Goal: Task Accomplishment & Management: Use online tool/utility

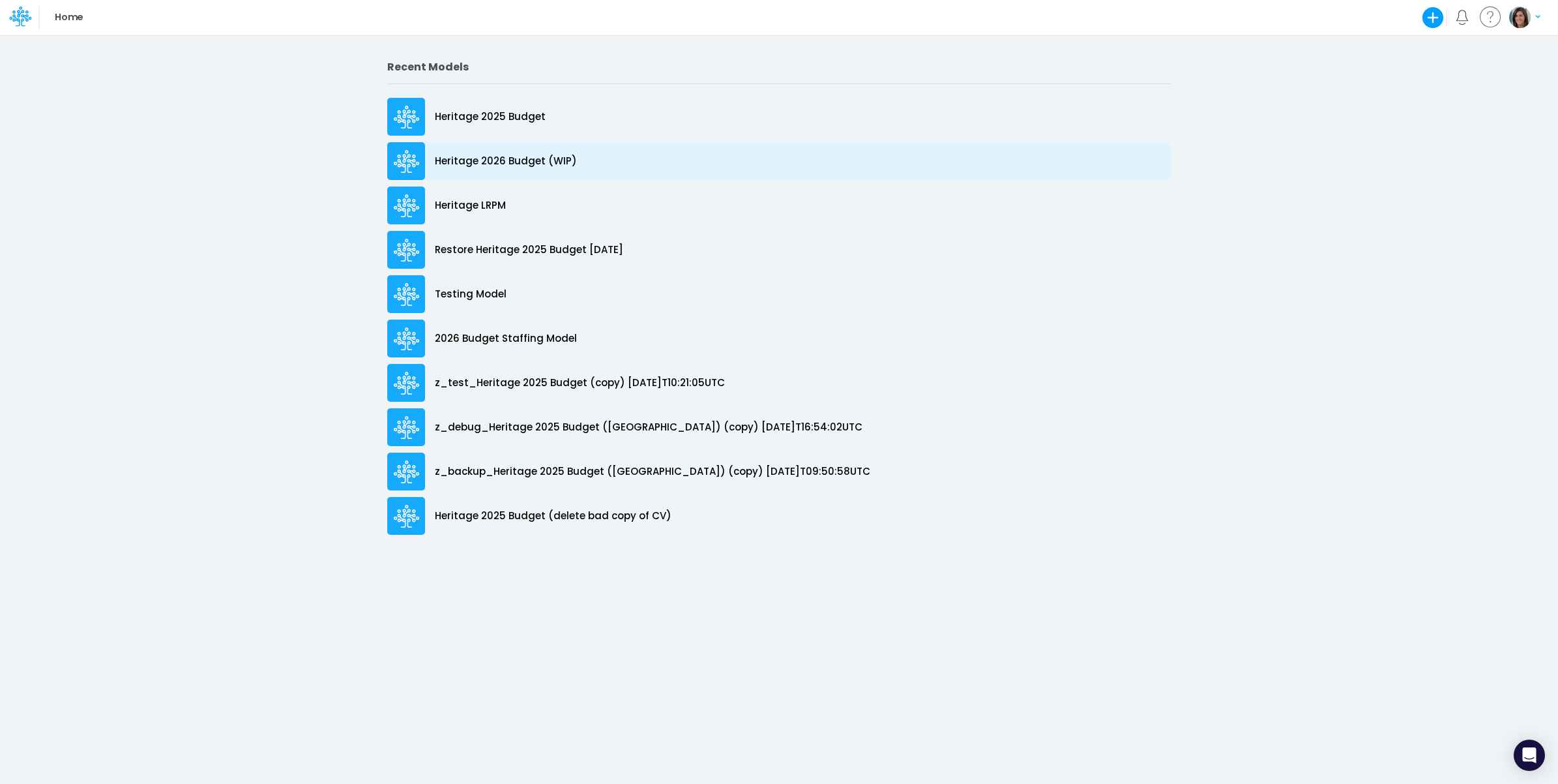
click at [611, 160] on div "Heritage 2026 Budget (WIP)" at bounding box center [779, 160] width 784 height 38
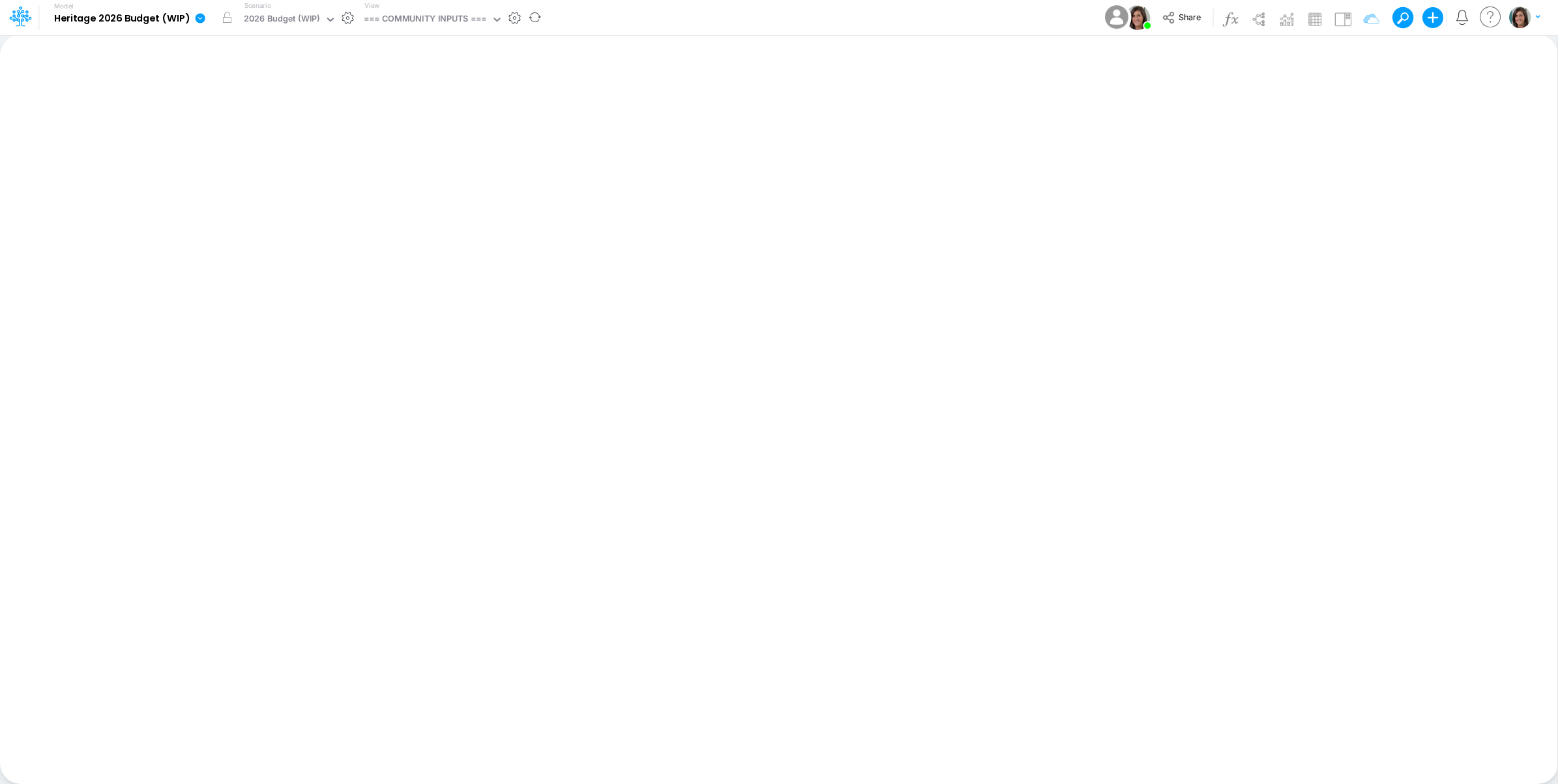
click at [202, 24] on icon at bounding box center [200, 18] width 12 height 12
click at [253, 129] on button "View model info" at bounding box center [266, 136] width 139 height 20
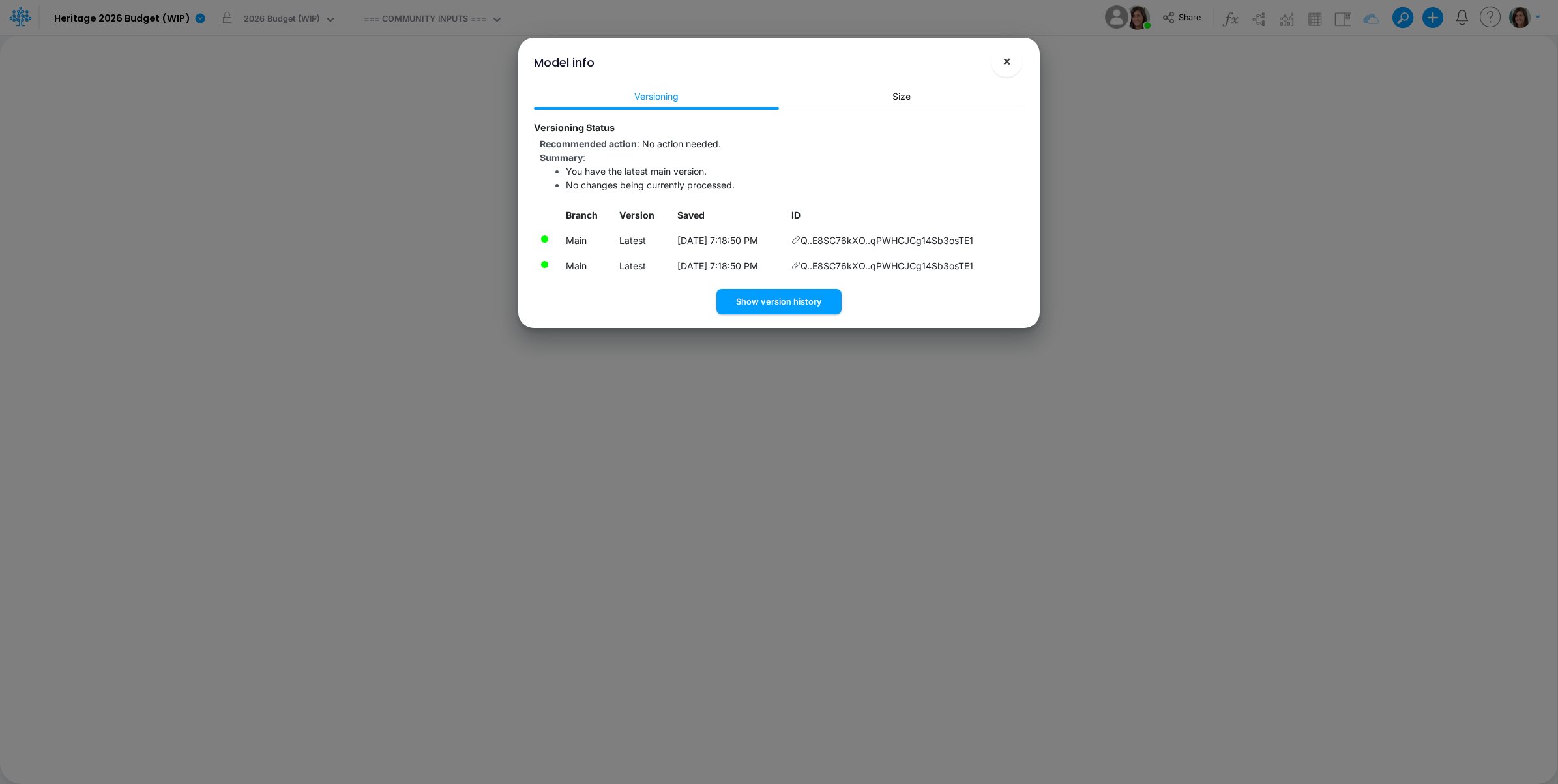
click at [999, 62] on button "×" at bounding box center [1007, 61] width 31 height 31
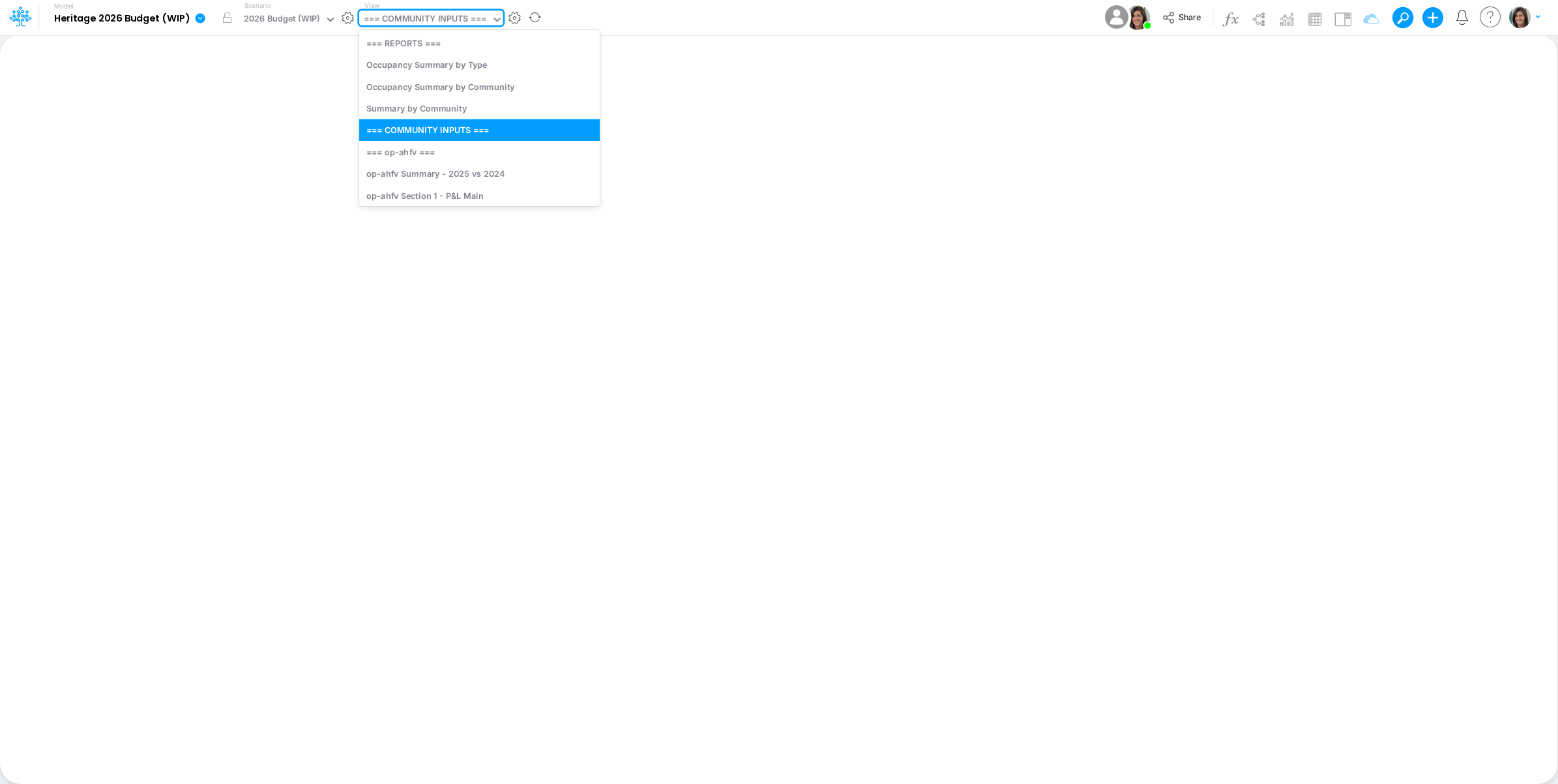
click at [429, 17] on div "=== COMMUNITY INPUTS ===" at bounding box center [425, 20] width 123 height 15
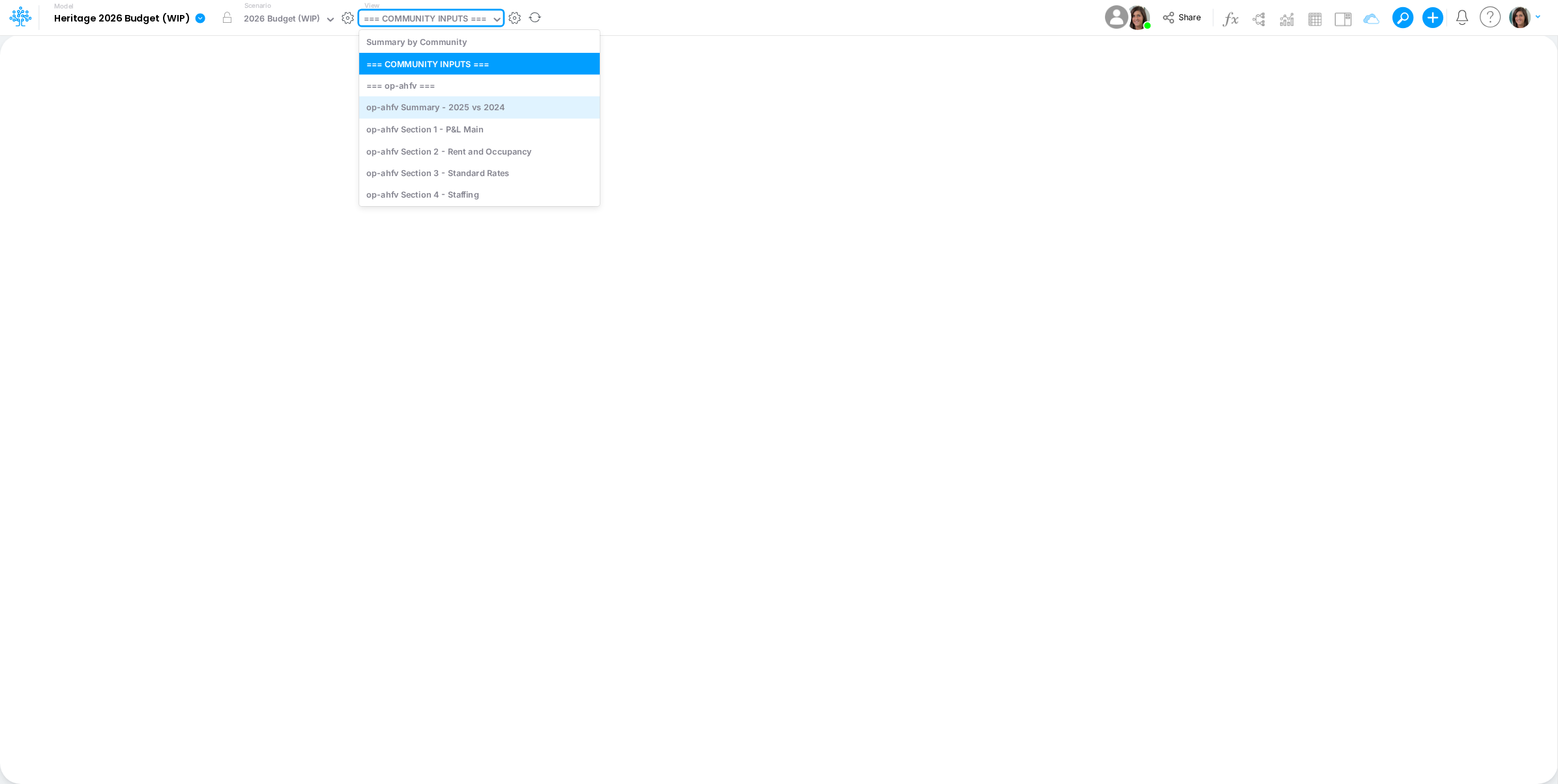
scroll to position [108, 0]
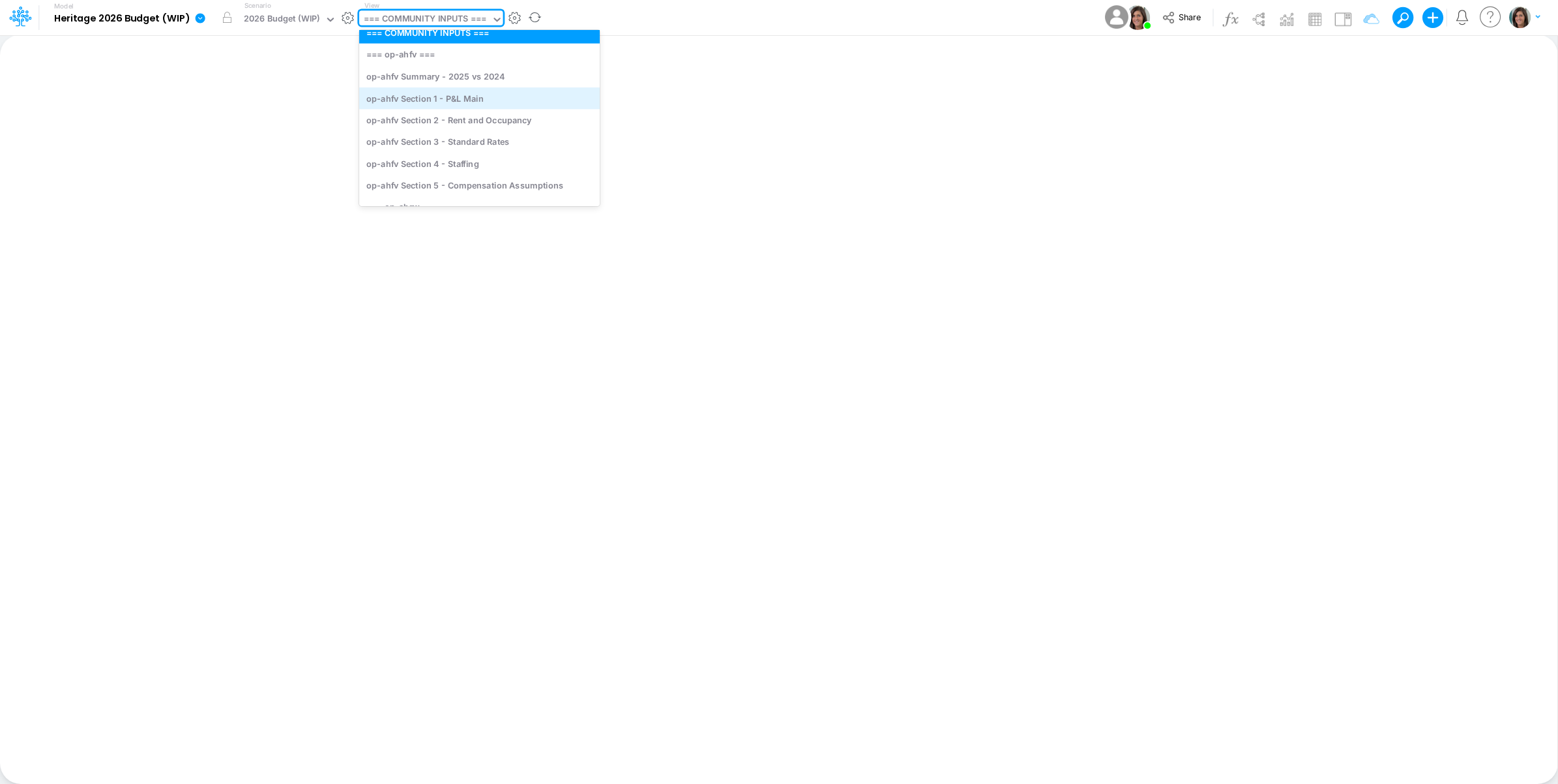
click at [511, 106] on div "op-ahfv Section 1 - P&L Main" at bounding box center [480, 97] width 240 height 21
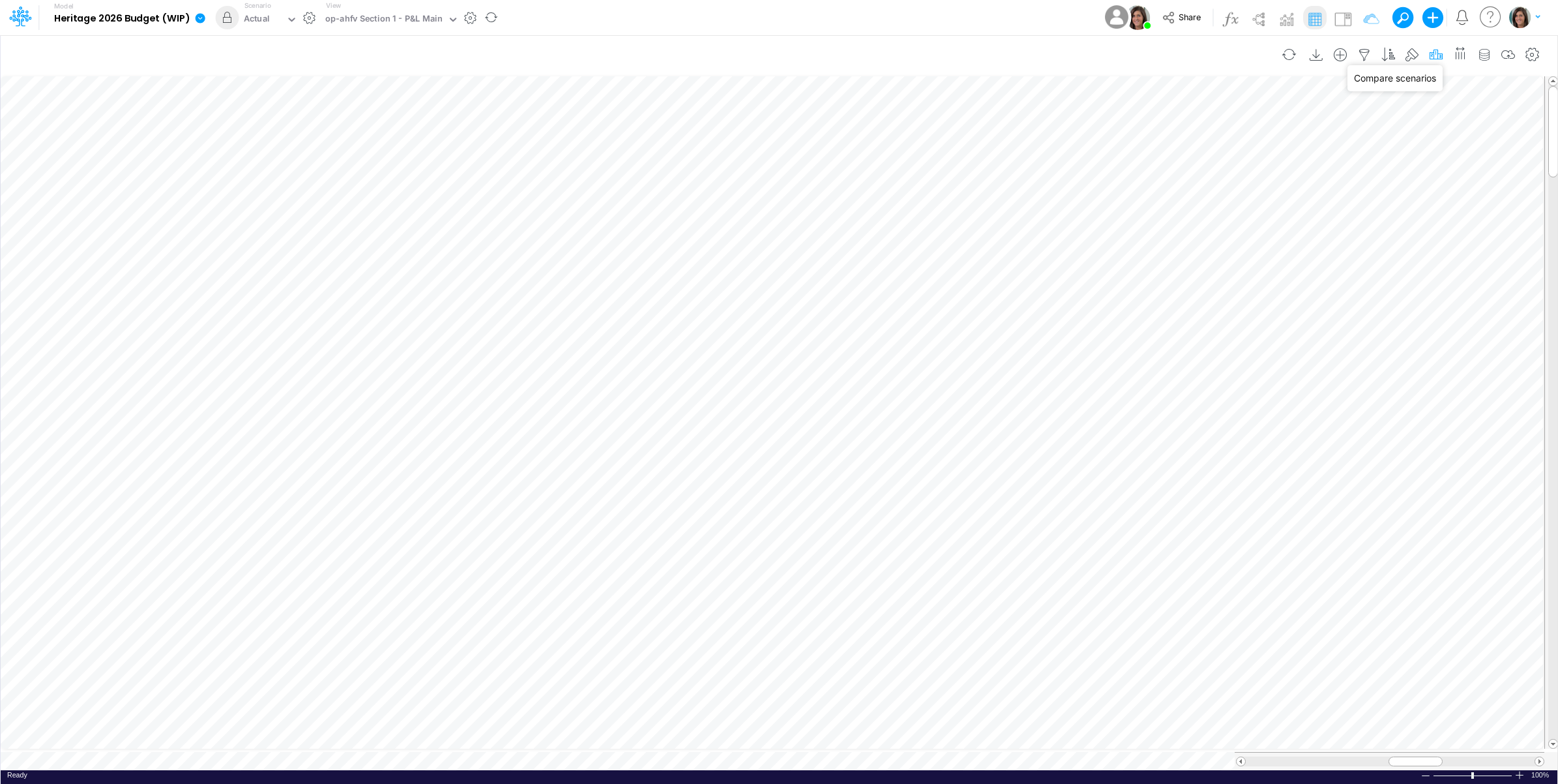
click at [1436, 52] on icon "button" at bounding box center [1436, 55] width 19 height 14
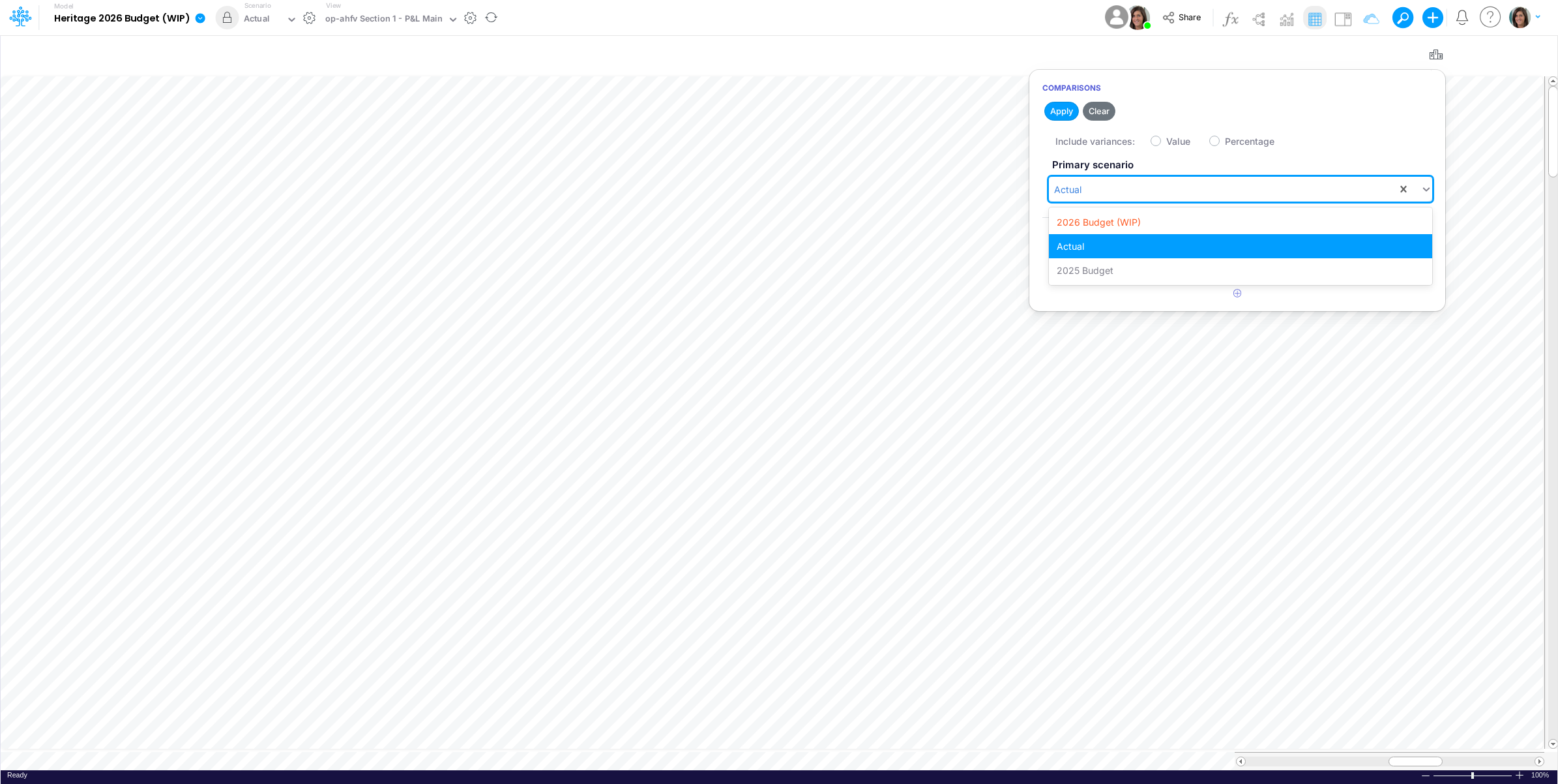
click at [1117, 193] on div "Actual" at bounding box center [1223, 189] width 348 height 21
click at [1120, 224] on div "2026 Budget (WIP)" at bounding box center [1241, 222] width 383 height 24
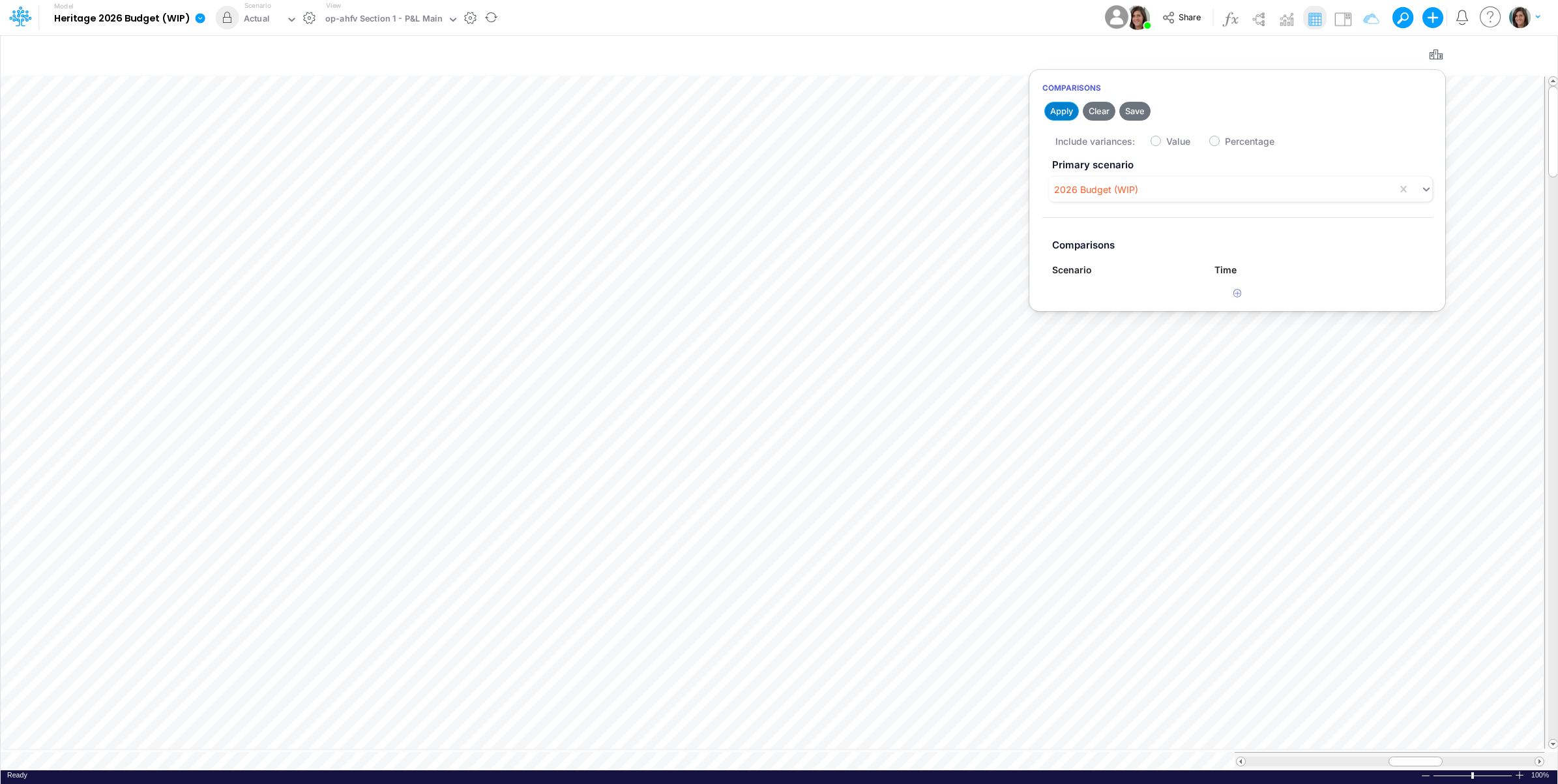
click at [1064, 113] on button "Apply" at bounding box center [1062, 111] width 35 height 19
click at [1140, 112] on button "Save" at bounding box center [1135, 111] width 31 height 19
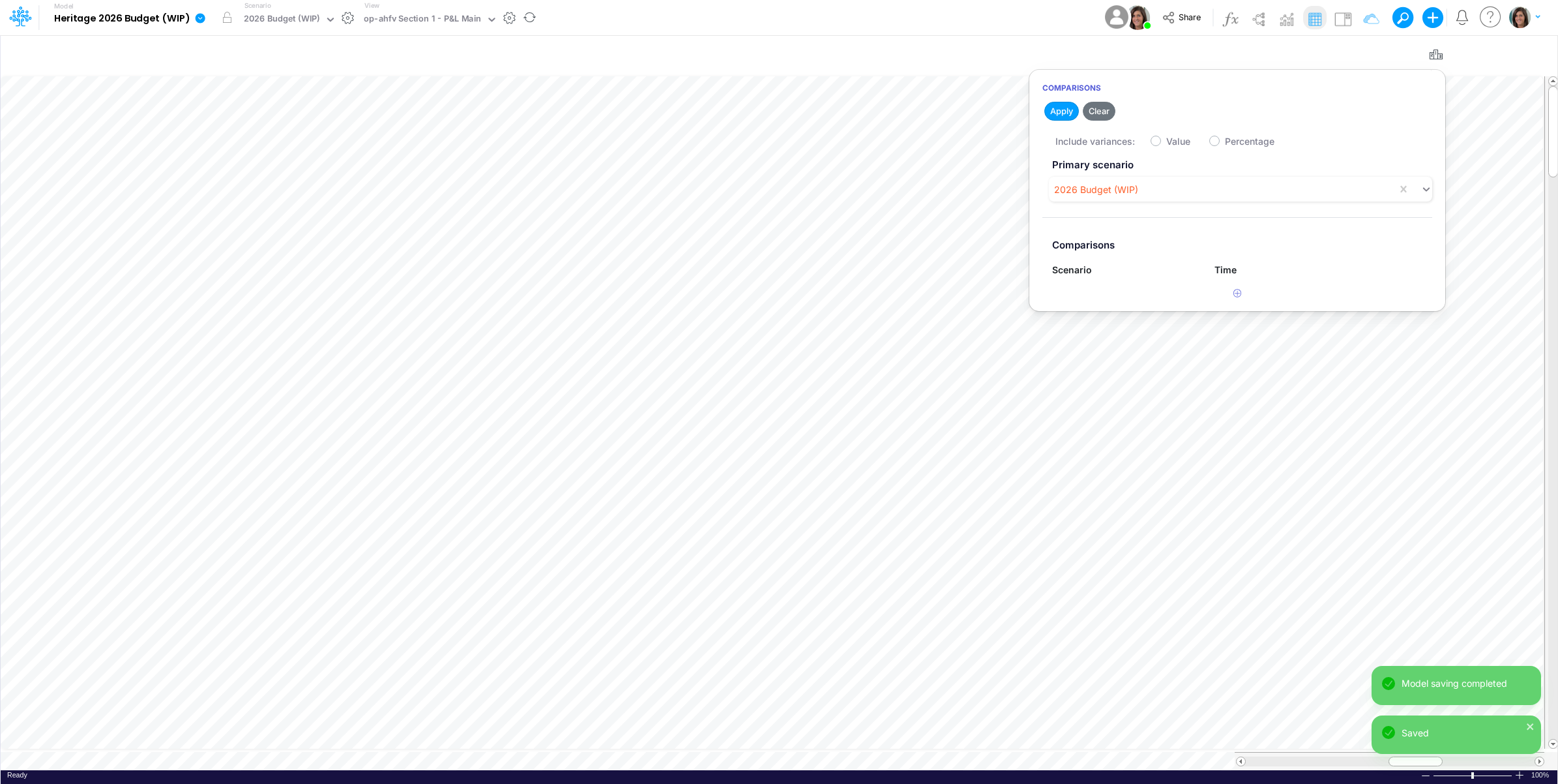
click at [852, 19] on div "Model Heritage 2026 Budget (WIP) Edit model settings Duplicate Import QuickBook…" at bounding box center [779, 17] width 1402 height 35
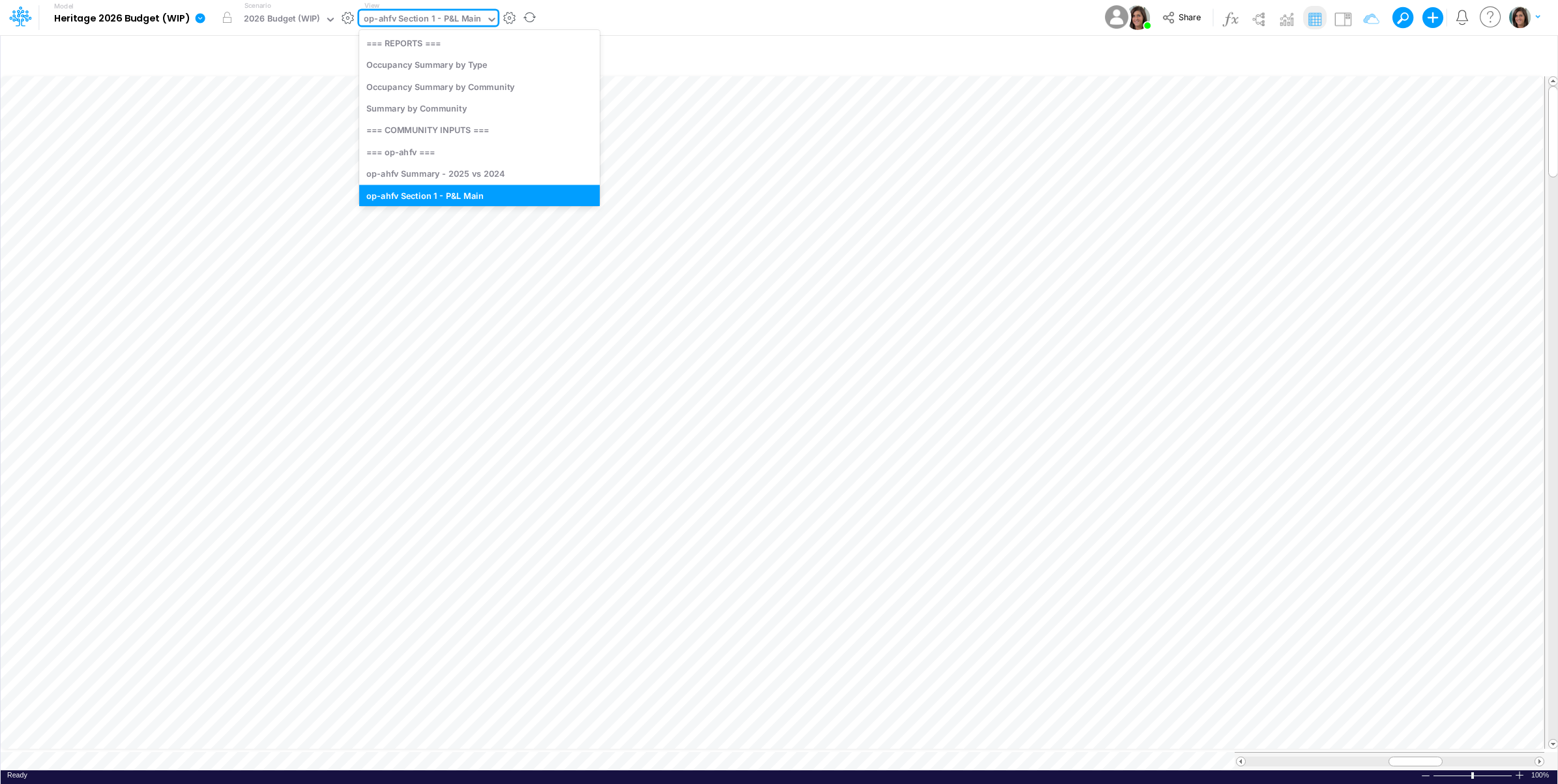
click at [442, 24] on div "op-ahfv Section 1 - P&L Main" at bounding box center [423, 20] width 117 height 15
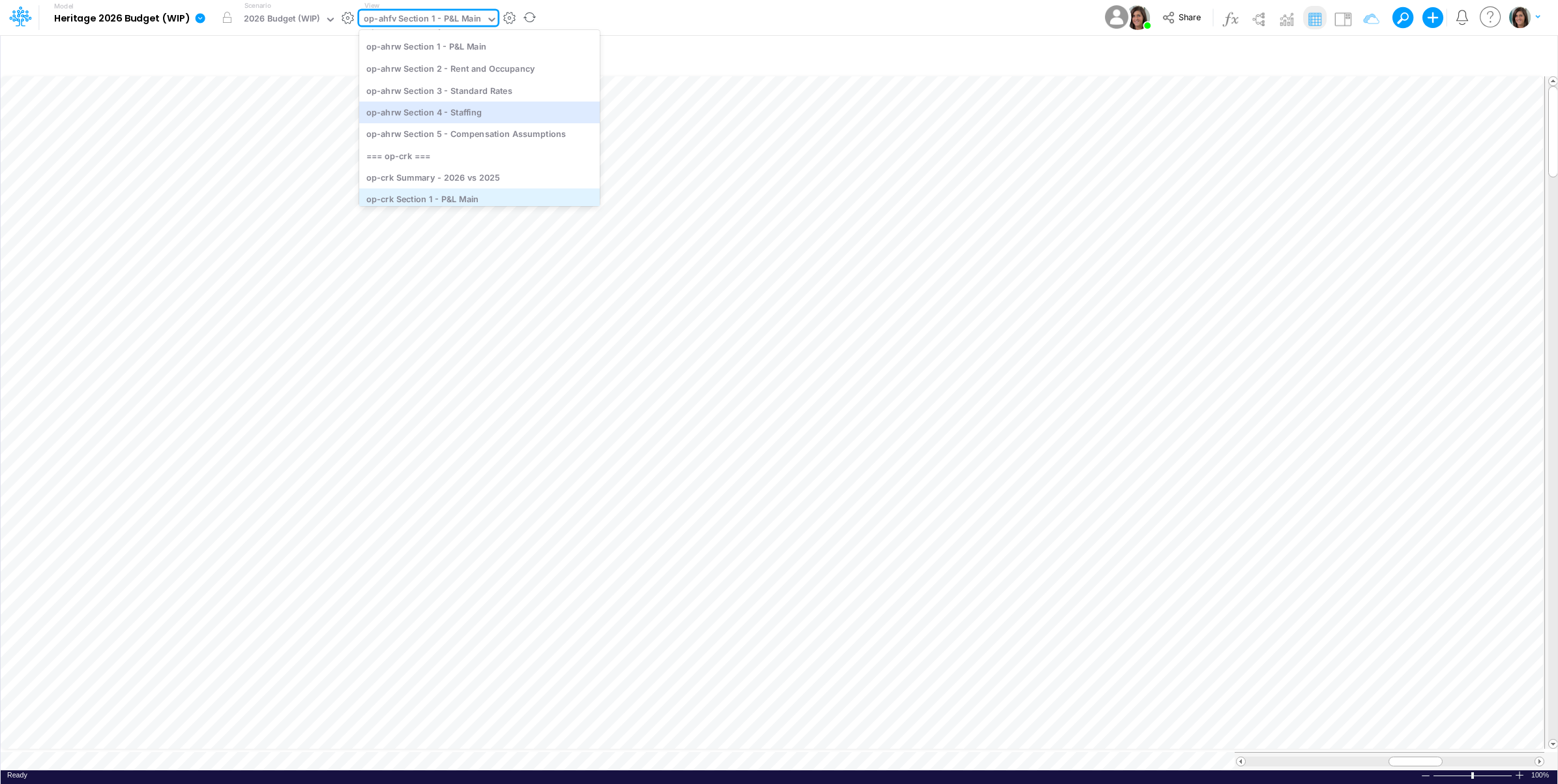
scroll to position [443, 0]
click at [478, 109] on div "op-crk Section 1 - P&L Main" at bounding box center [480, 101] width 240 height 21
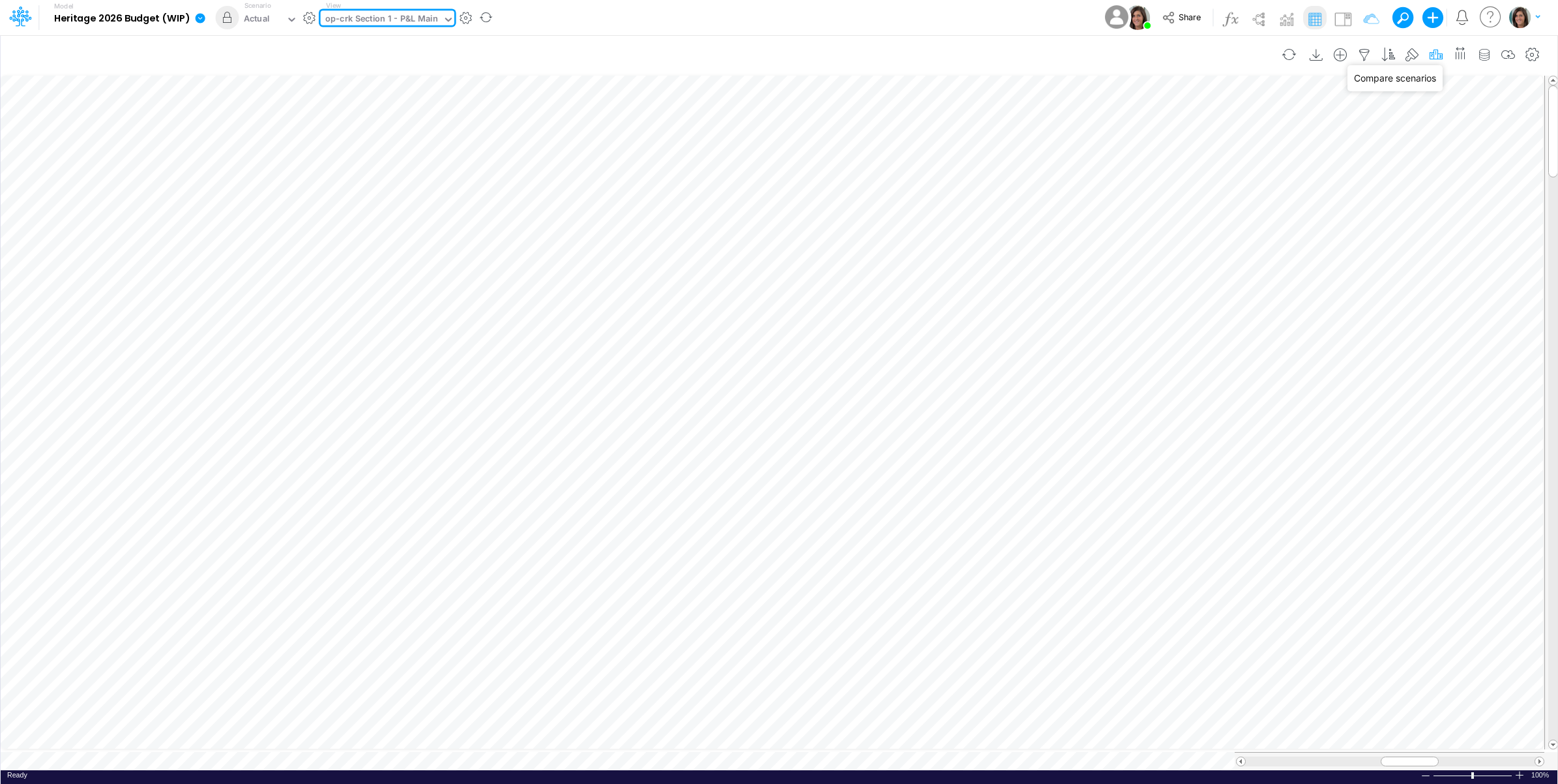
click at [1430, 55] on icon "button" at bounding box center [1436, 55] width 19 height 14
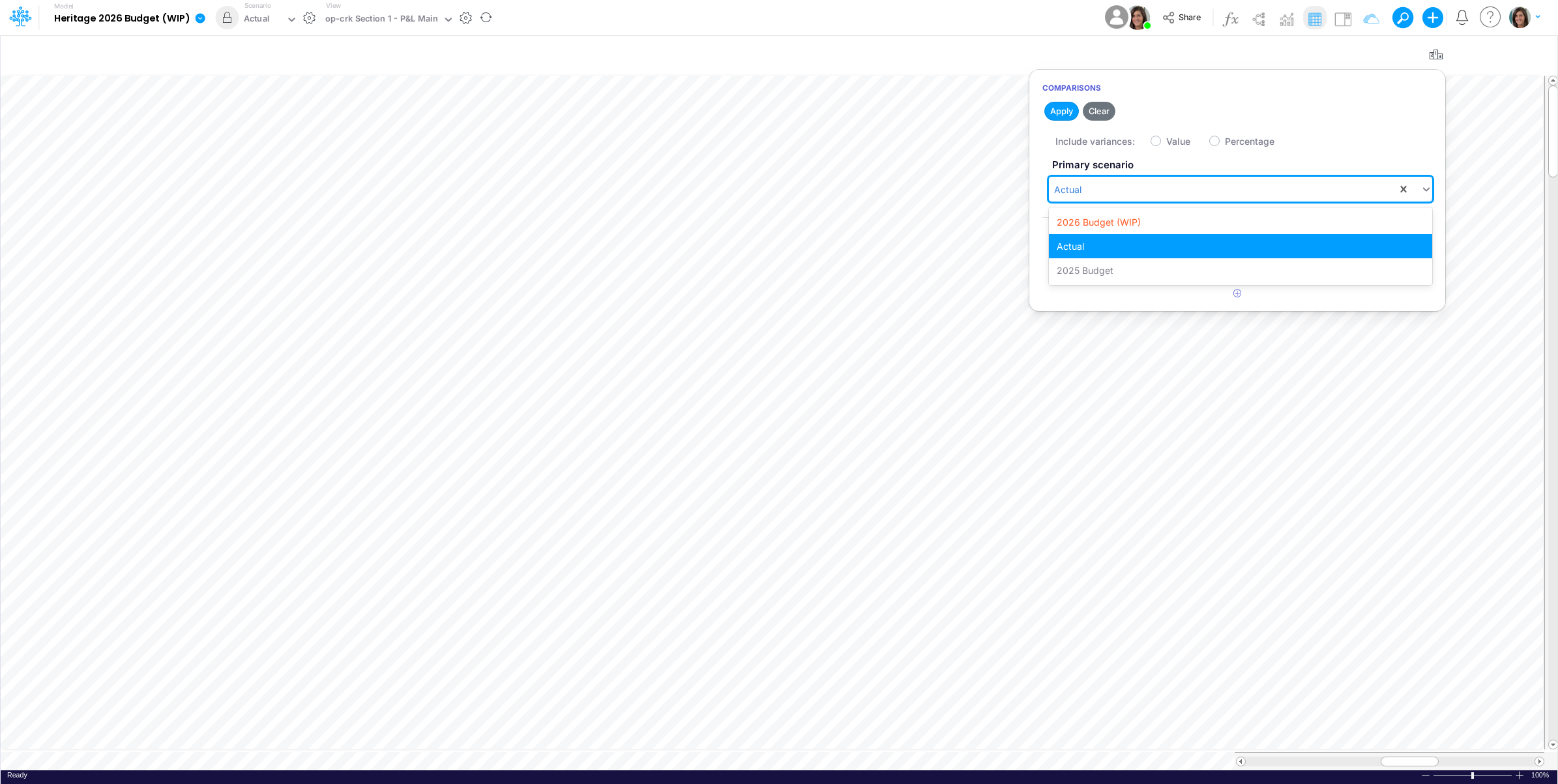
click at [1111, 191] on div "Actual" at bounding box center [1223, 189] width 348 height 21
click at [1102, 226] on div "2026 Budget (WIP)" at bounding box center [1241, 222] width 383 height 24
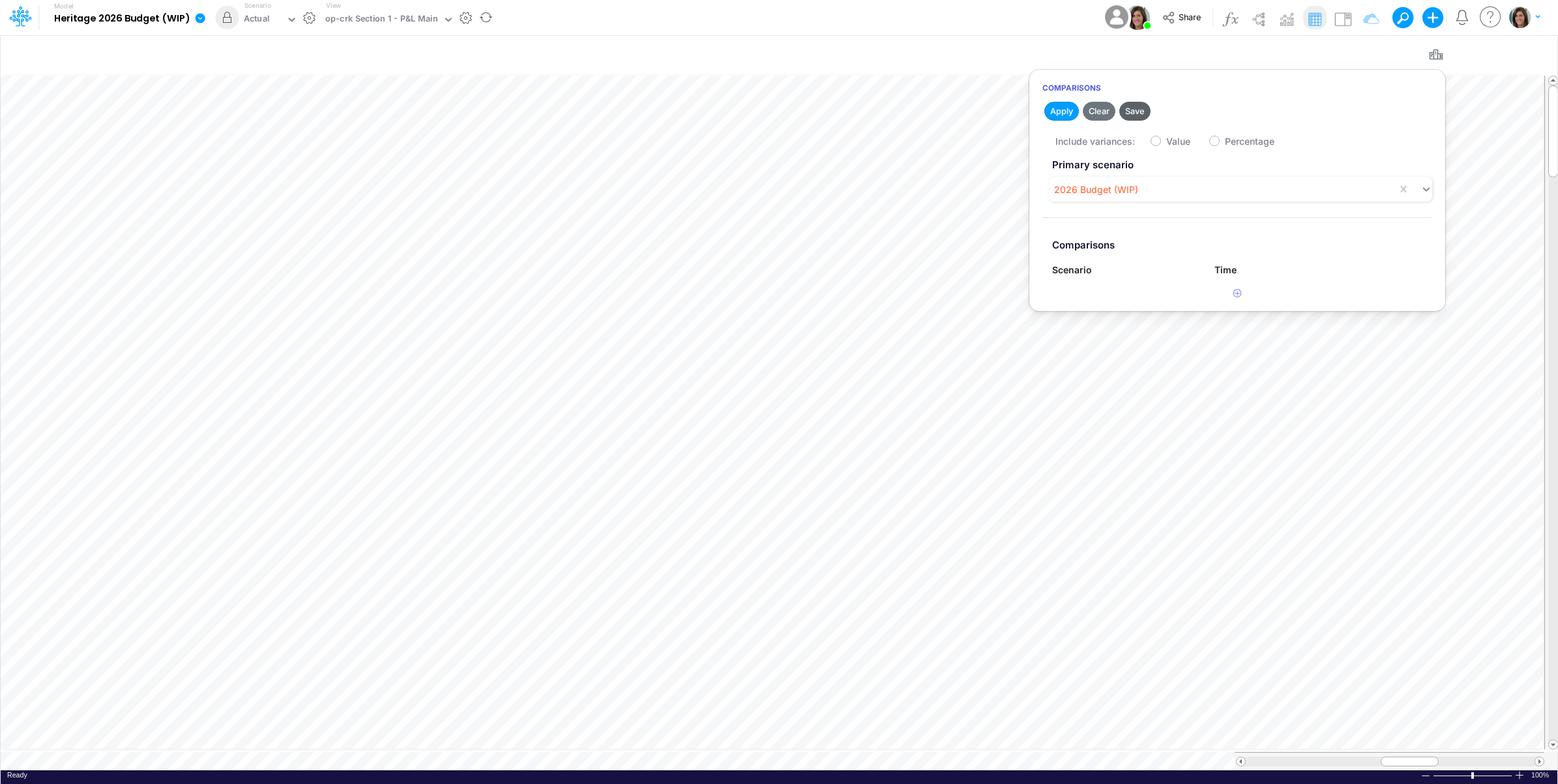
click at [1135, 112] on button "Save" at bounding box center [1135, 111] width 31 height 19
click at [1002, 14] on div "Model Heritage 2026 Budget (WIP) Edit model settings Duplicate Import QuickBook…" at bounding box center [779, 17] width 1402 height 35
drag, startPoint x: 1500, startPoint y: 53, endPoint x: 1481, endPoint y: 67, distance: 23.6
click at [1501, 53] on icon "button" at bounding box center [1508, 55] width 19 height 14
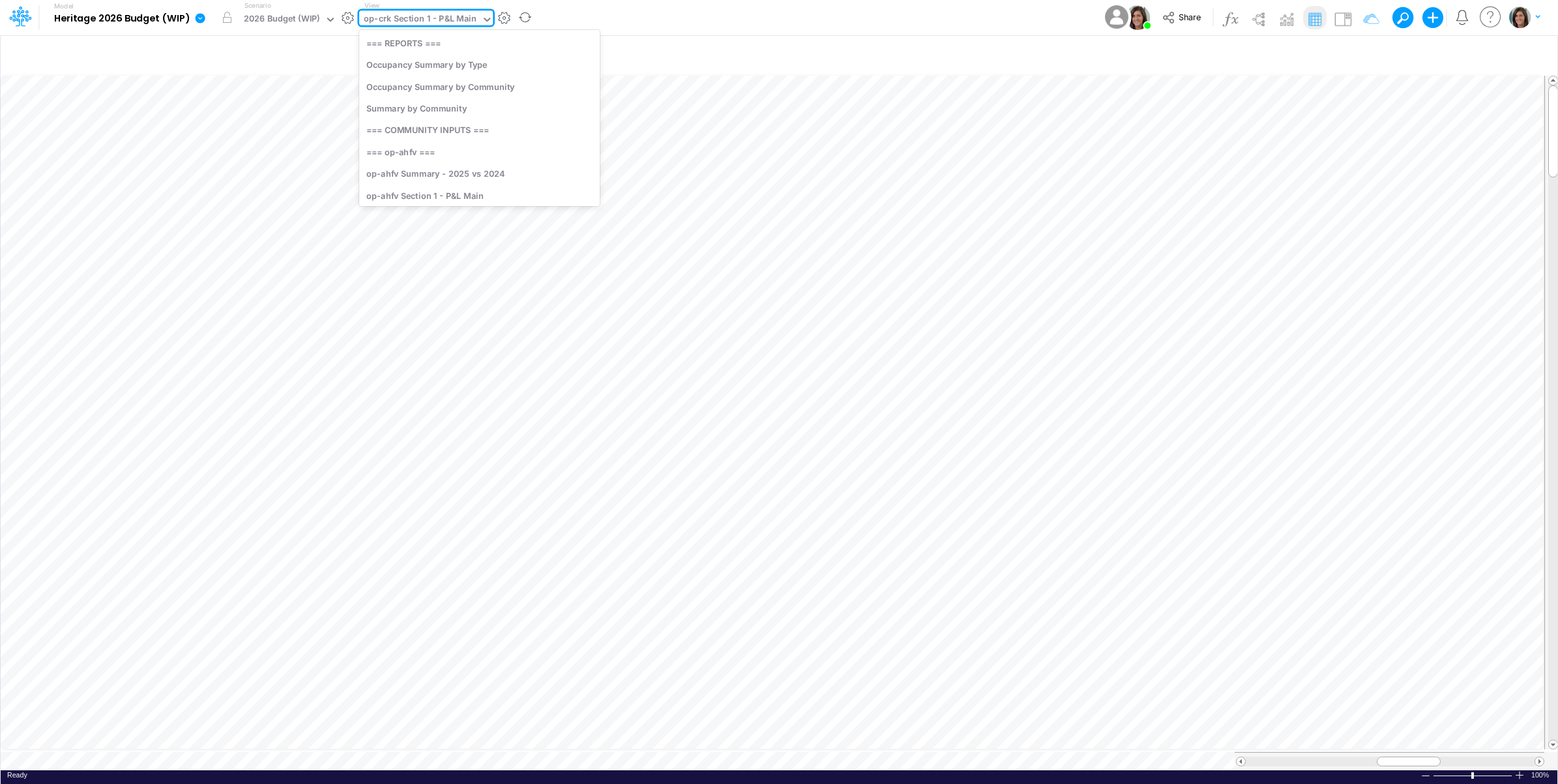
click at [416, 14] on div "op-crk Section 1 - P&L Main" at bounding box center [420, 20] width 113 height 15
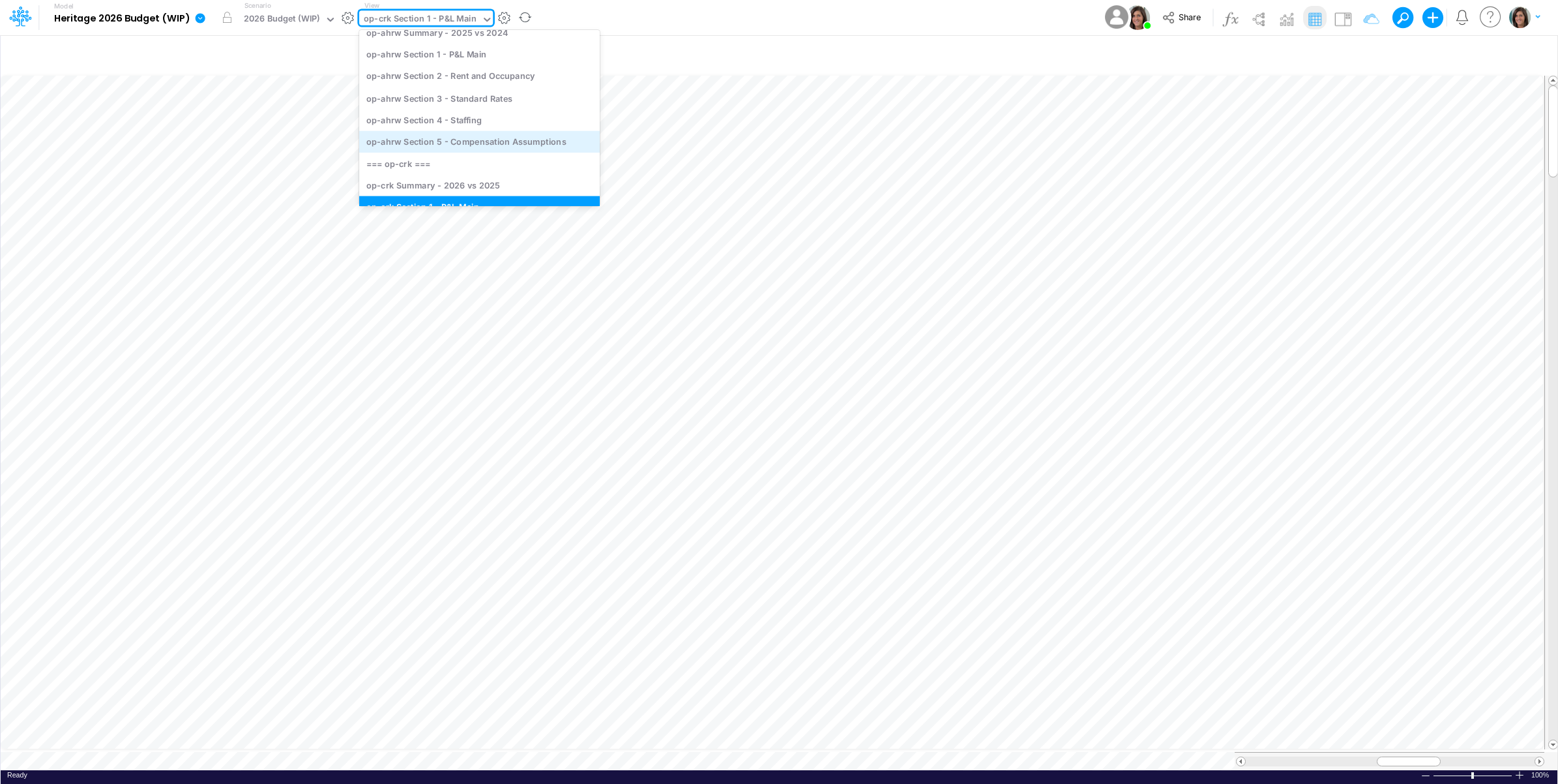
scroll to position [435, 0]
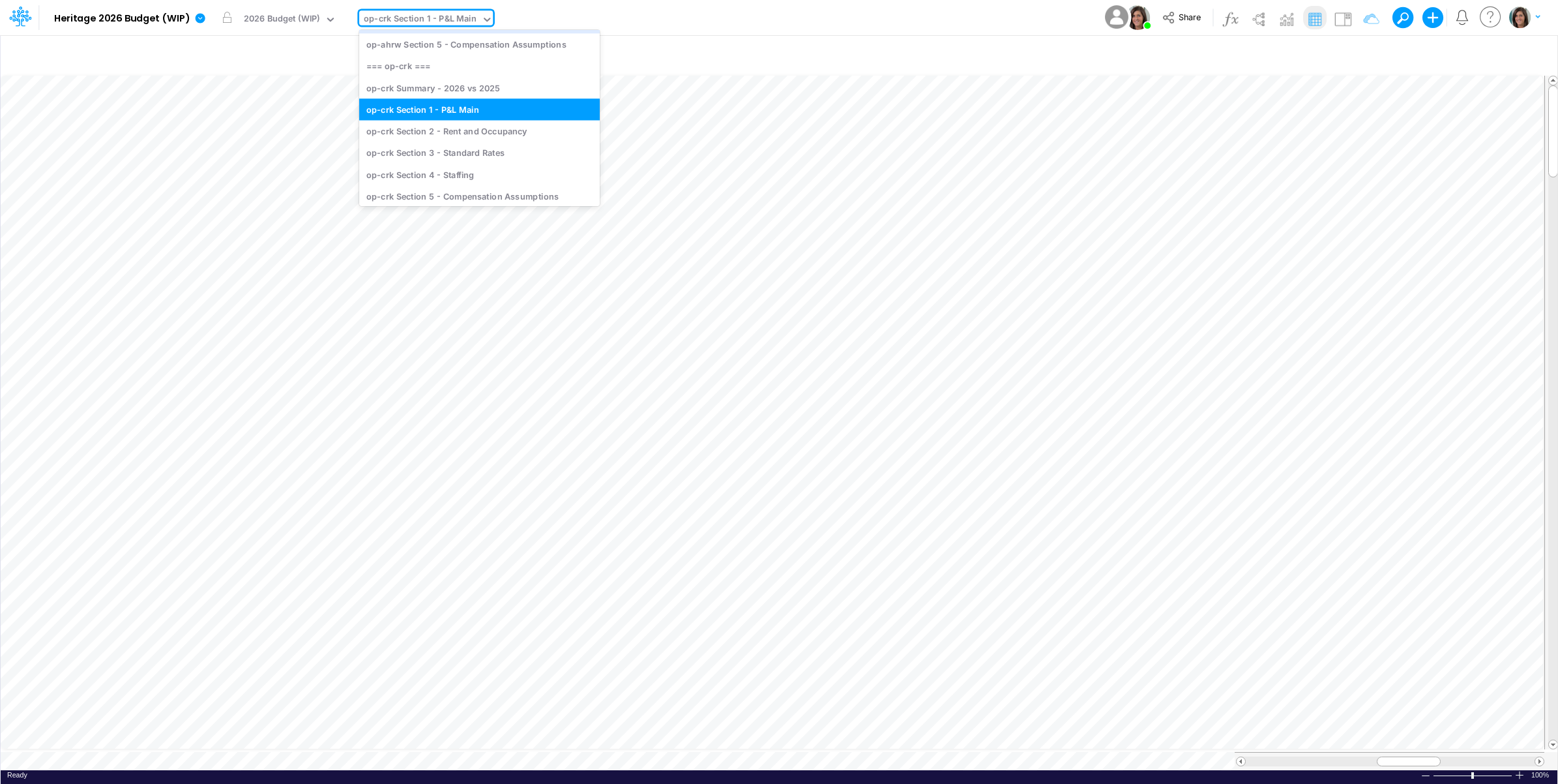
click at [639, 18] on div "Model Heritage 2026 Budget (WIP) Edit model settings Duplicate Import QuickBook…" at bounding box center [779, 17] width 1402 height 35
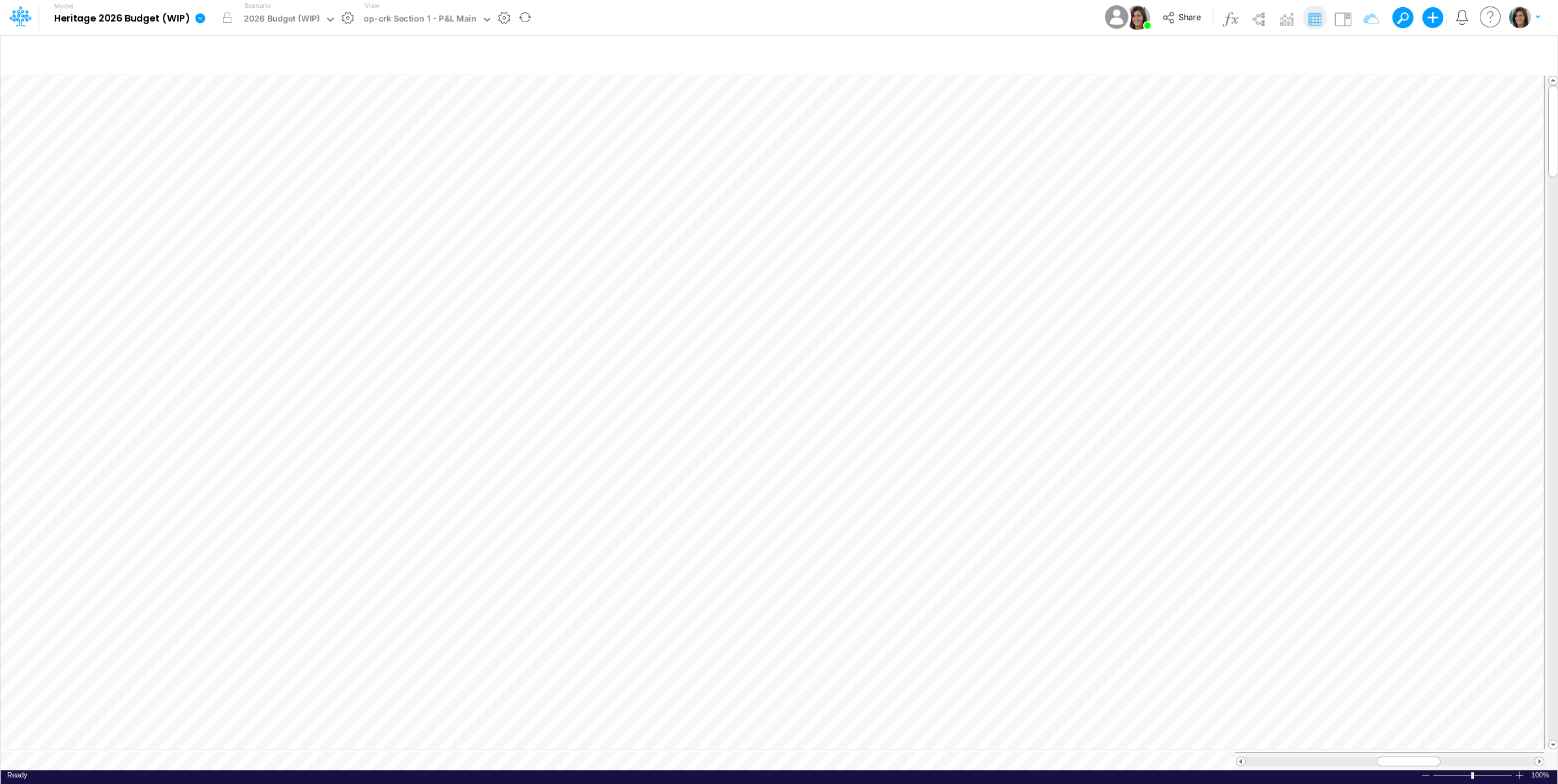
click at [421, 10] on div "View op-crk Section 1 - P&L Main" at bounding box center [426, 17] width 134 height 34
click at [423, 14] on div "op-crk Section 1 - P&L Main" at bounding box center [420, 20] width 113 height 15
click at [474, 114] on div "Headcount (template)" at bounding box center [480, 118] width 240 height 21
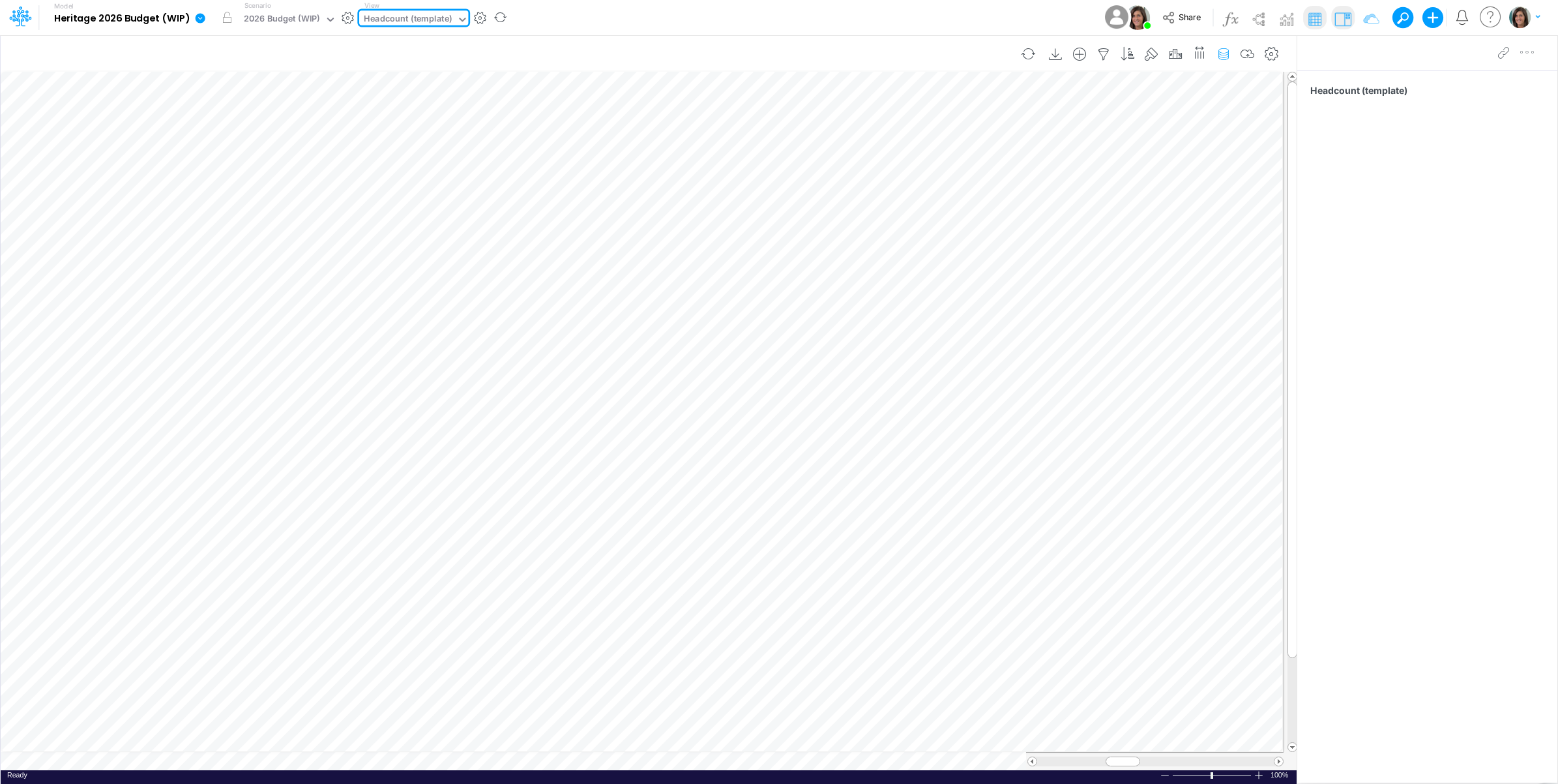
click at [1227, 50] on icon "button" at bounding box center [1223, 54] width 19 height 14
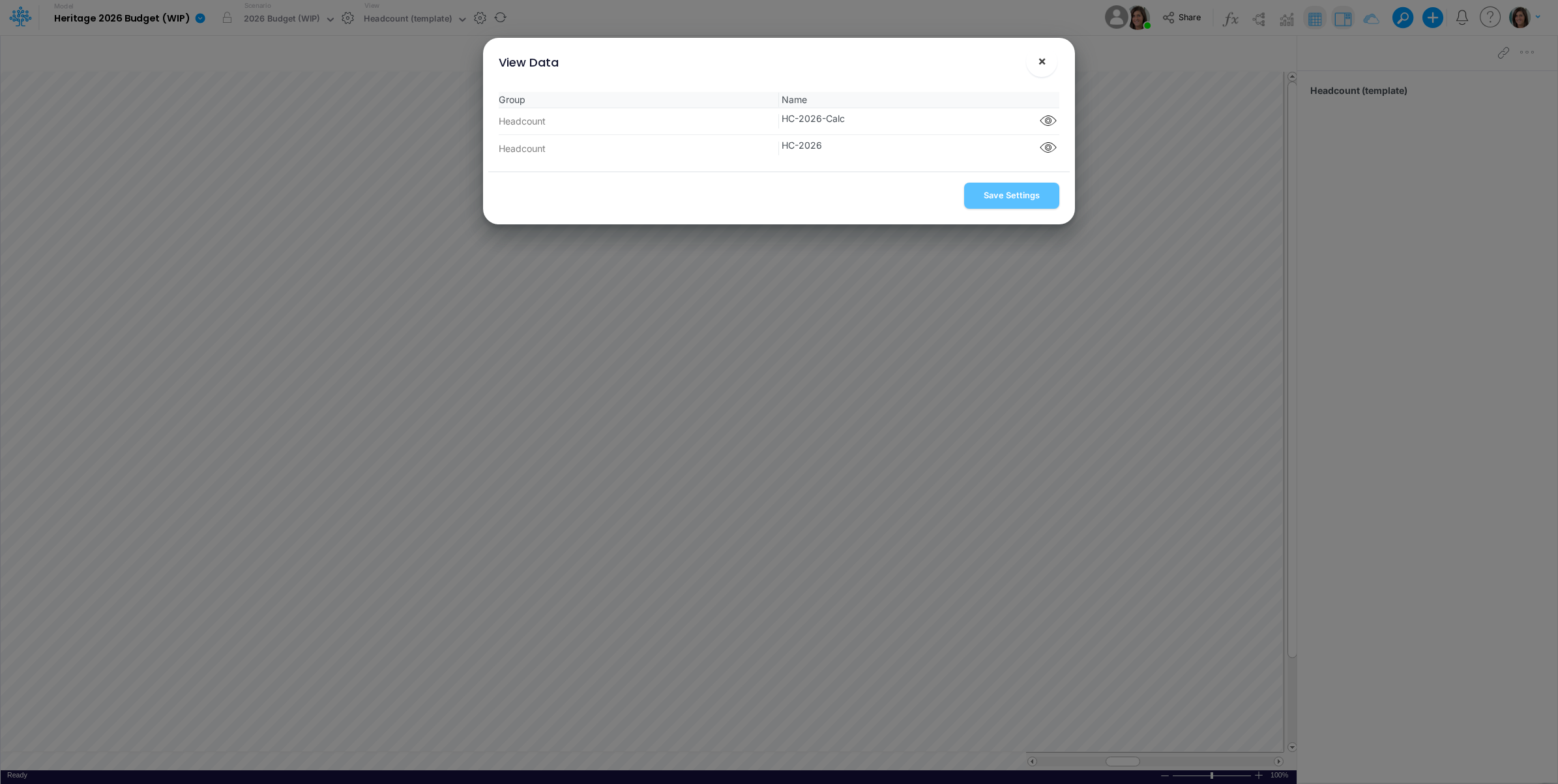
click at [1046, 60] on button "×" at bounding box center [1042, 61] width 31 height 31
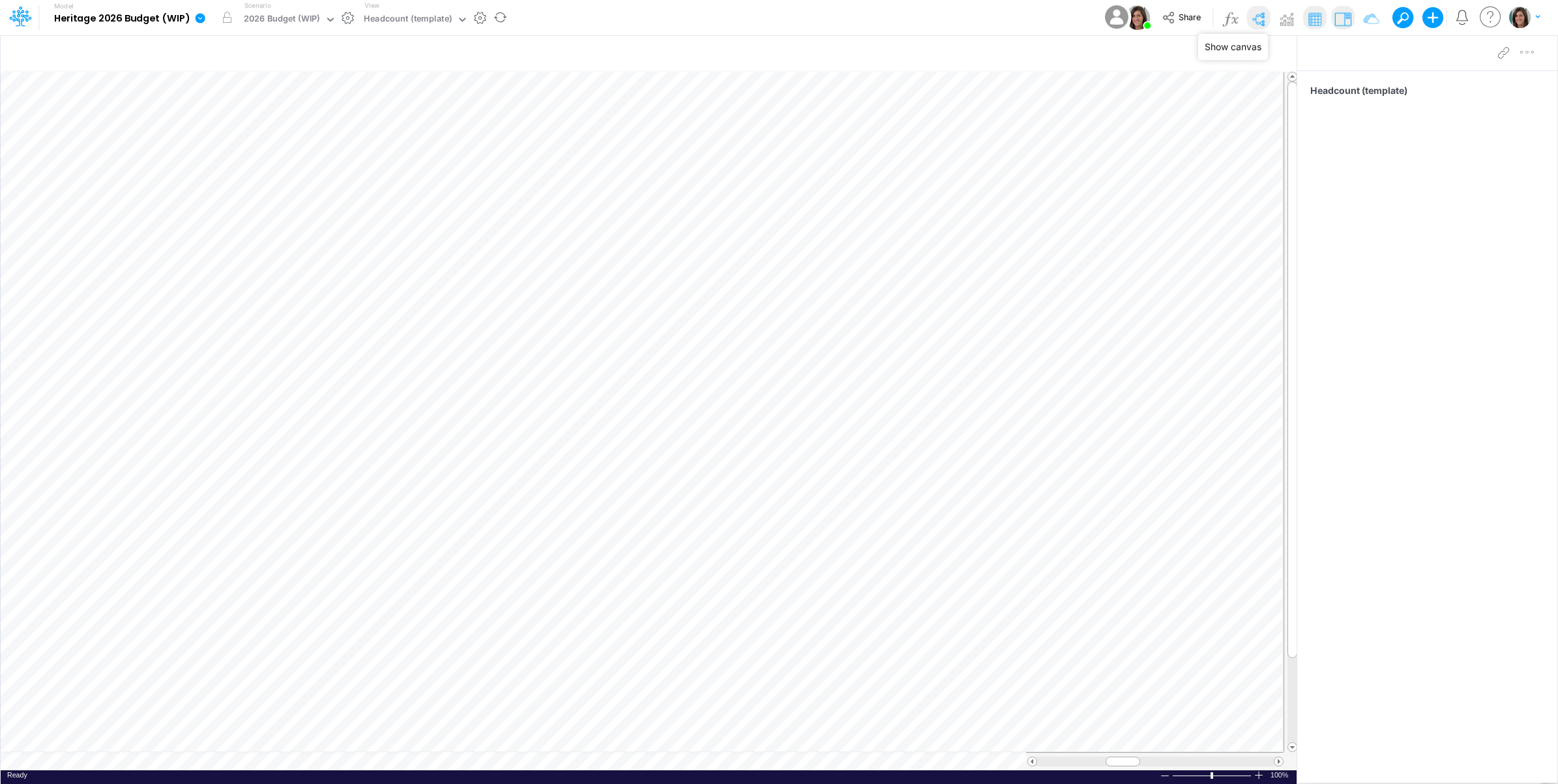
click at [1252, 19] on img at bounding box center [1258, 18] width 21 height 21
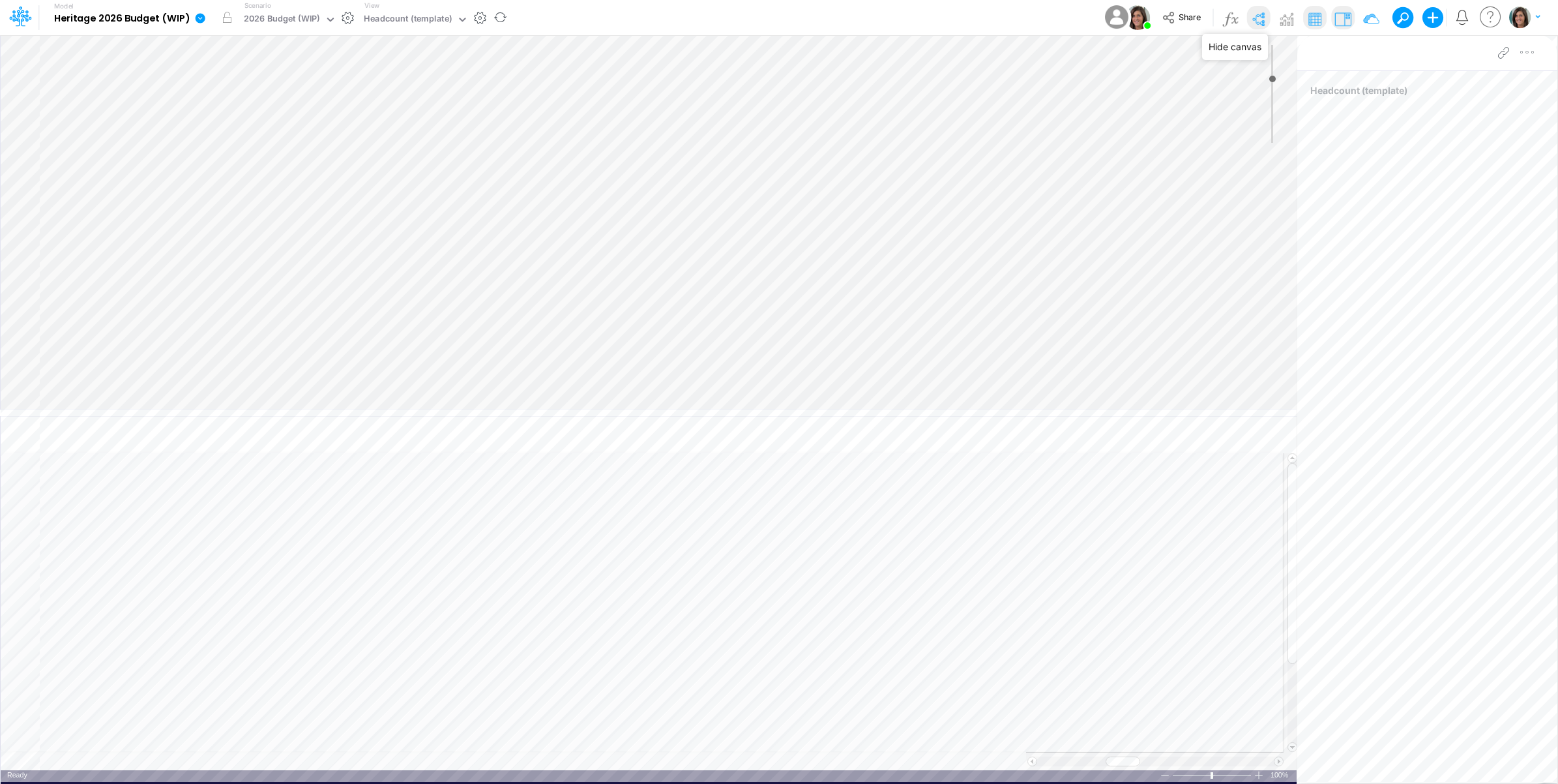
type input "0"
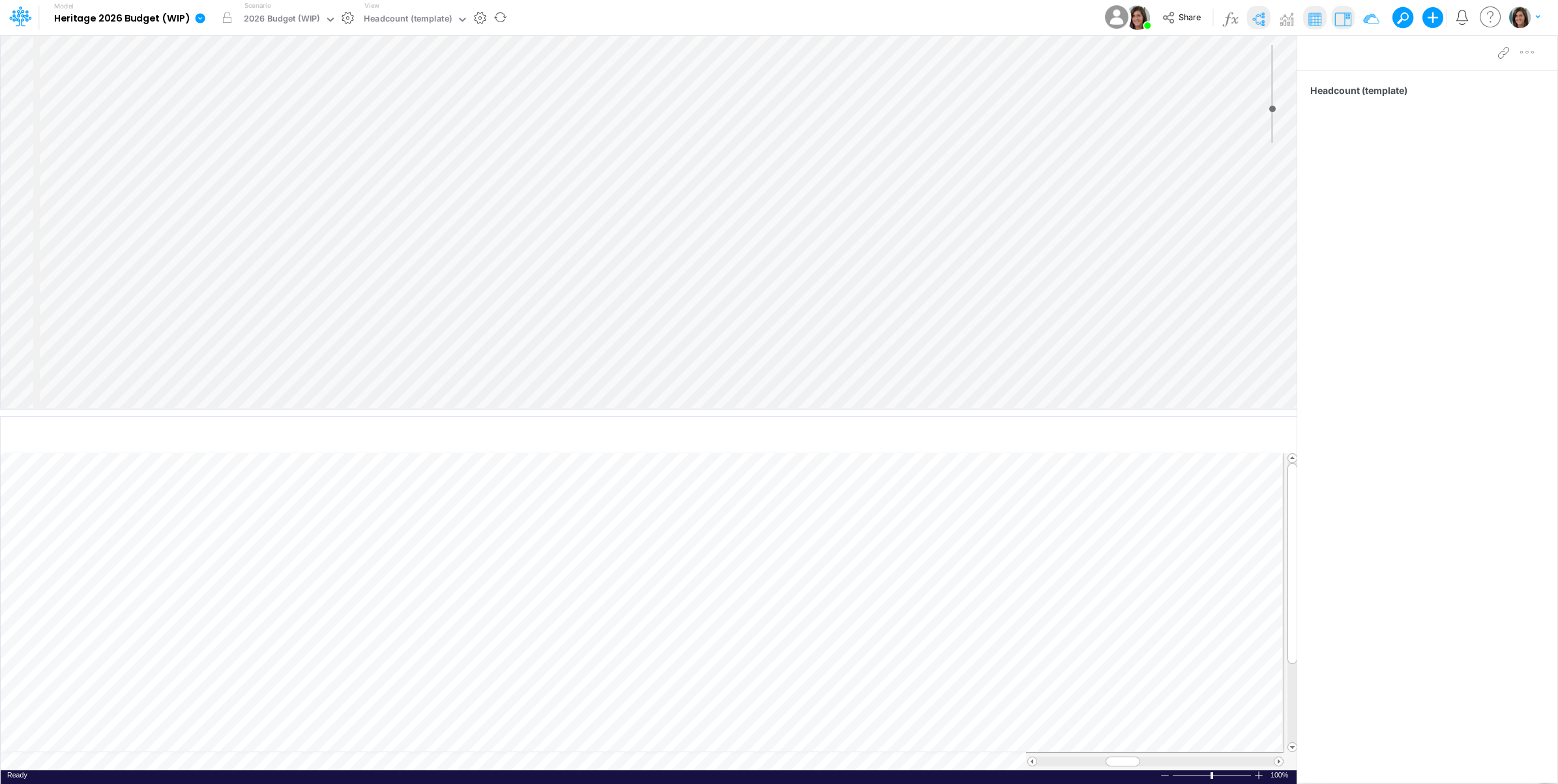
select select "Horizontal"
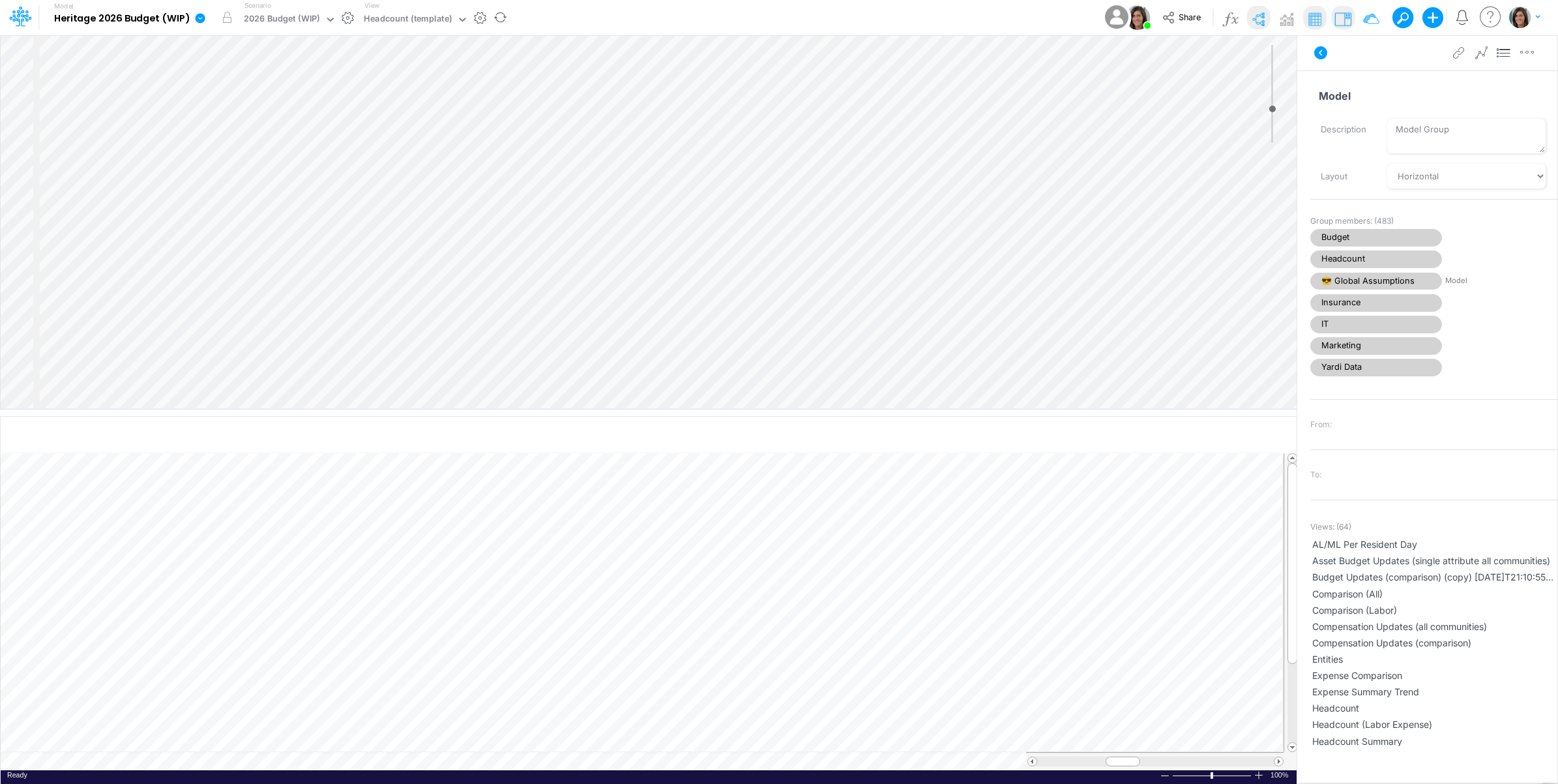
select select "Horizontal"
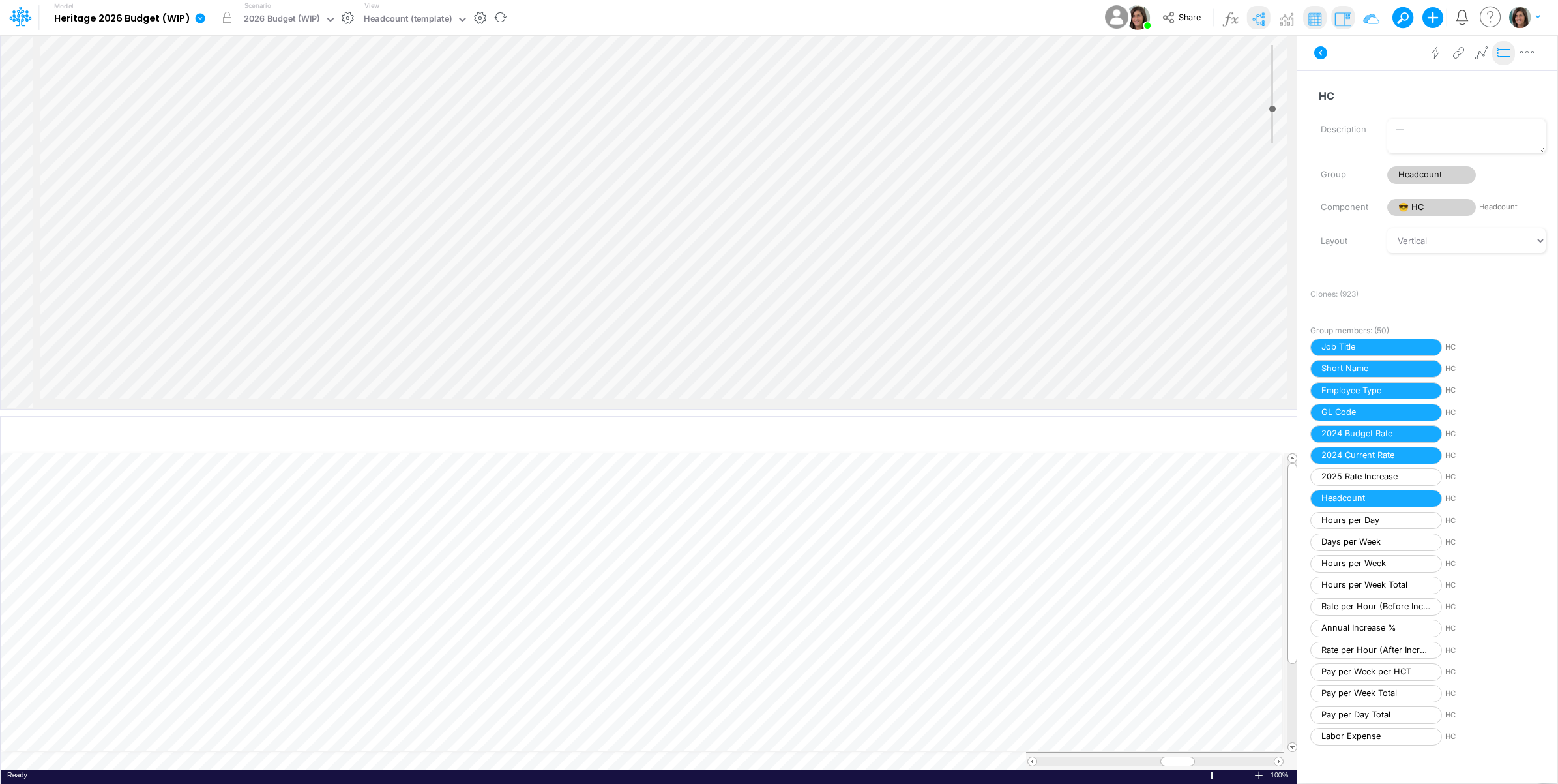
click at [1499, 54] on icon at bounding box center [1504, 52] width 19 height 14
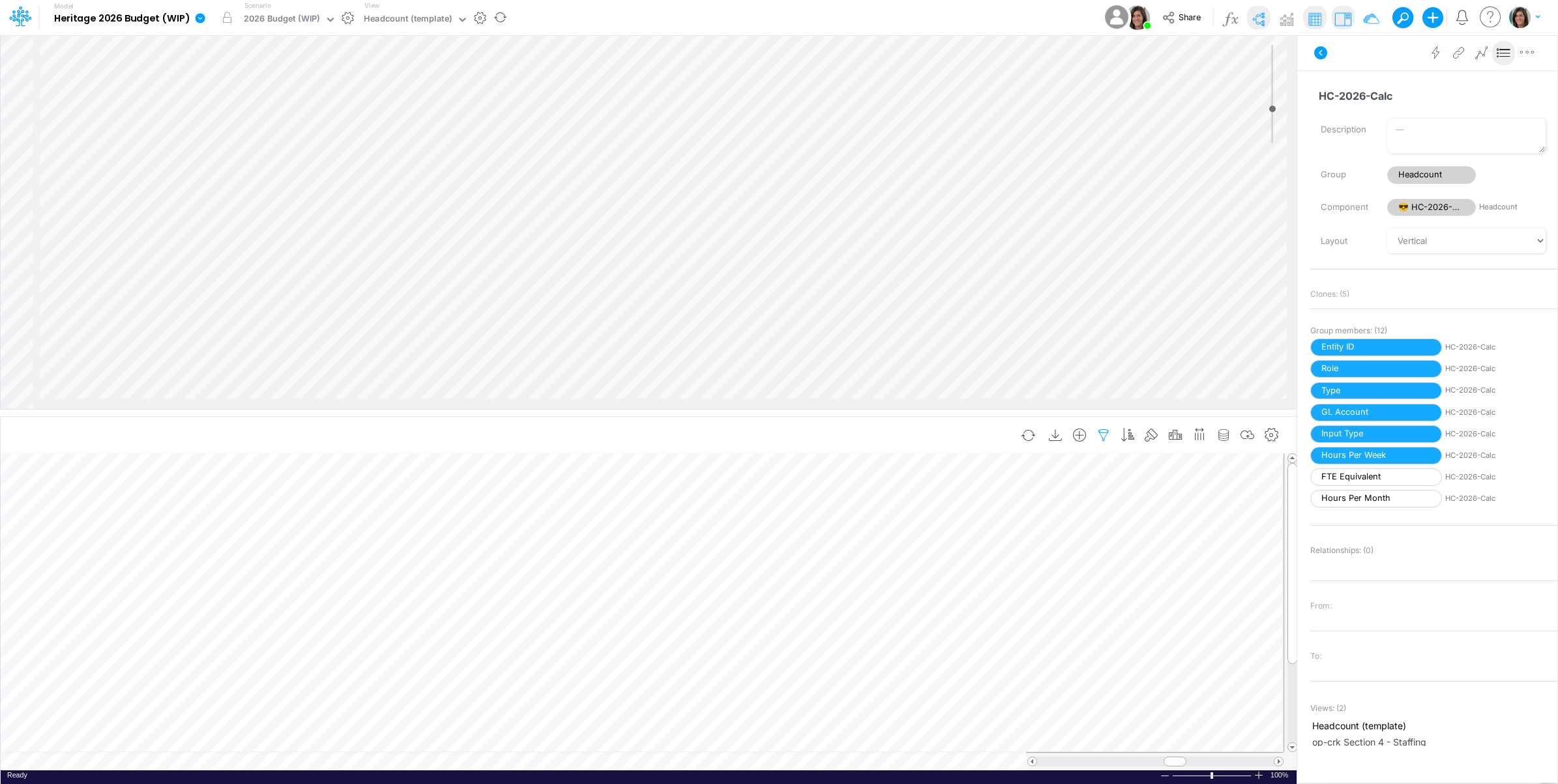
click at [1100, 427] on button "button" at bounding box center [1104, 436] width 24 height 26
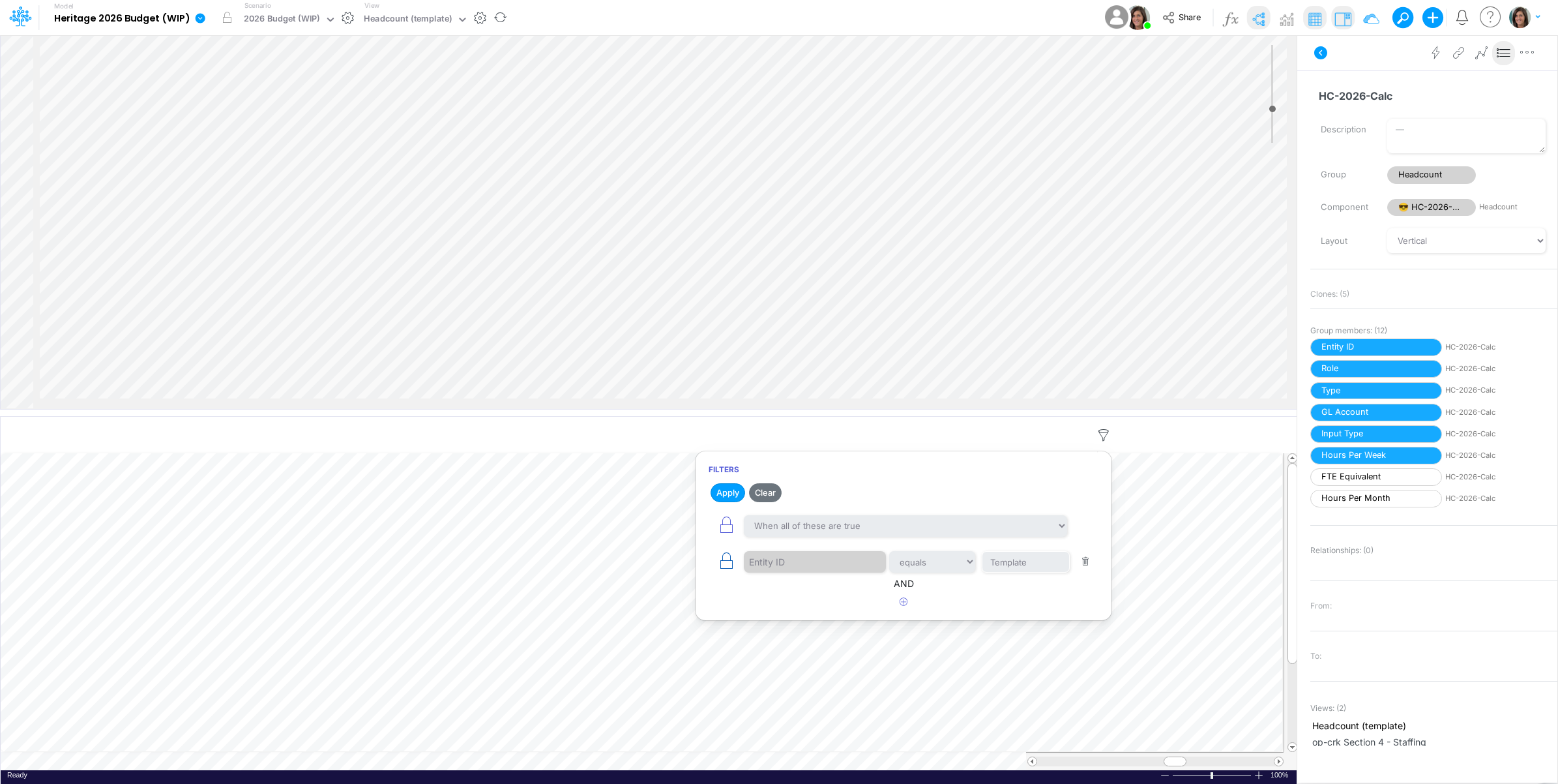
click at [728, 568] on icon "button" at bounding box center [726, 561] width 18 height 18
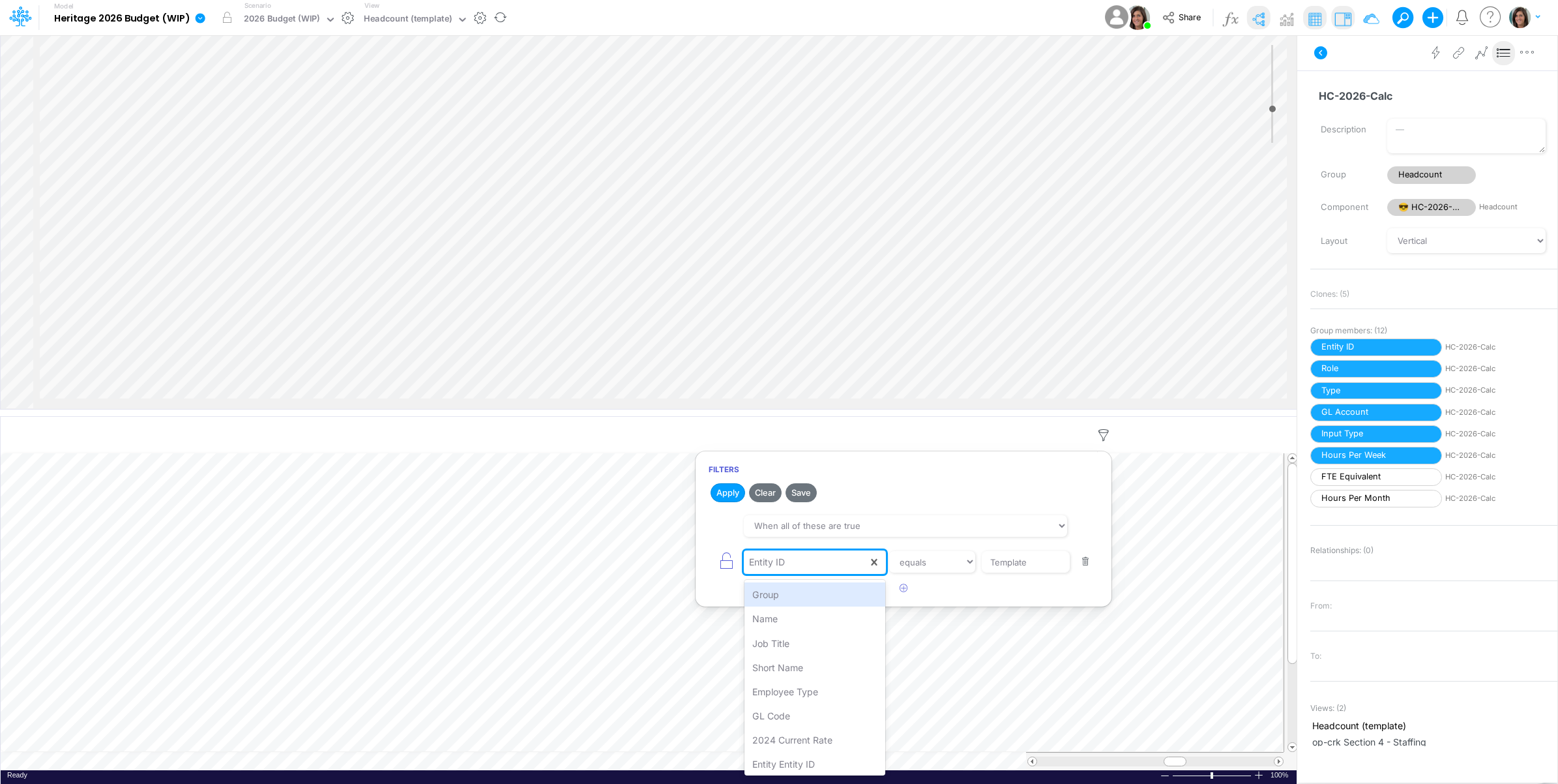
click at [813, 559] on div "Entity ID" at bounding box center [805, 562] width 124 height 22
click at [805, 659] on div "Short Name" at bounding box center [815, 668] width 141 height 24
click at [724, 560] on icon "button" at bounding box center [726, 561] width 18 height 18
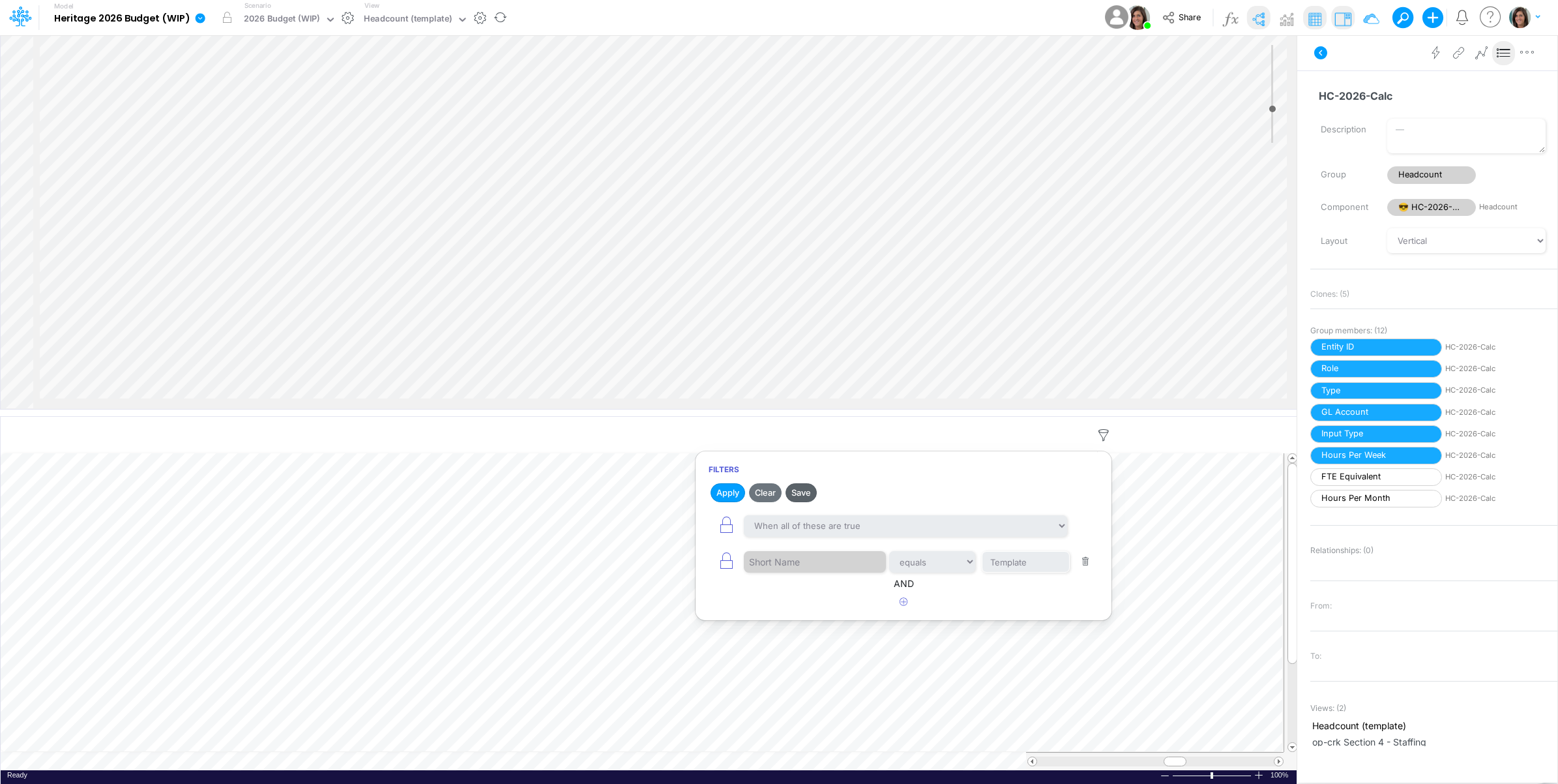
click at [804, 491] on button "Save" at bounding box center [801, 492] width 31 height 19
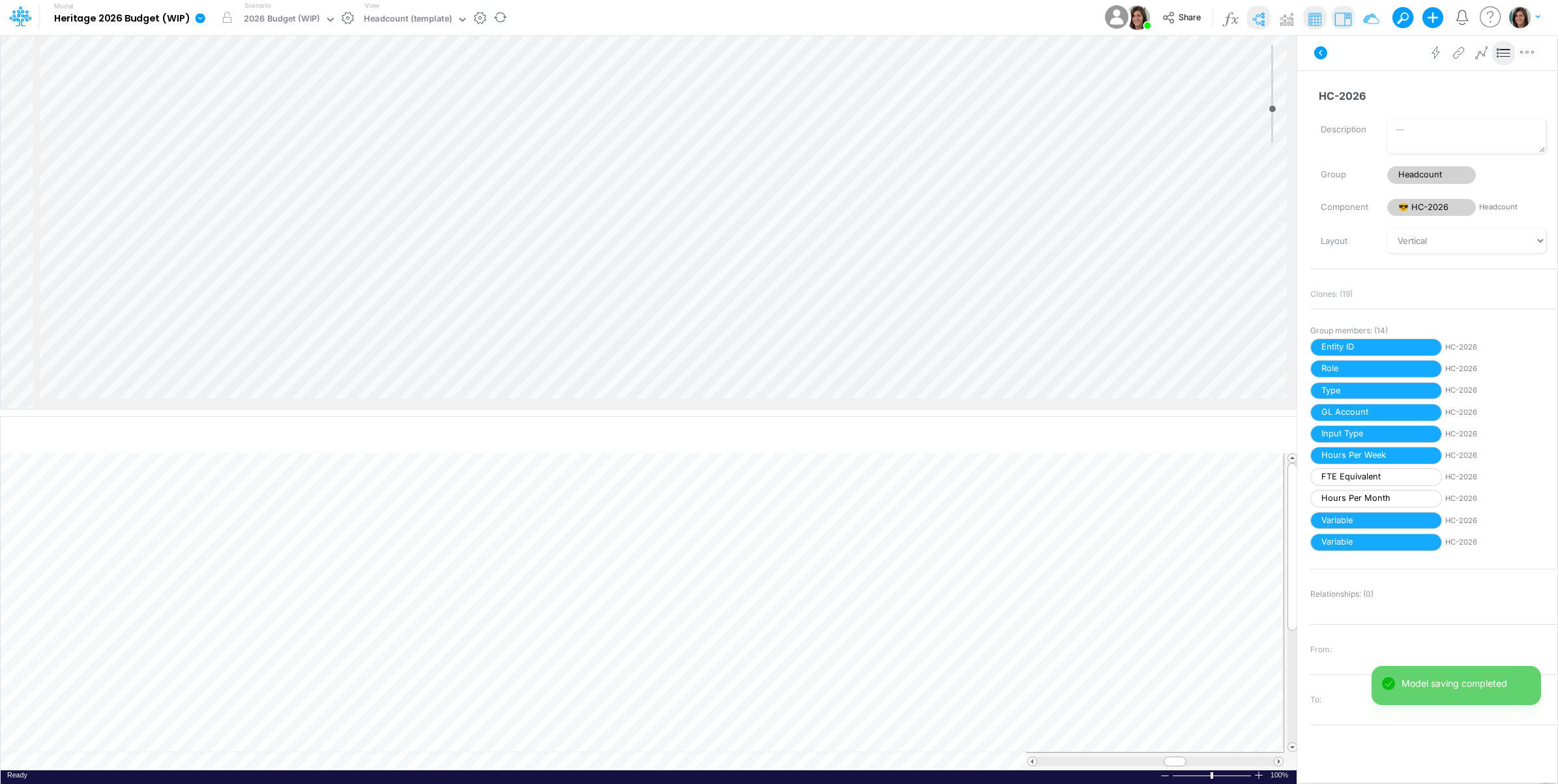
click at [1501, 57] on icon at bounding box center [1504, 52] width 19 height 14
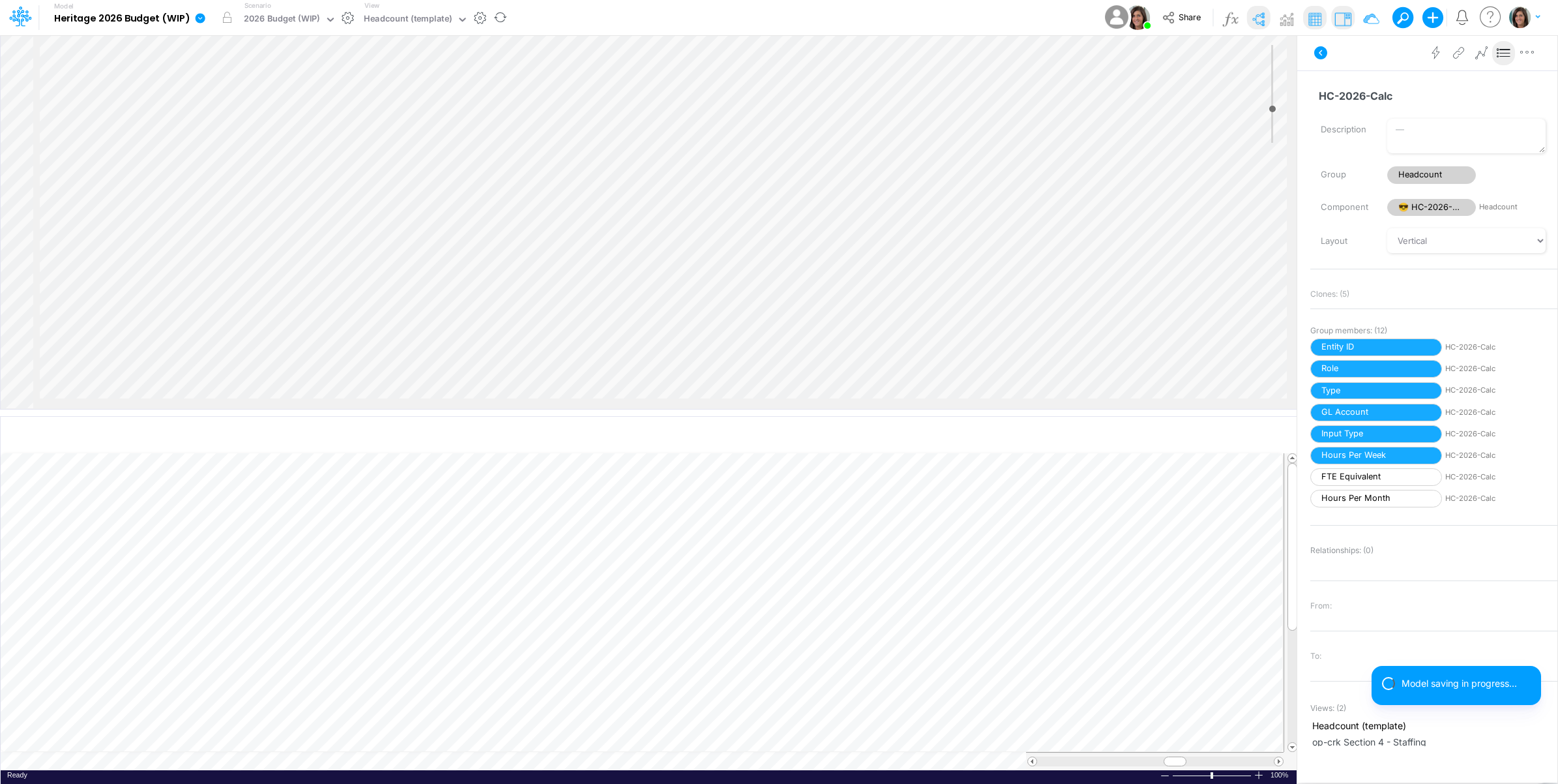
click at [1503, 52] on icon at bounding box center [1504, 52] width 19 height 14
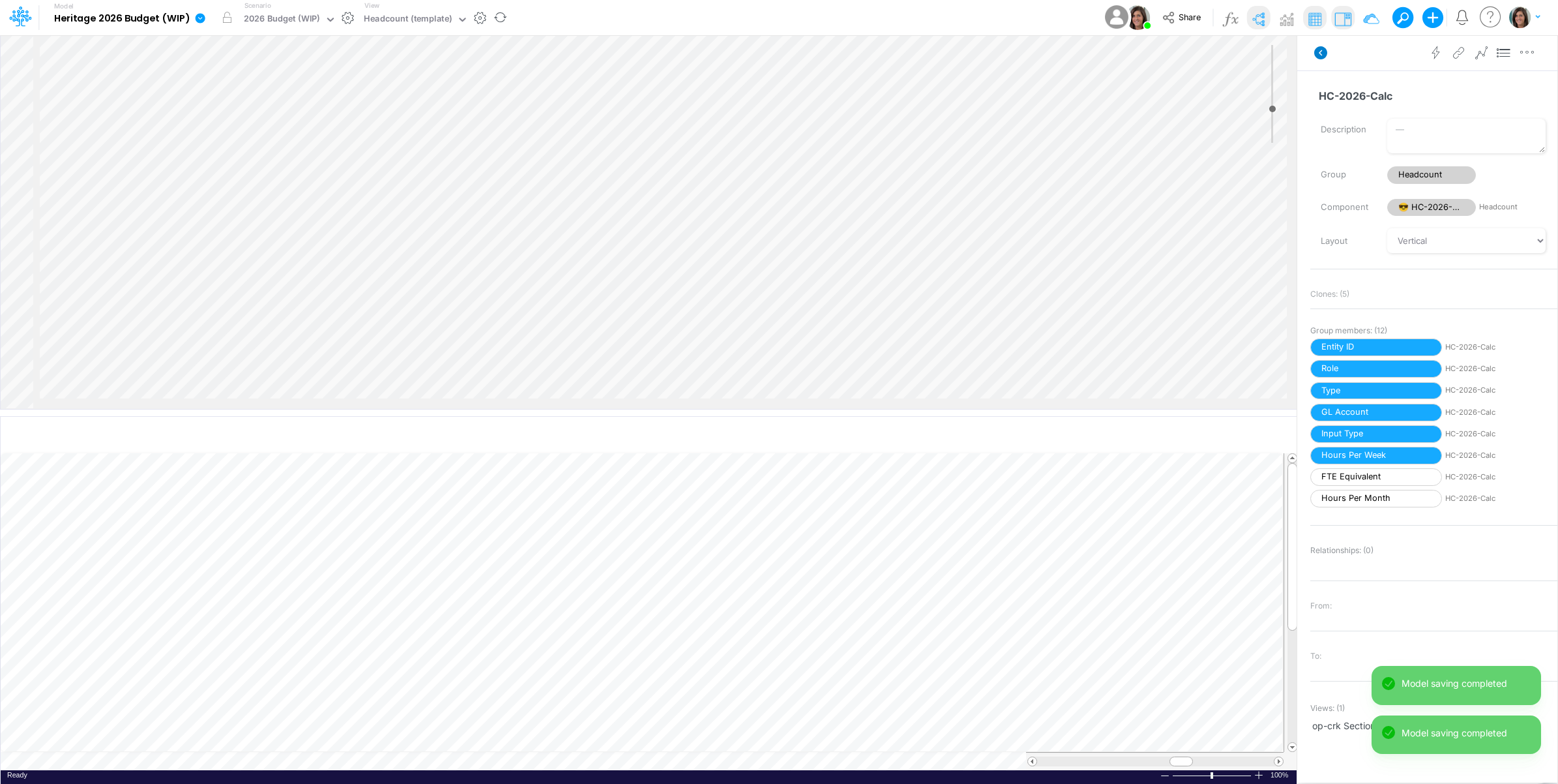
click at [1319, 53] on icon at bounding box center [1320, 52] width 13 height 13
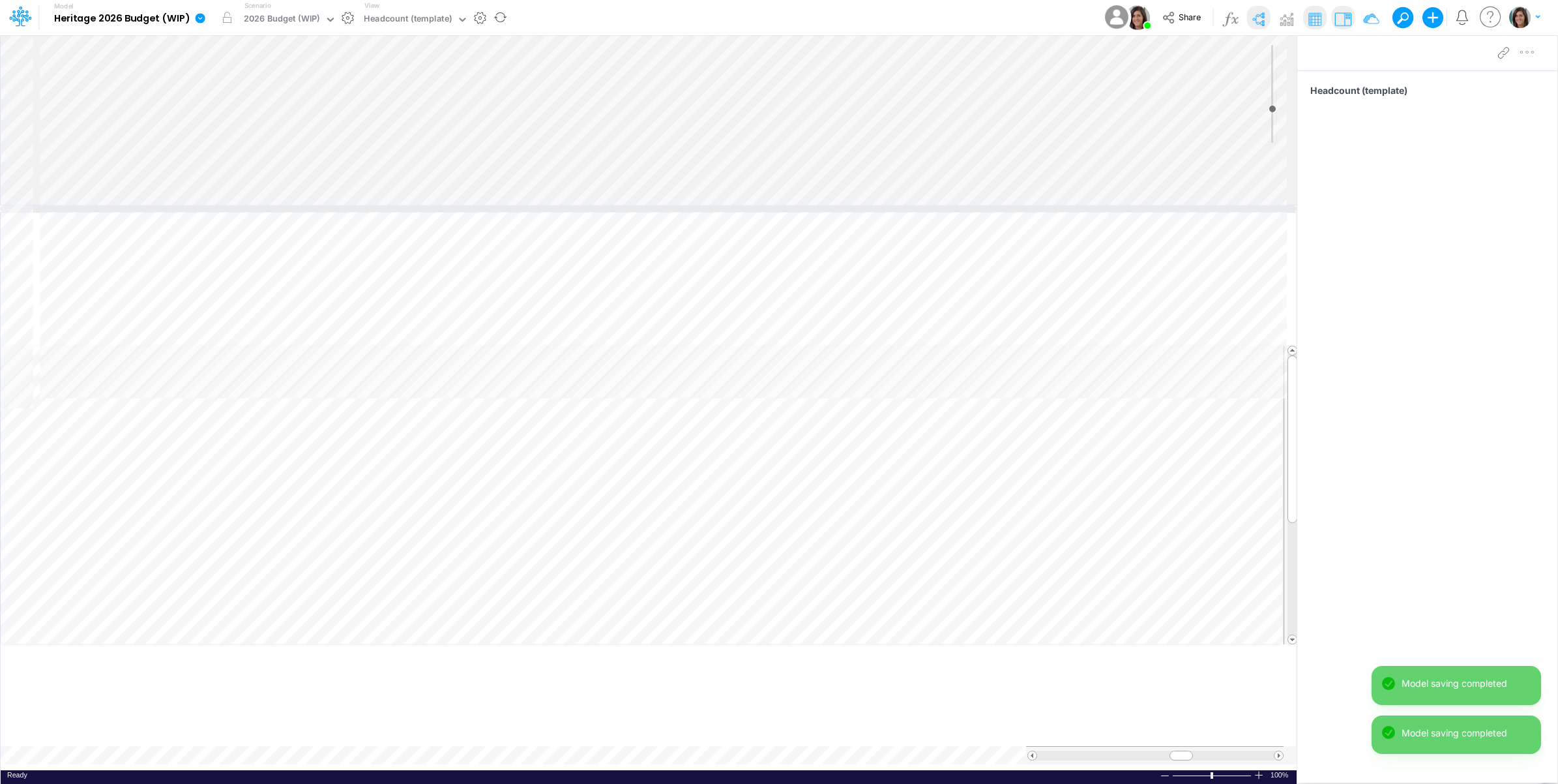
drag, startPoint x: 786, startPoint y: 412, endPoint x: 765, endPoint y: 243, distance: 170.3
click at [765, 207] on div at bounding box center [648, 208] width 1297 height 6
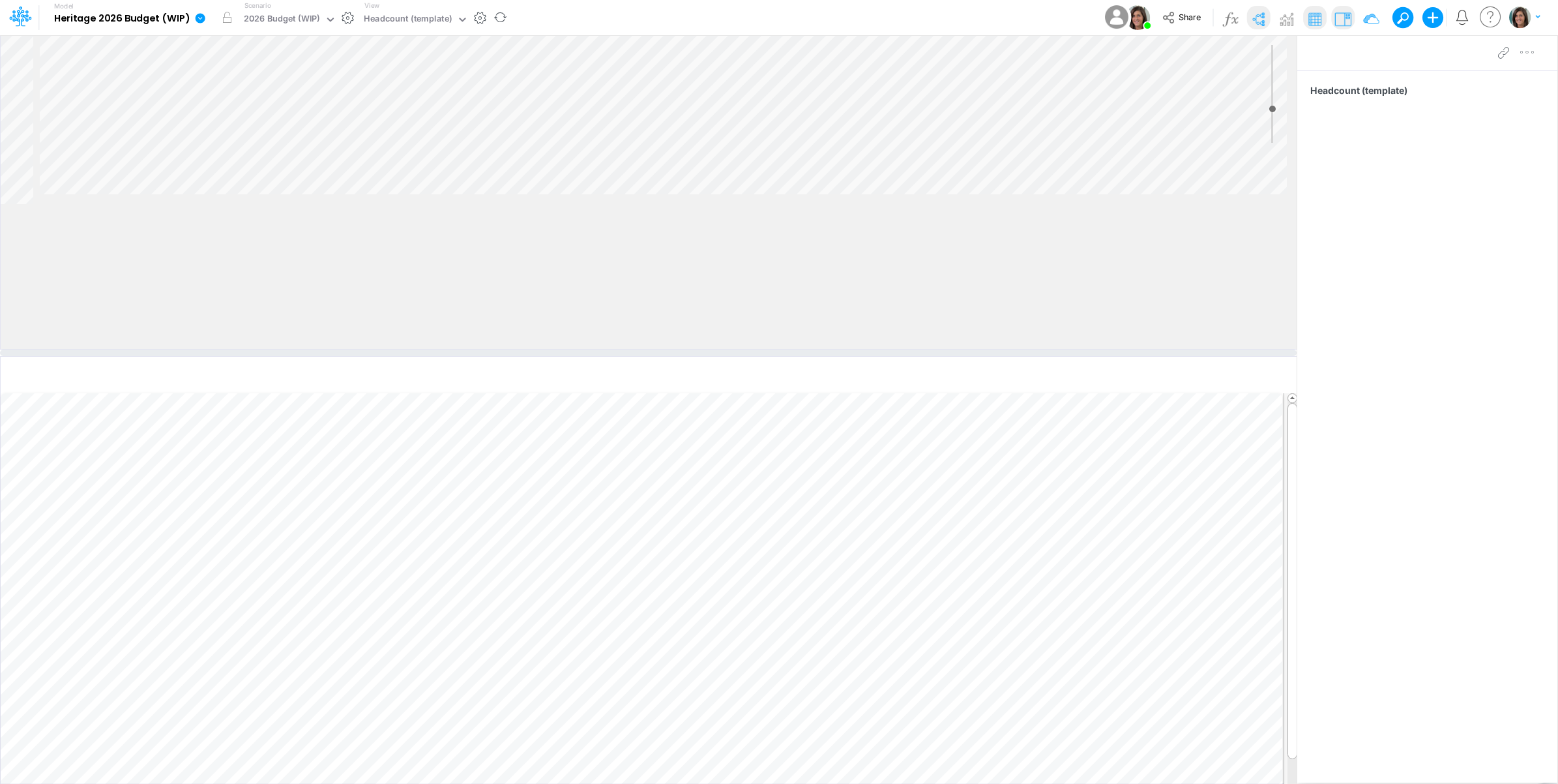
drag, startPoint x: 748, startPoint y: 212, endPoint x: 727, endPoint y: 357, distance: 146.5
click at [727, 356] on div at bounding box center [648, 352] width 1297 height 6
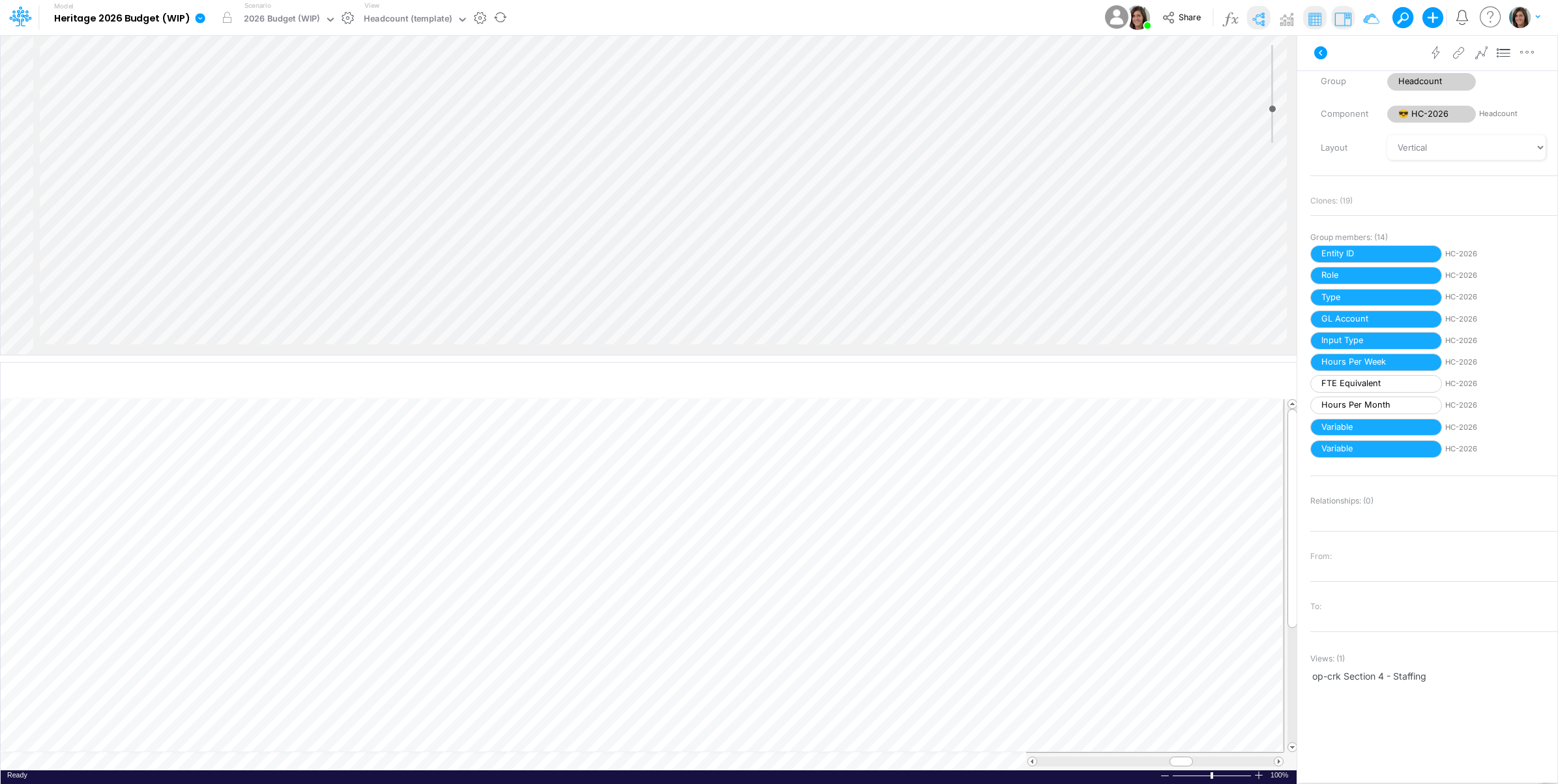
scroll to position [247, 0]
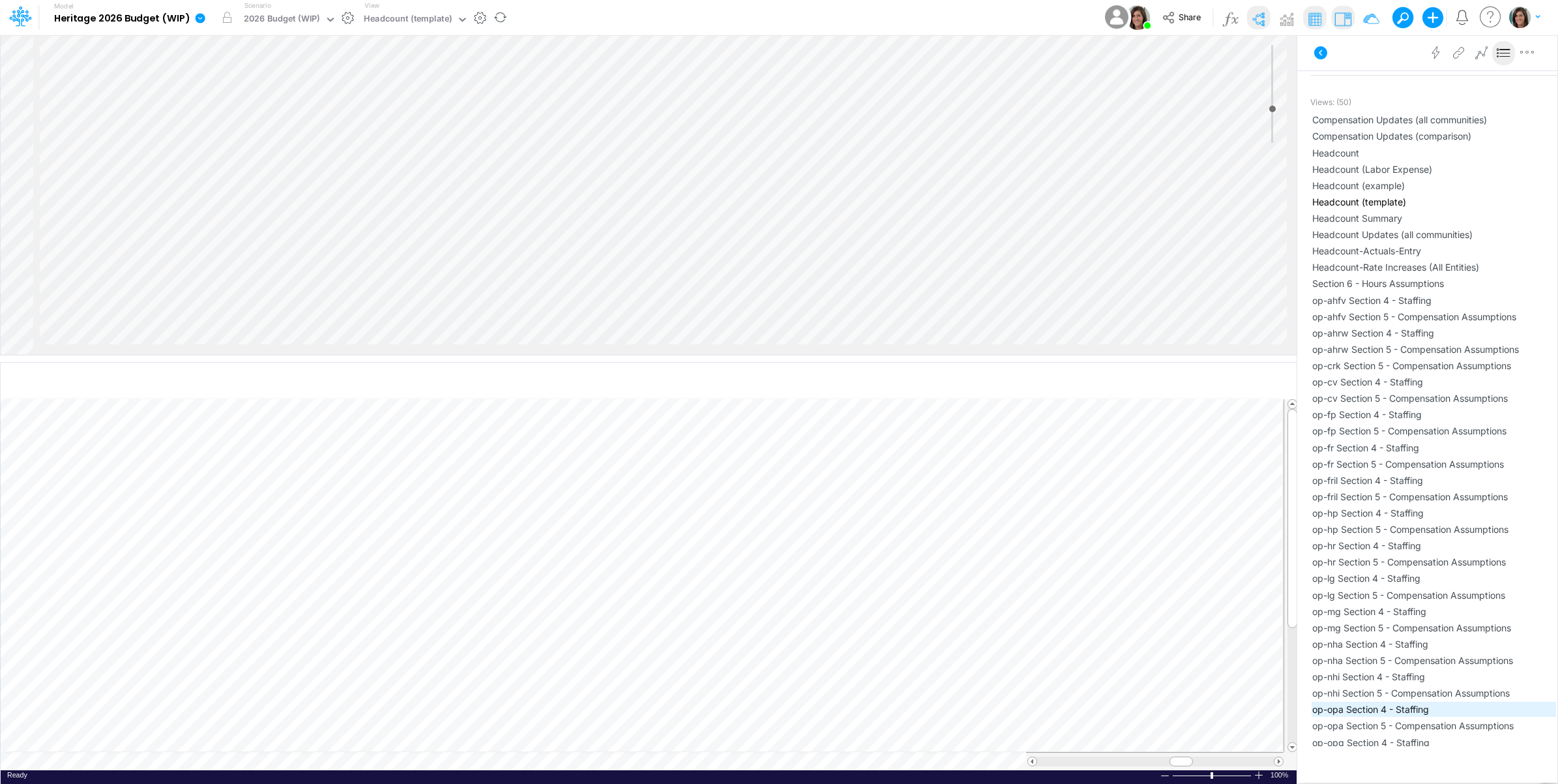
scroll to position [1334, 0]
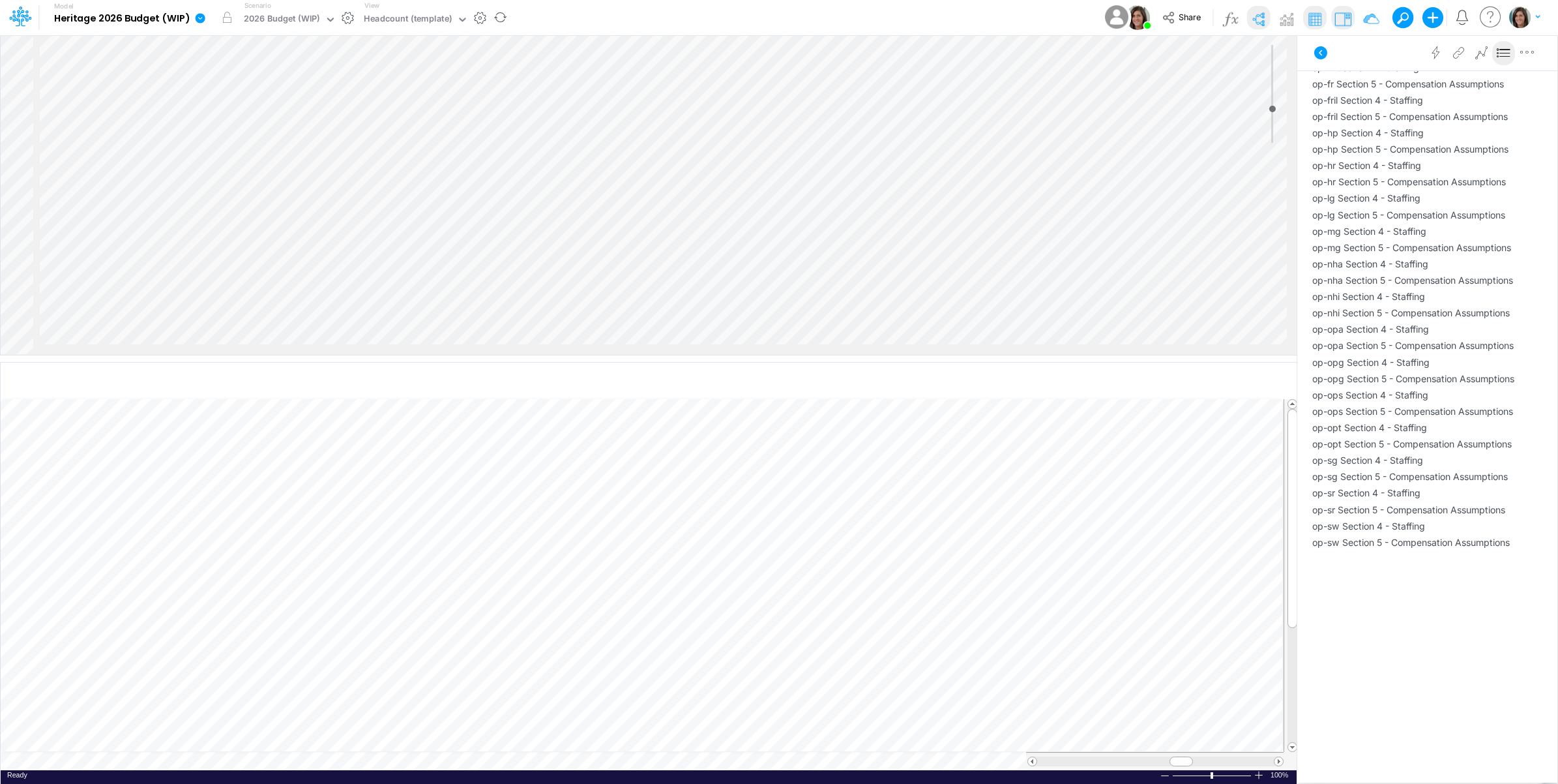
click at [197, 17] on icon at bounding box center [200, 18] width 12 height 12
click at [249, 134] on button "View model info" at bounding box center [266, 136] width 139 height 20
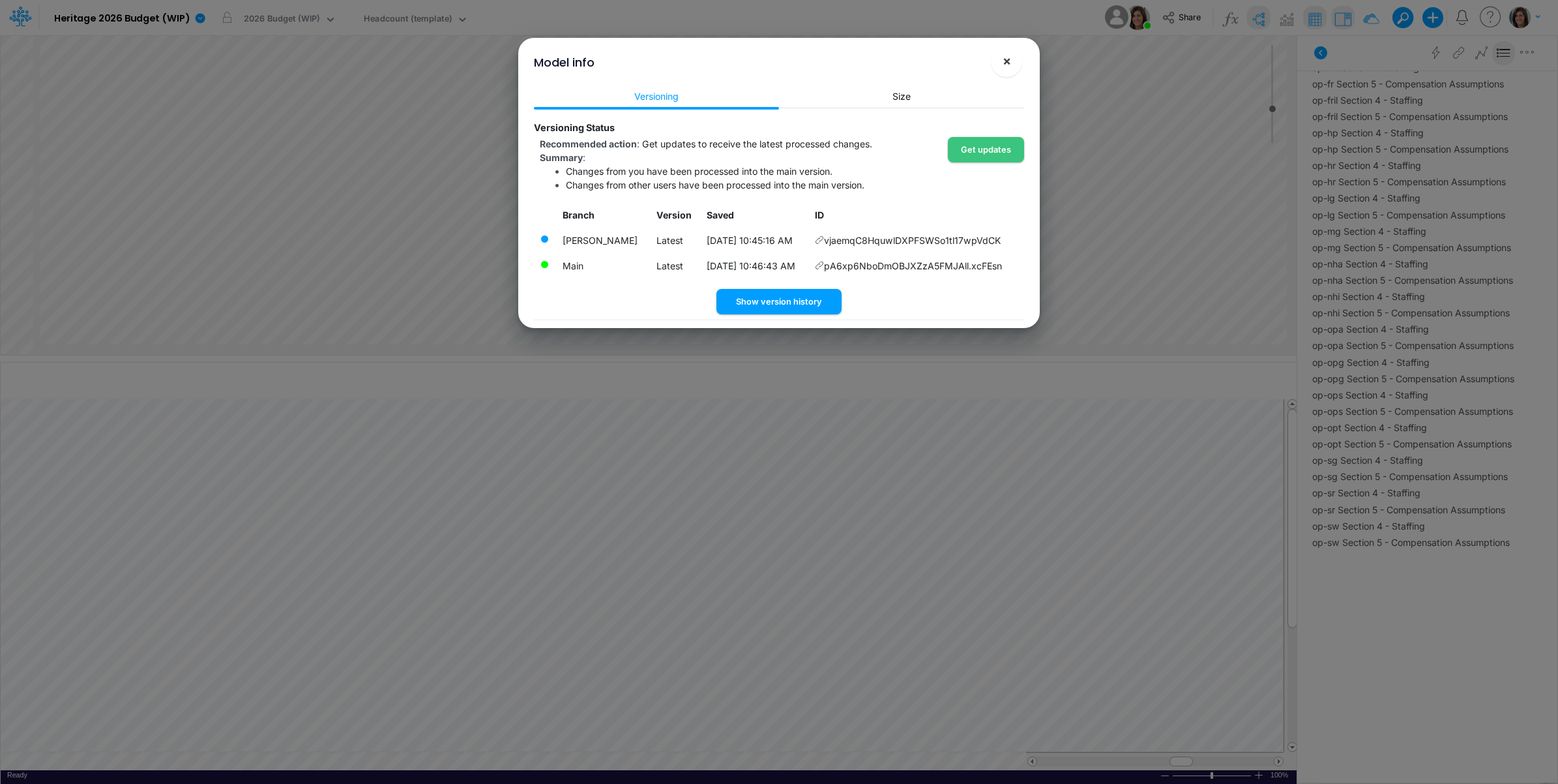
click at [1008, 60] on span "×" at bounding box center [1007, 61] width 8 height 16
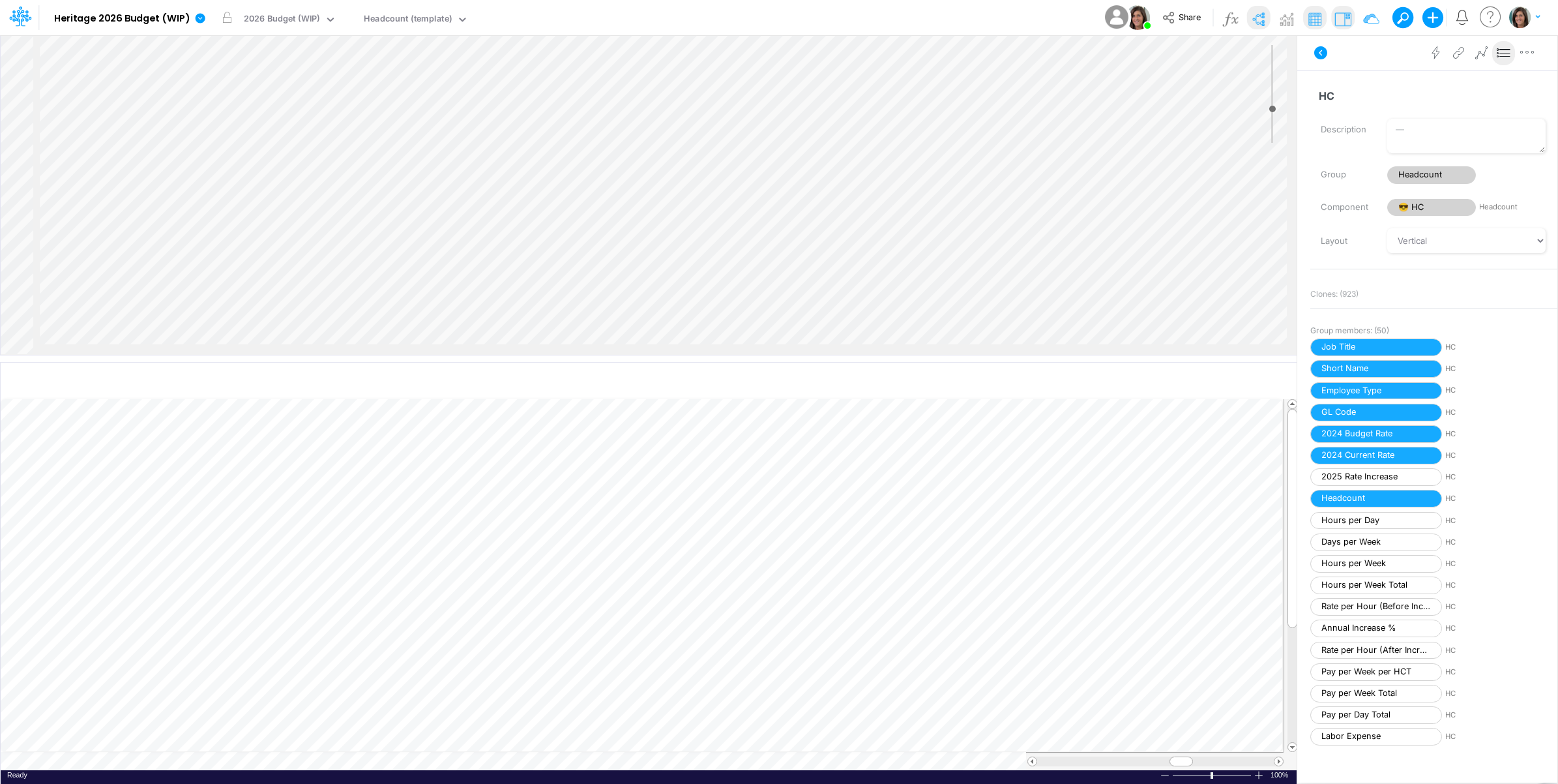
click at [1320, 53] on icon at bounding box center [1320, 52] width 16 height 16
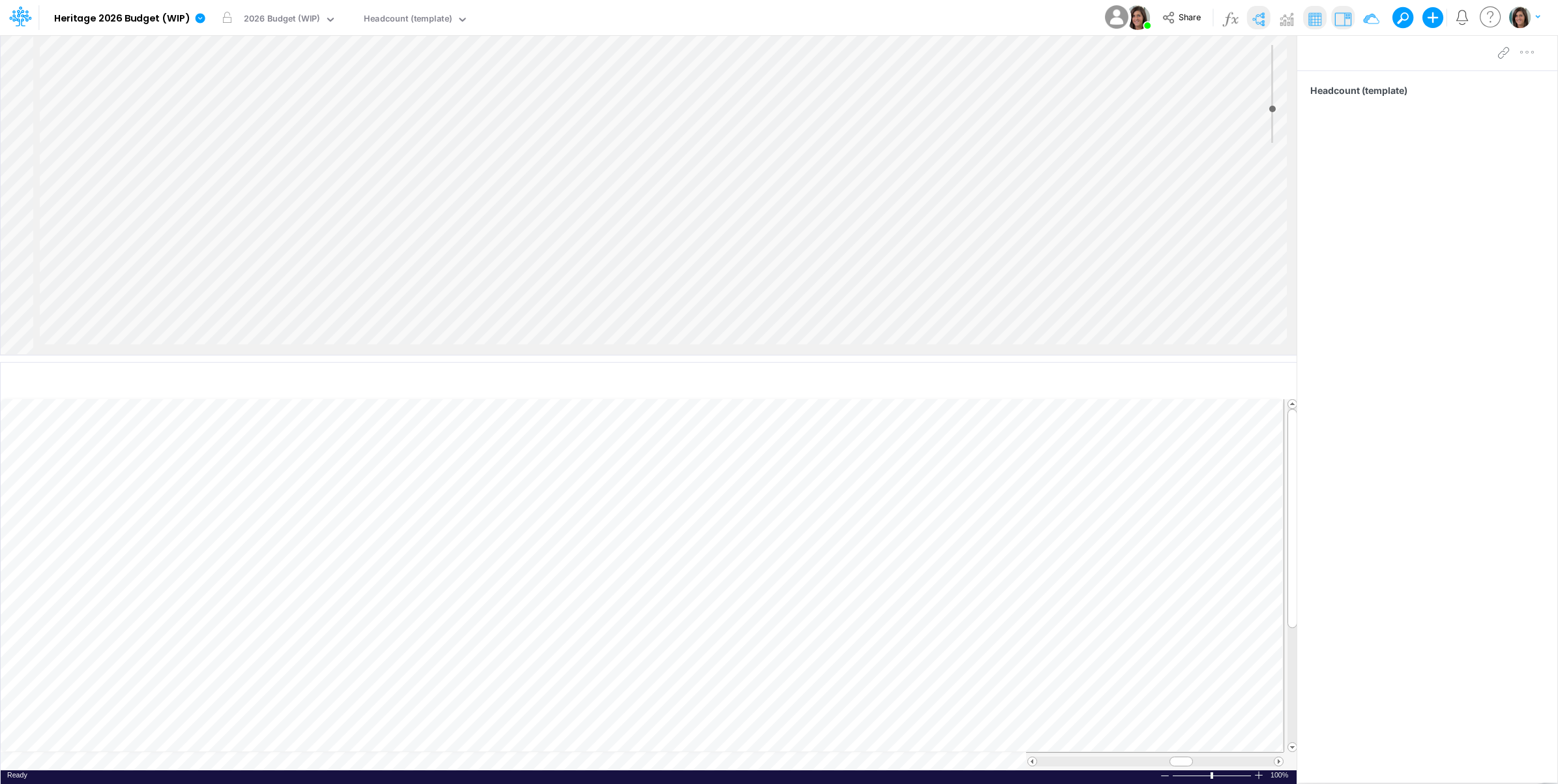
click at [963, 15] on div "Model Heritage 2026 Budget (WIP) Edit model settings Duplicate Import QuickBook…" at bounding box center [779, 17] width 1402 height 35
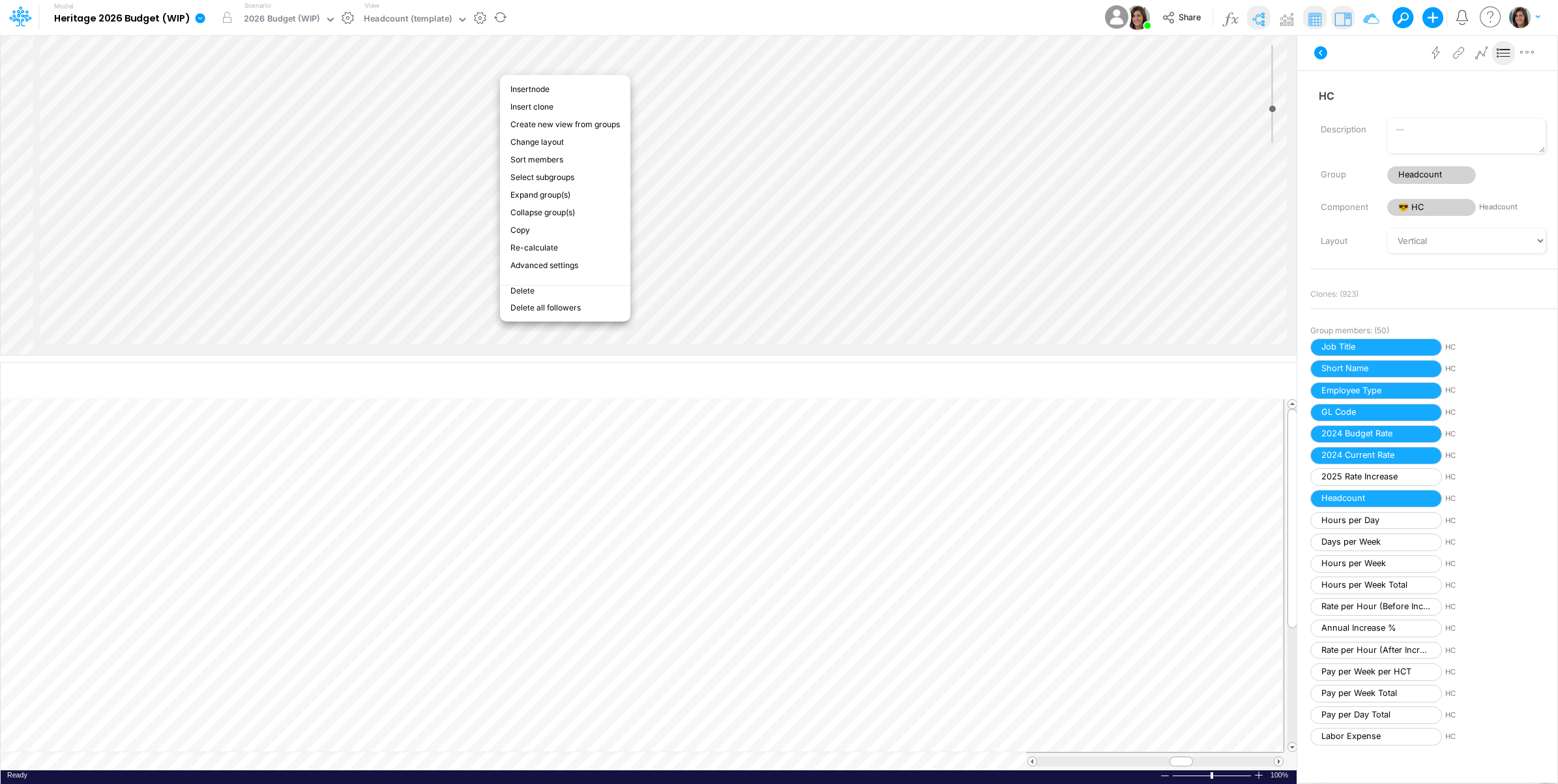
click at [204, 18] on icon at bounding box center [200, 17] width 10 height 10
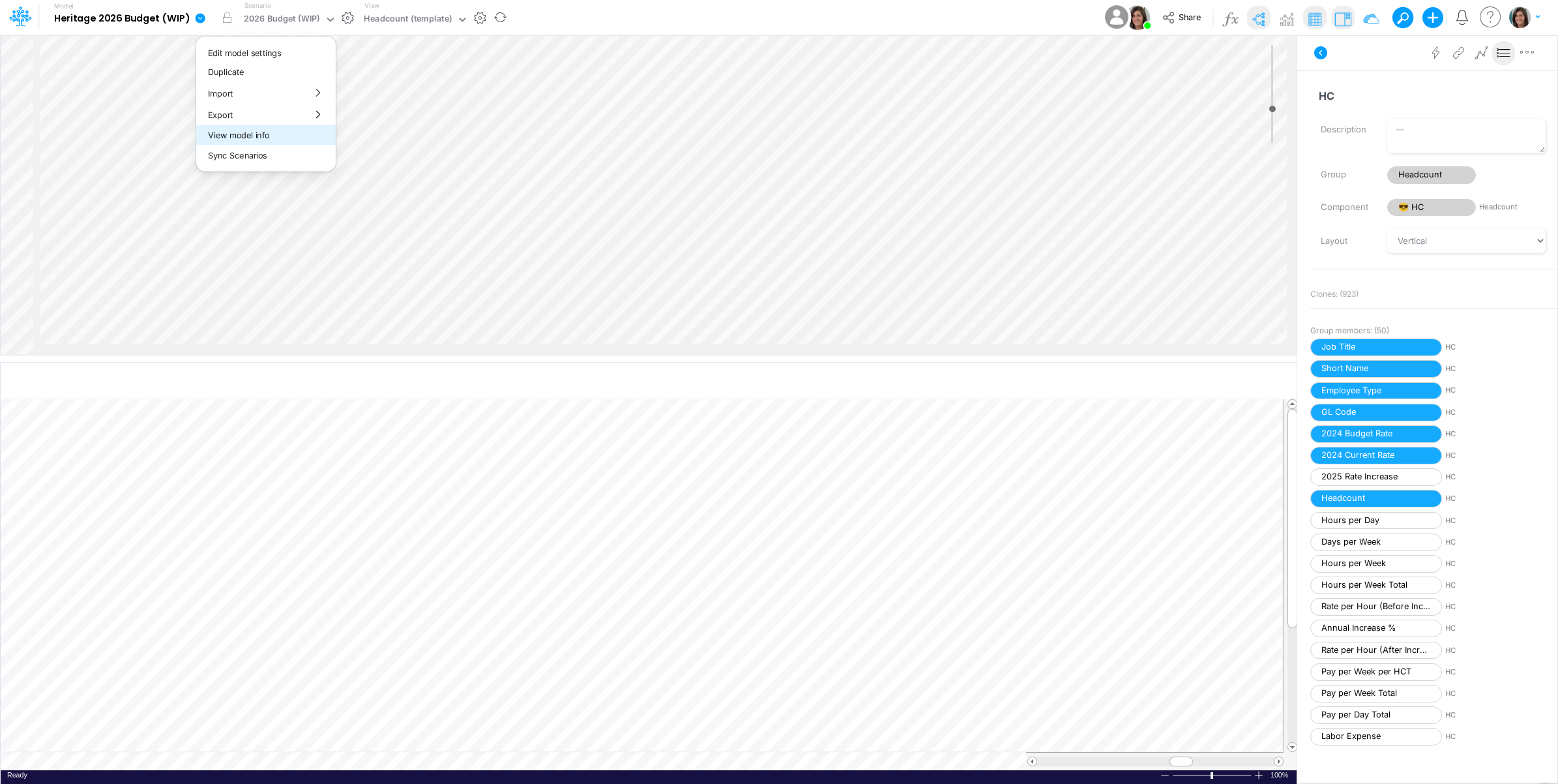
click at [226, 134] on button "View model info" at bounding box center [266, 136] width 139 height 20
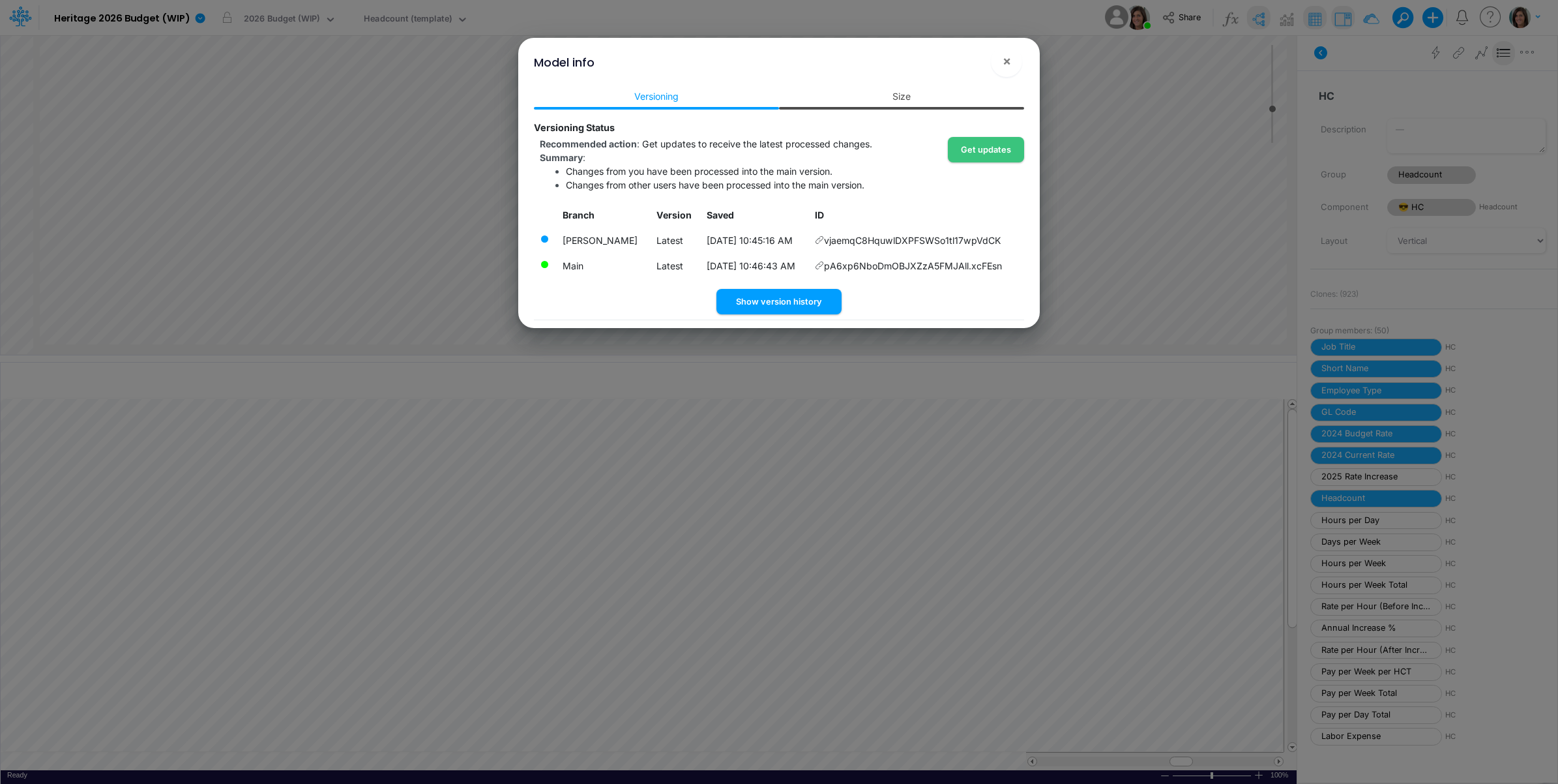
click at [910, 98] on link "Size" at bounding box center [901, 96] width 245 height 24
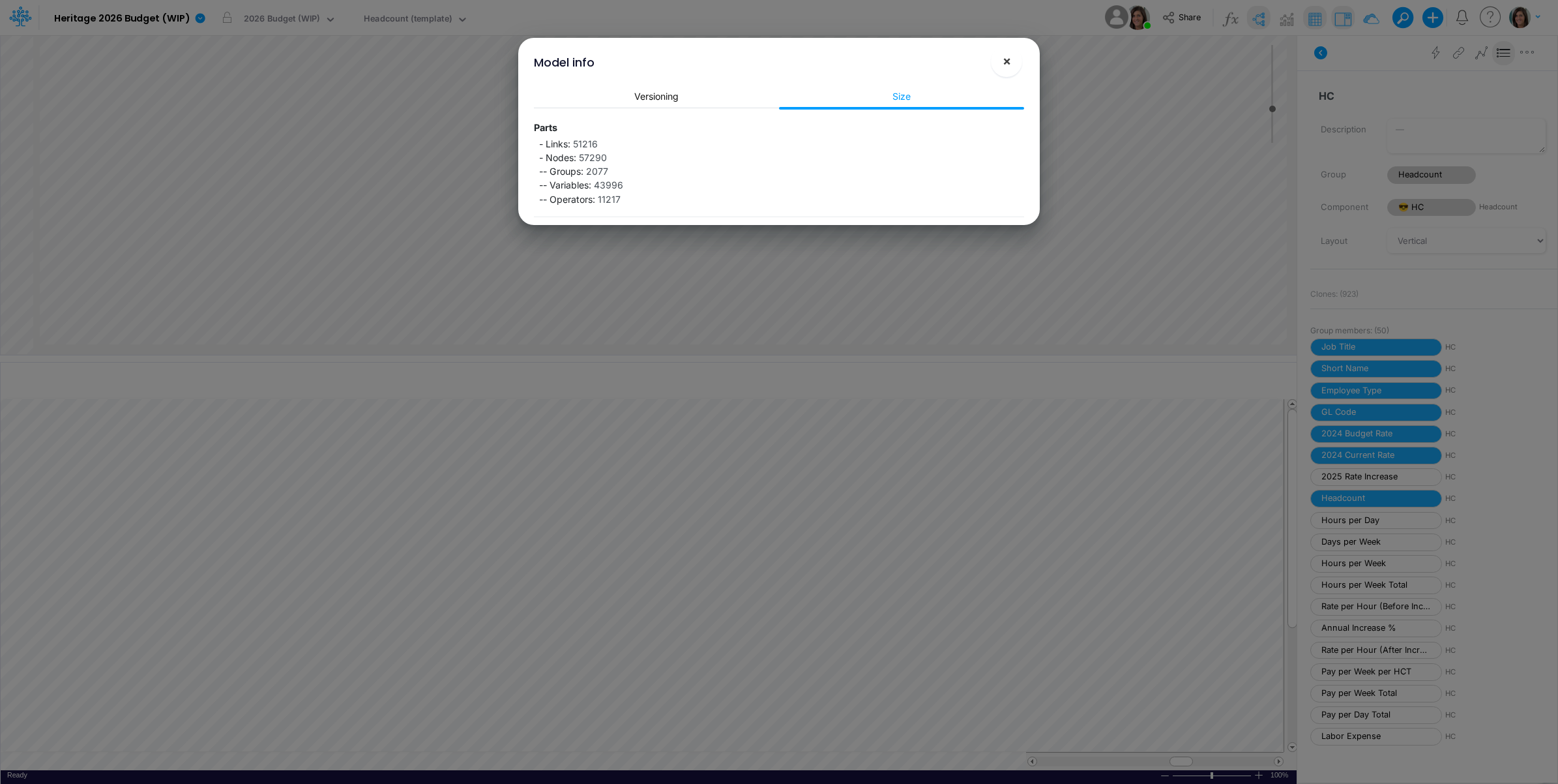
click at [1003, 62] on span "×" at bounding box center [1007, 61] width 8 height 16
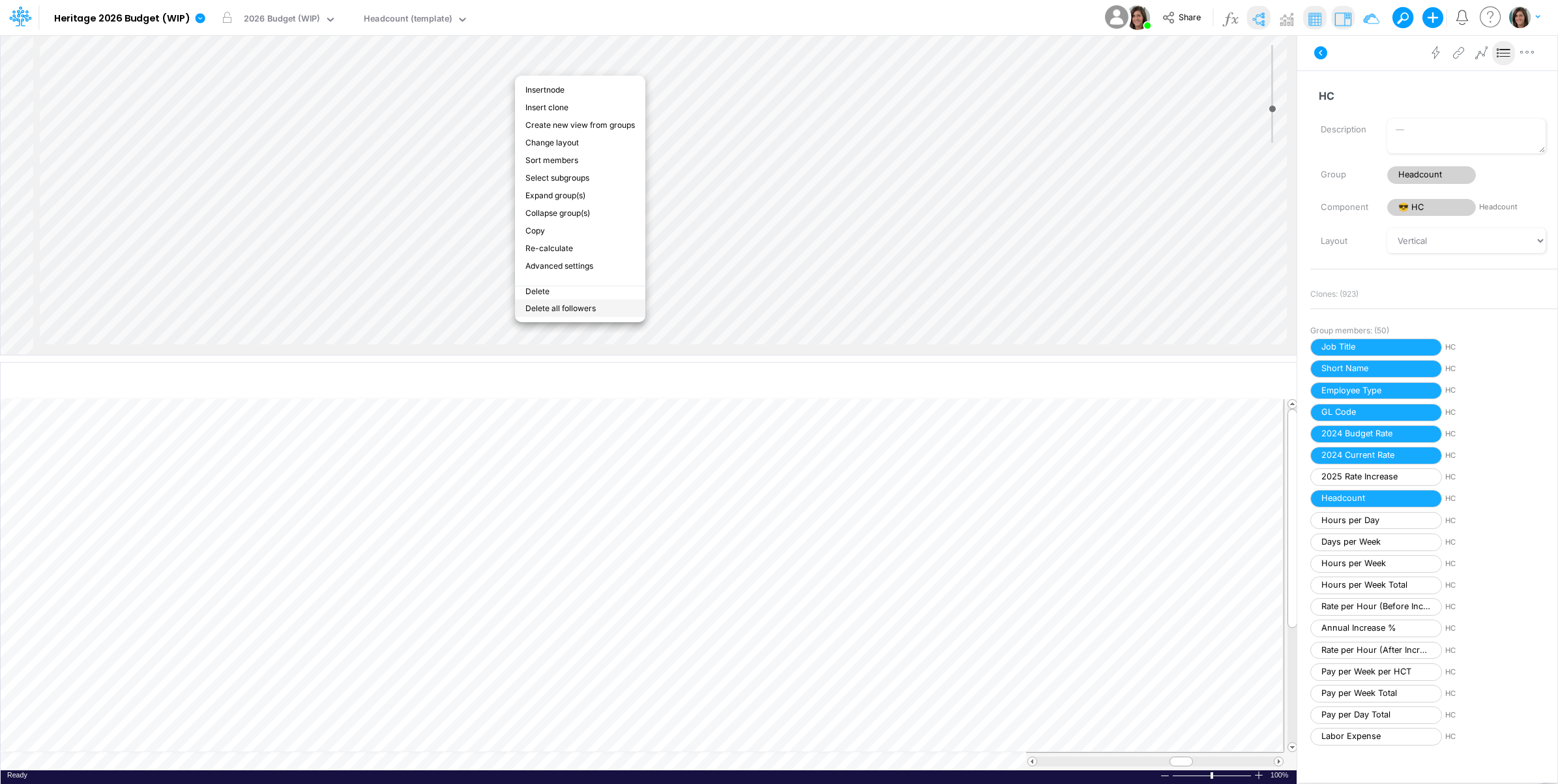
click at [575, 299] on li "Delete all followers" at bounding box center [580, 307] width 130 height 17
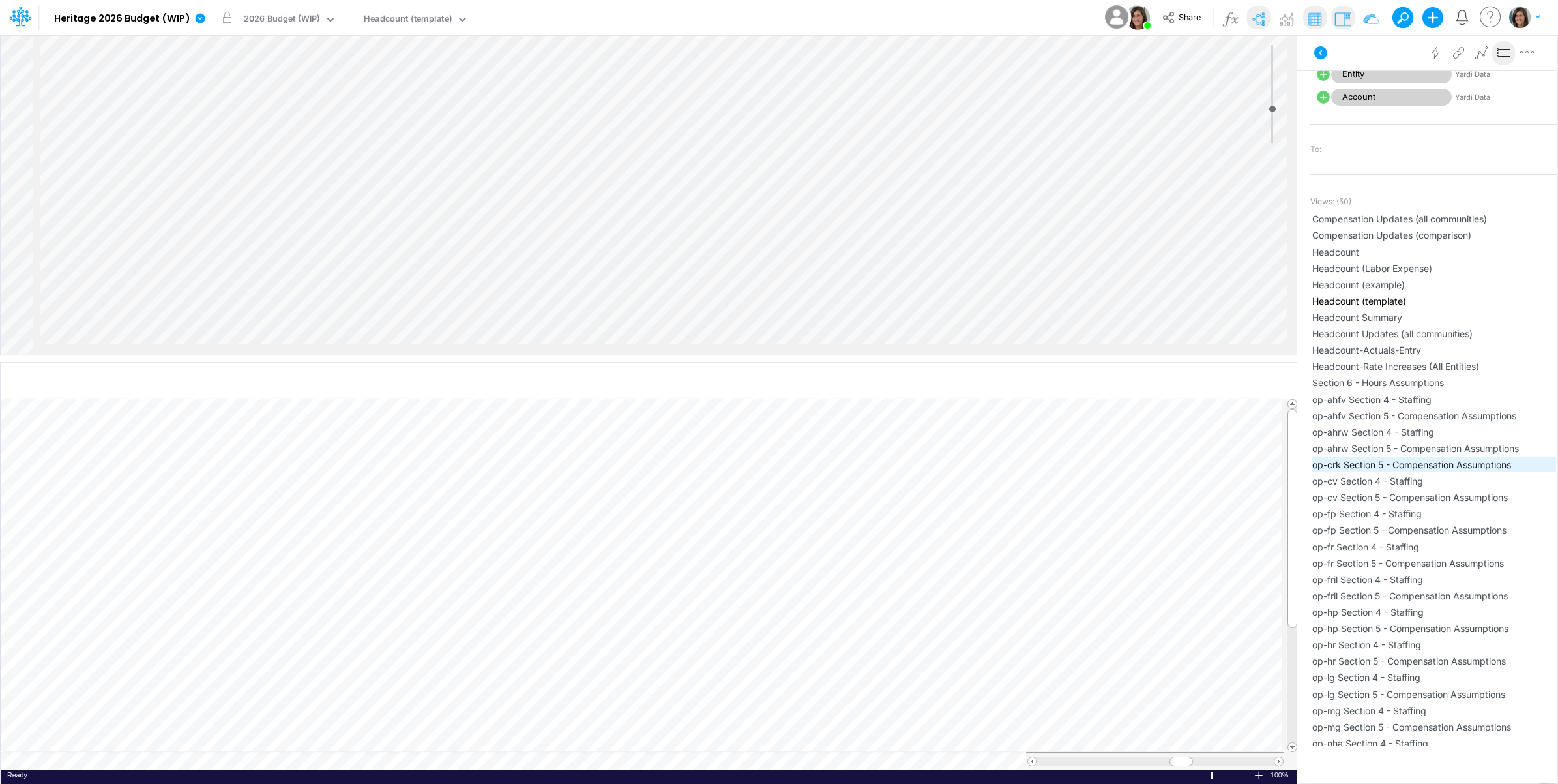
scroll to position [652, 0]
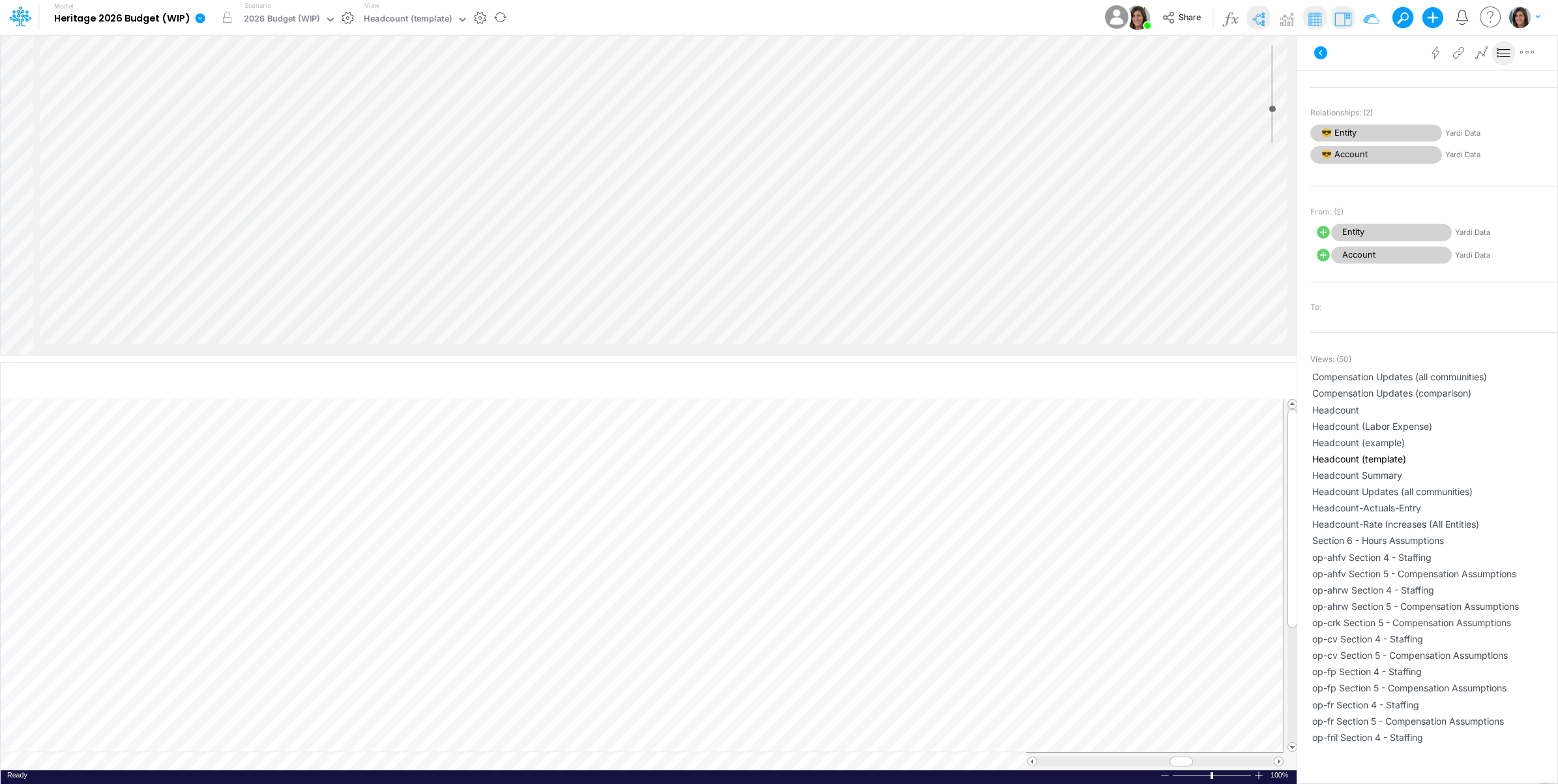
click at [202, 14] on icon at bounding box center [200, 18] width 12 height 12
click at [288, 138] on button "View model info" at bounding box center [266, 136] width 139 height 20
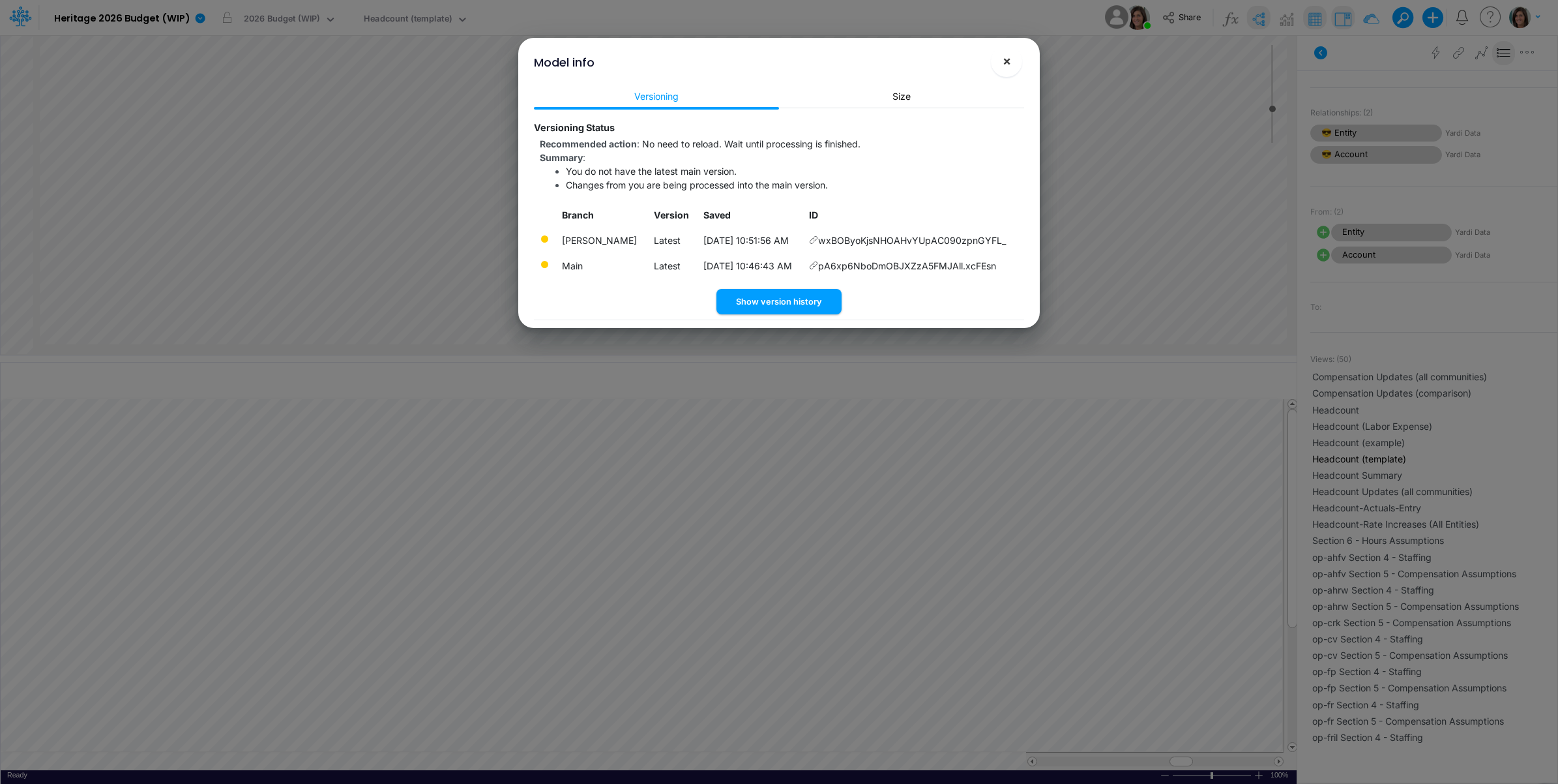
click at [1011, 57] on button "×" at bounding box center [1007, 61] width 31 height 31
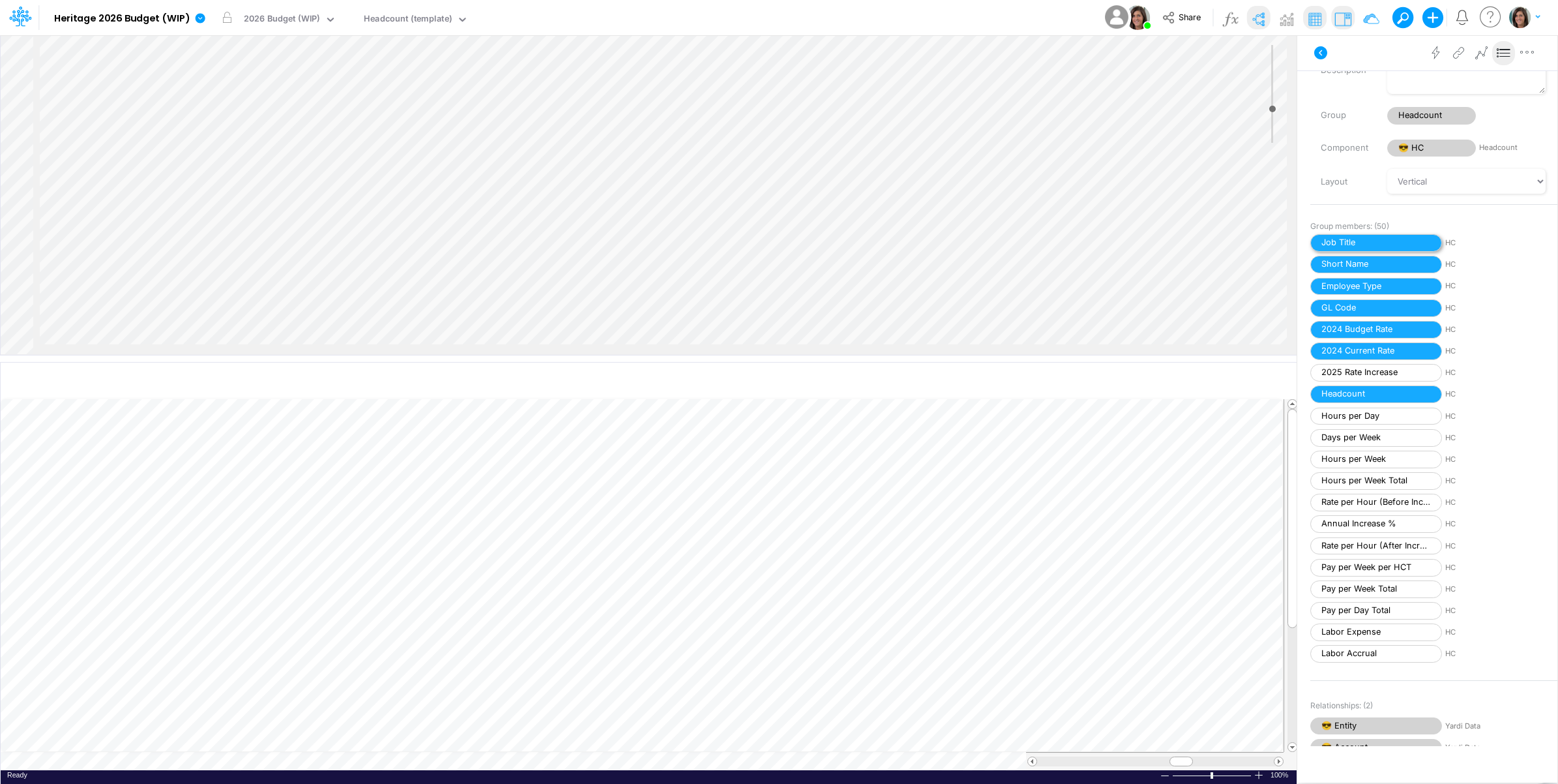
scroll to position [0, 0]
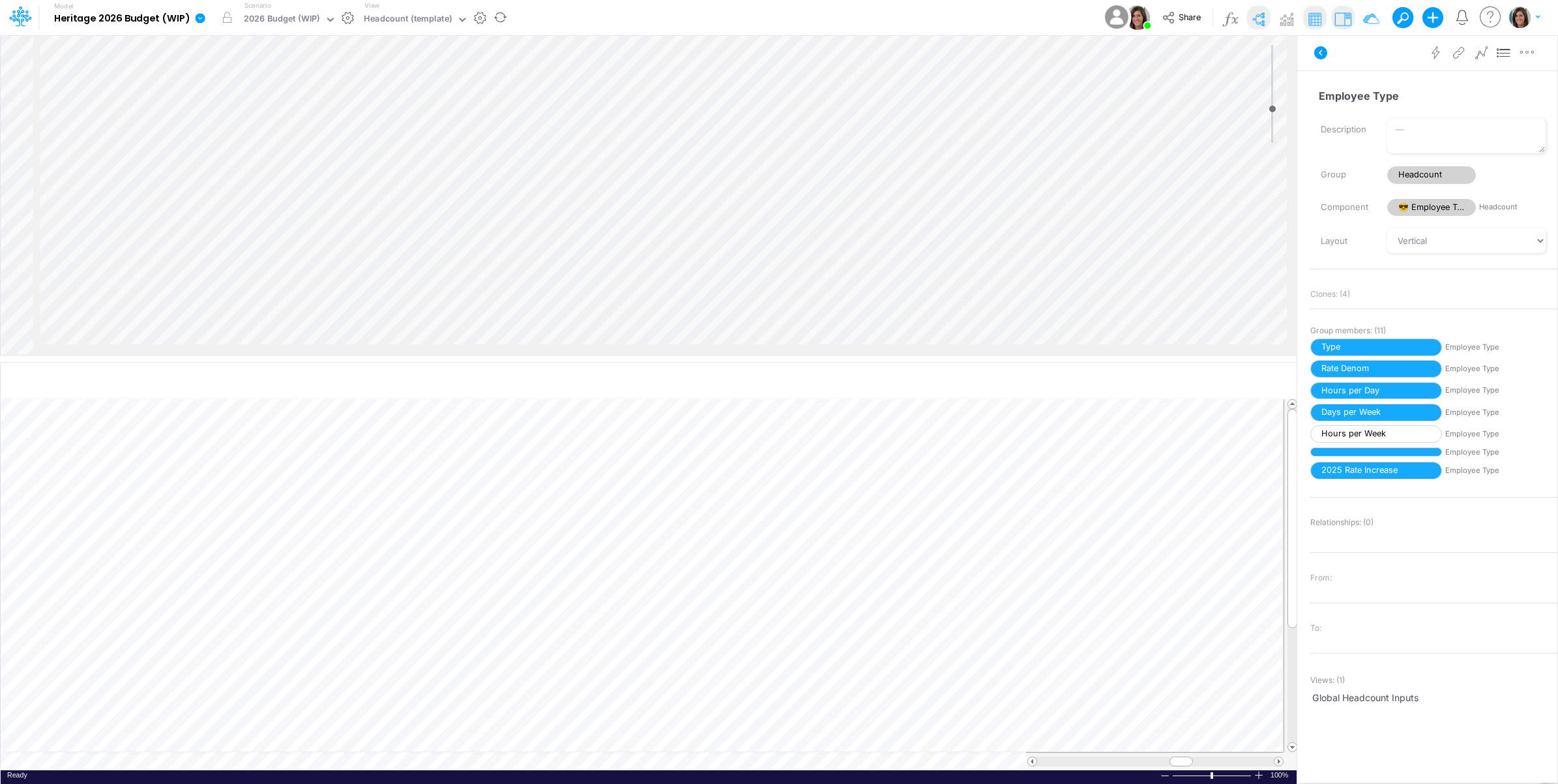
click at [199, 20] on icon at bounding box center [200, 17] width 10 height 10
click at [209, 135] on button "View model info" at bounding box center [266, 136] width 139 height 20
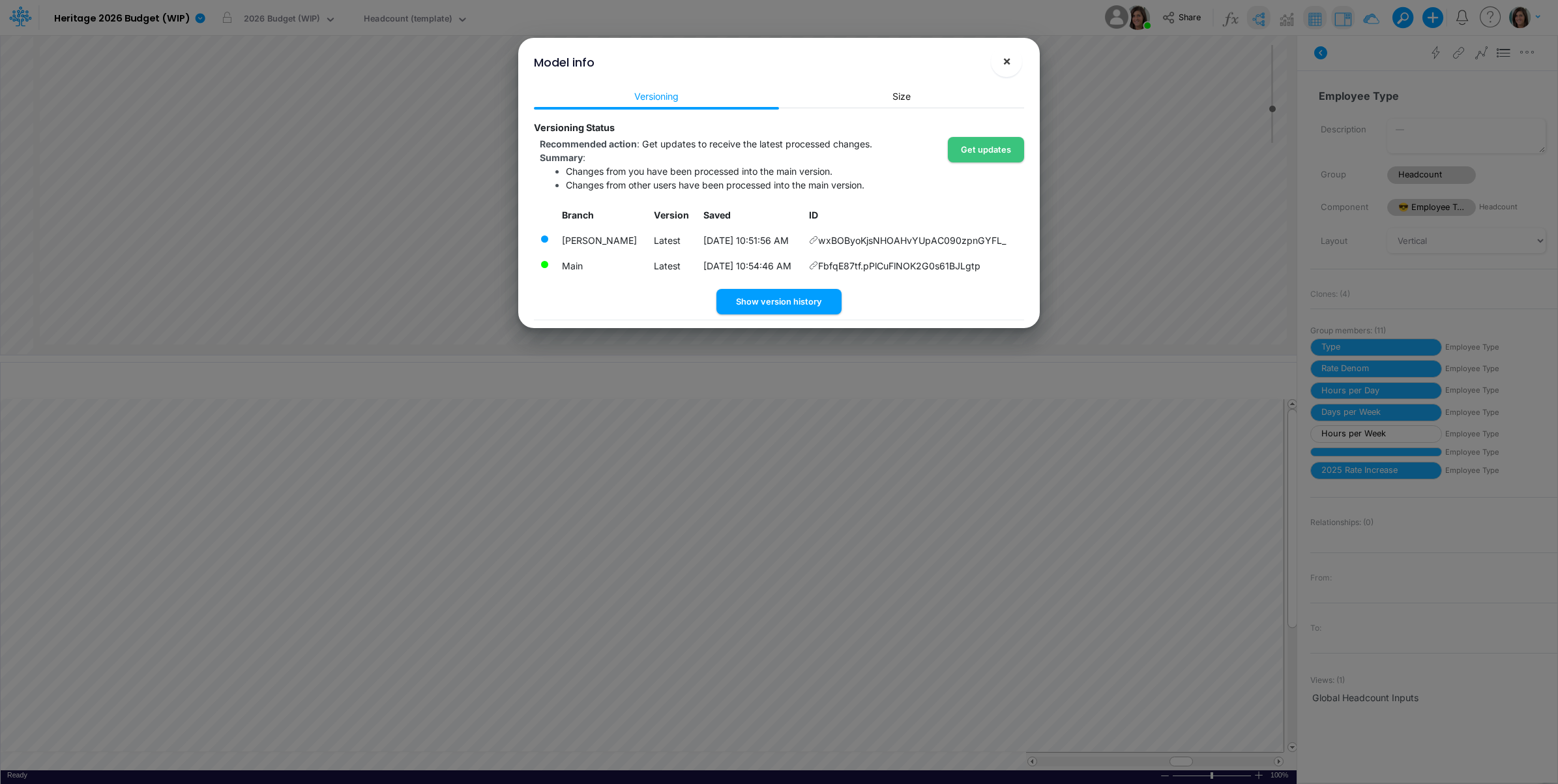
click at [1010, 62] on span "×" at bounding box center [1007, 61] width 8 height 16
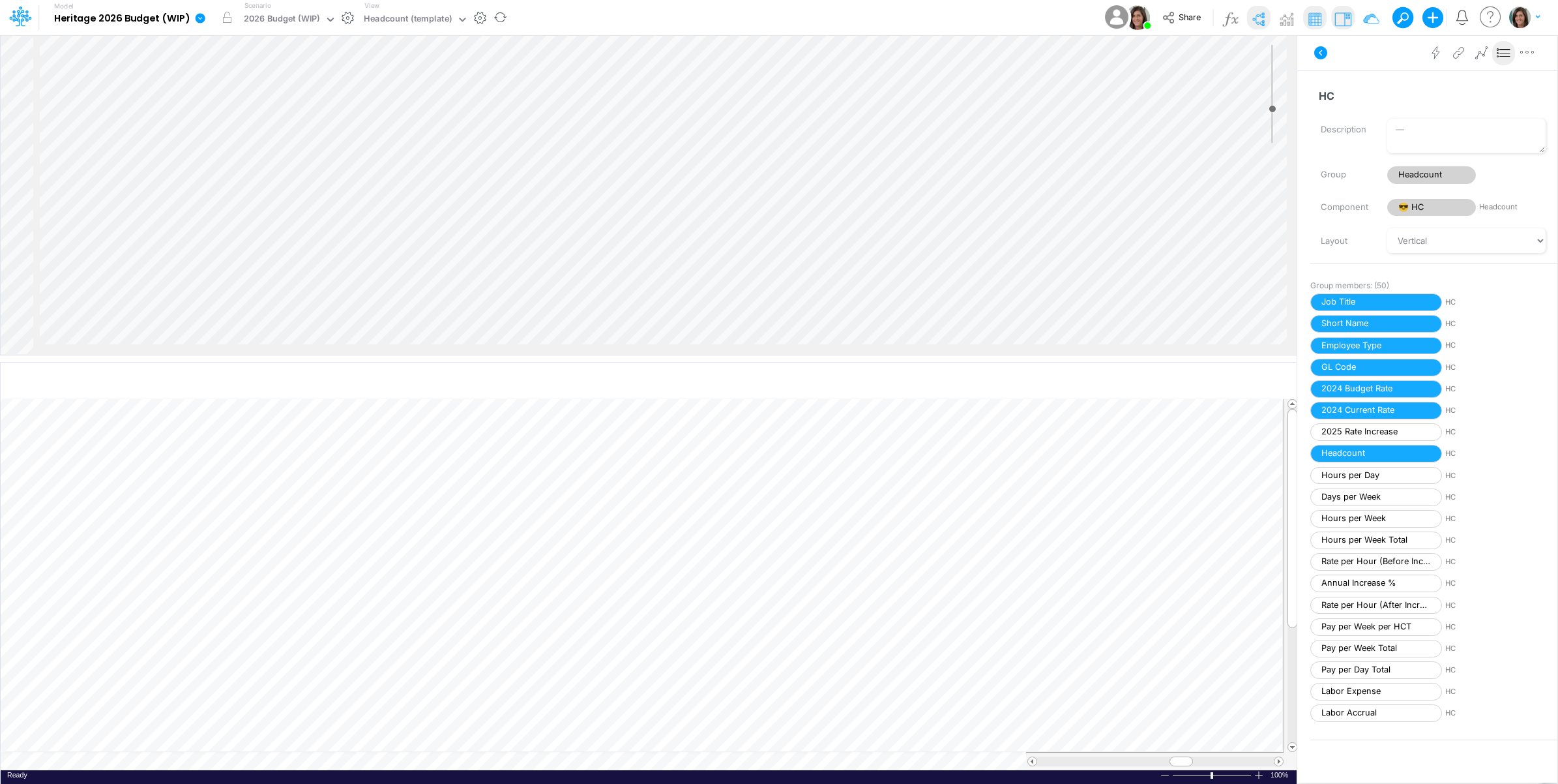
click at [197, 20] on icon at bounding box center [200, 17] width 10 height 10
click at [230, 134] on button "View model info" at bounding box center [266, 136] width 139 height 20
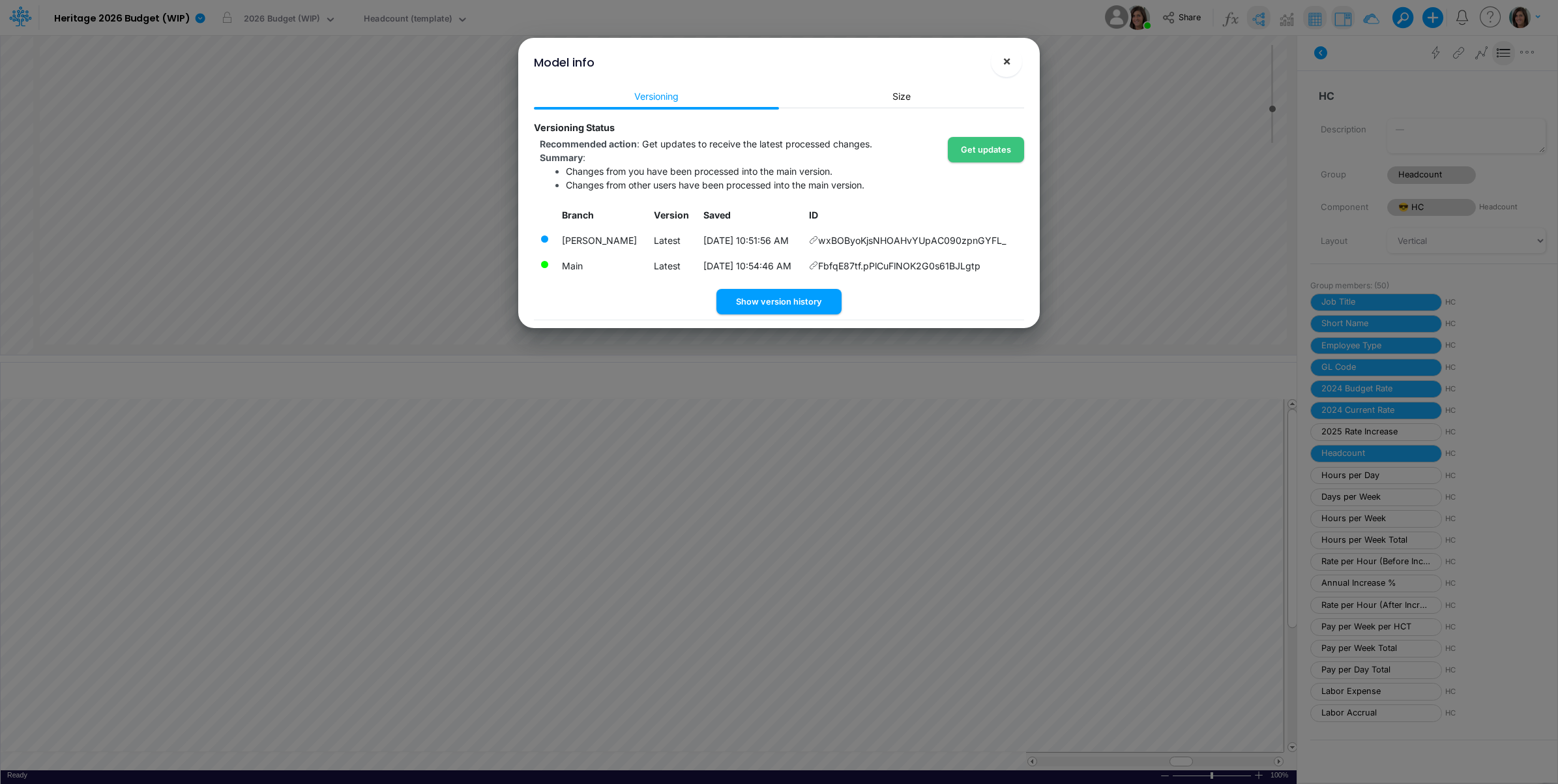
click at [1014, 60] on button "×" at bounding box center [1007, 61] width 31 height 31
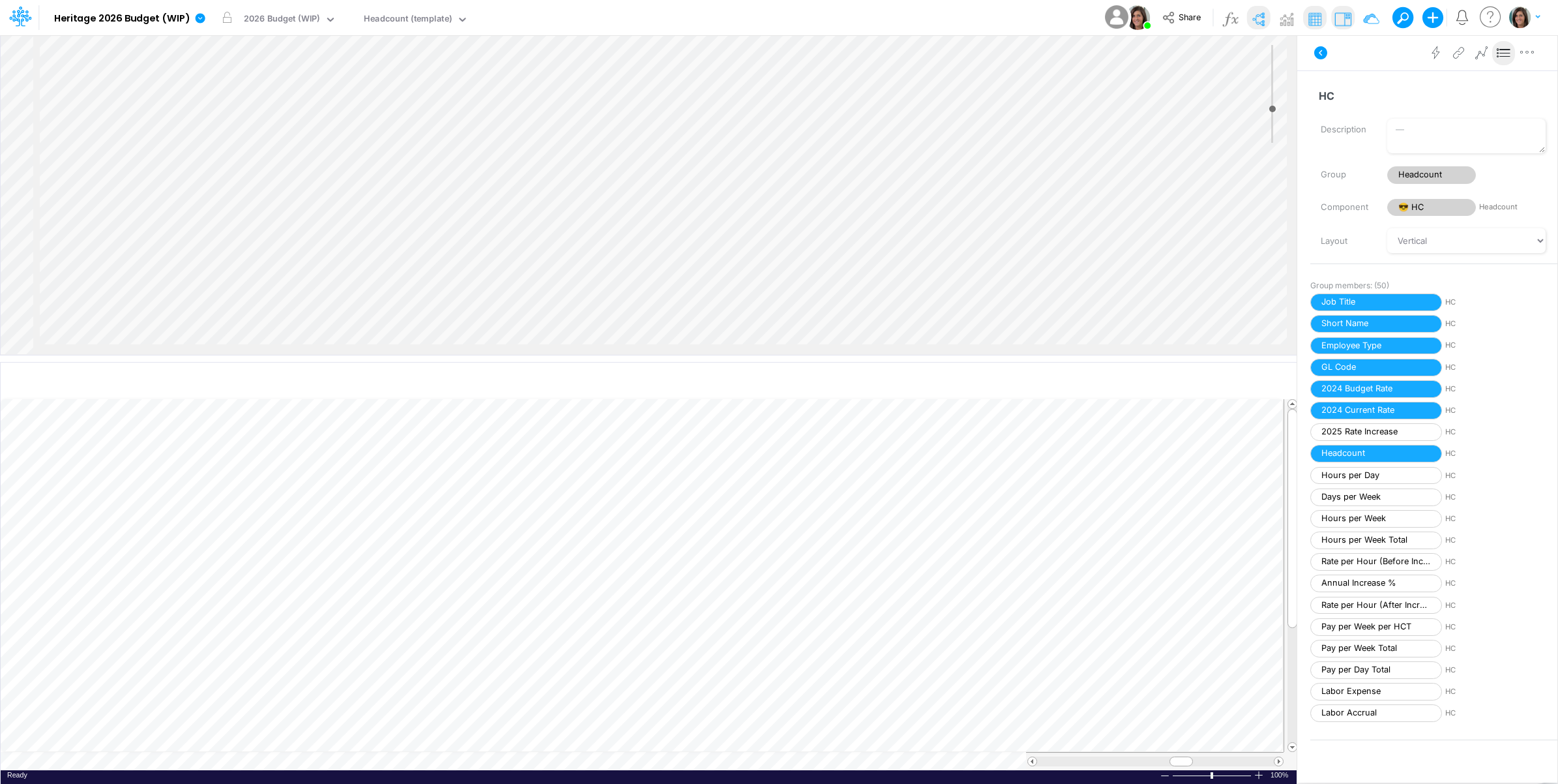
click at [794, 10] on div "Model Heritage 2026 Budget (WIP) Edit model settings Duplicate Import QuickBook…" at bounding box center [779, 17] width 1402 height 35
click at [199, 24] on icon at bounding box center [200, 18] width 12 height 12
click at [237, 138] on button "View model info" at bounding box center [266, 136] width 139 height 20
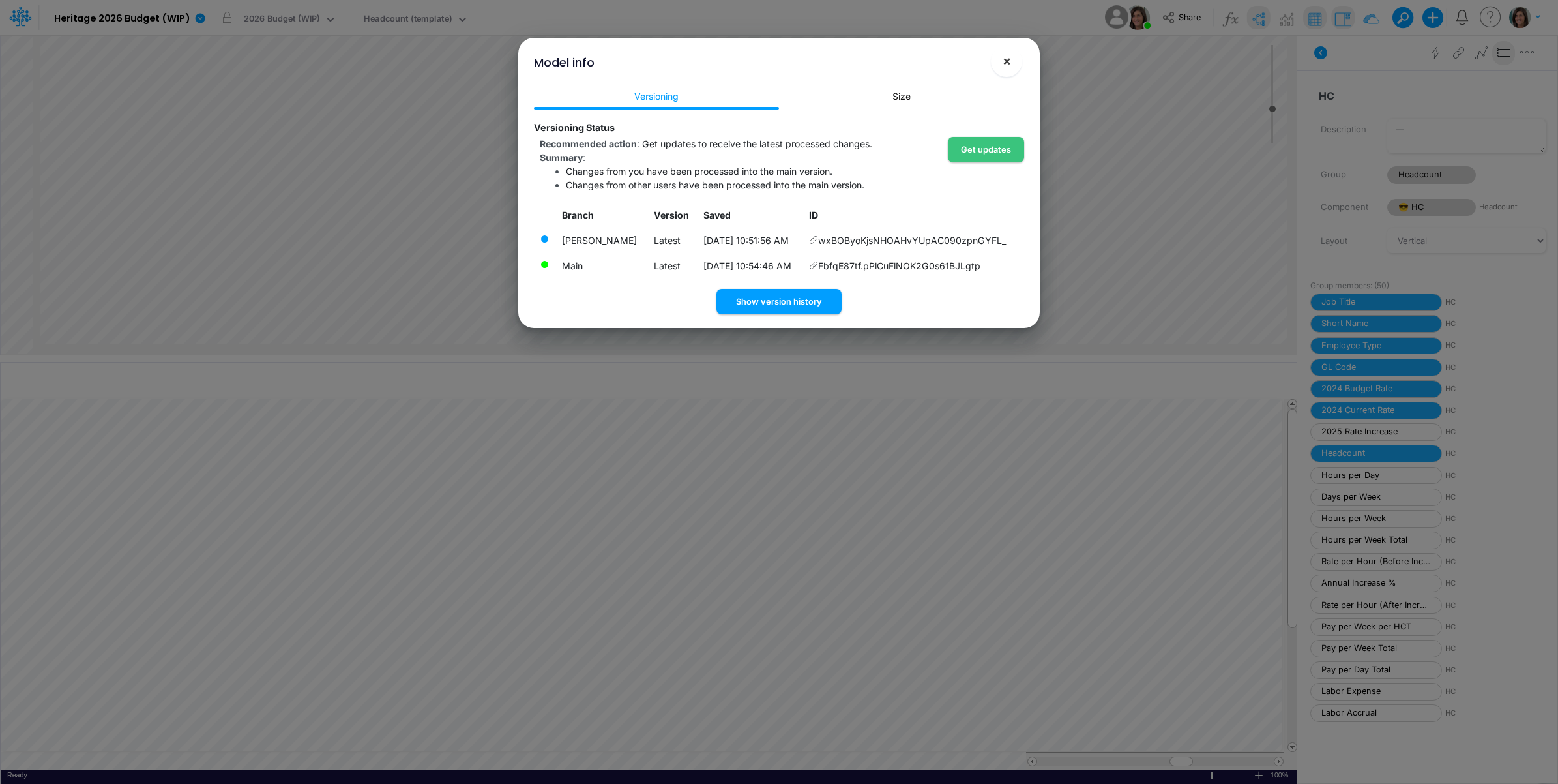
drag, startPoint x: 1003, startPoint y: 61, endPoint x: 991, endPoint y: 54, distance: 13.9
click at [1004, 61] on span "×" at bounding box center [1007, 61] width 8 height 16
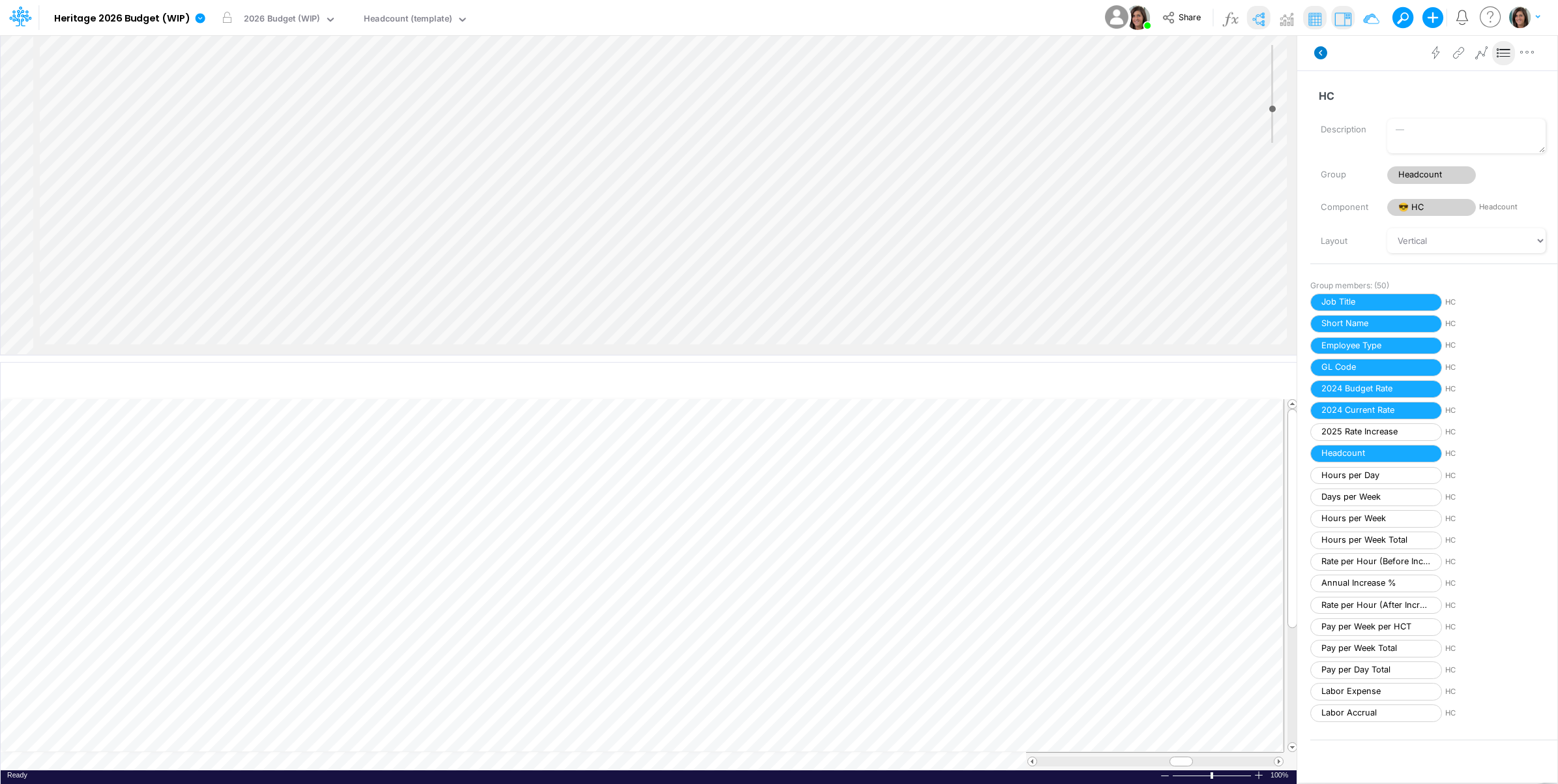
click at [1320, 50] on icon at bounding box center [1320, 52] width 13 height 13
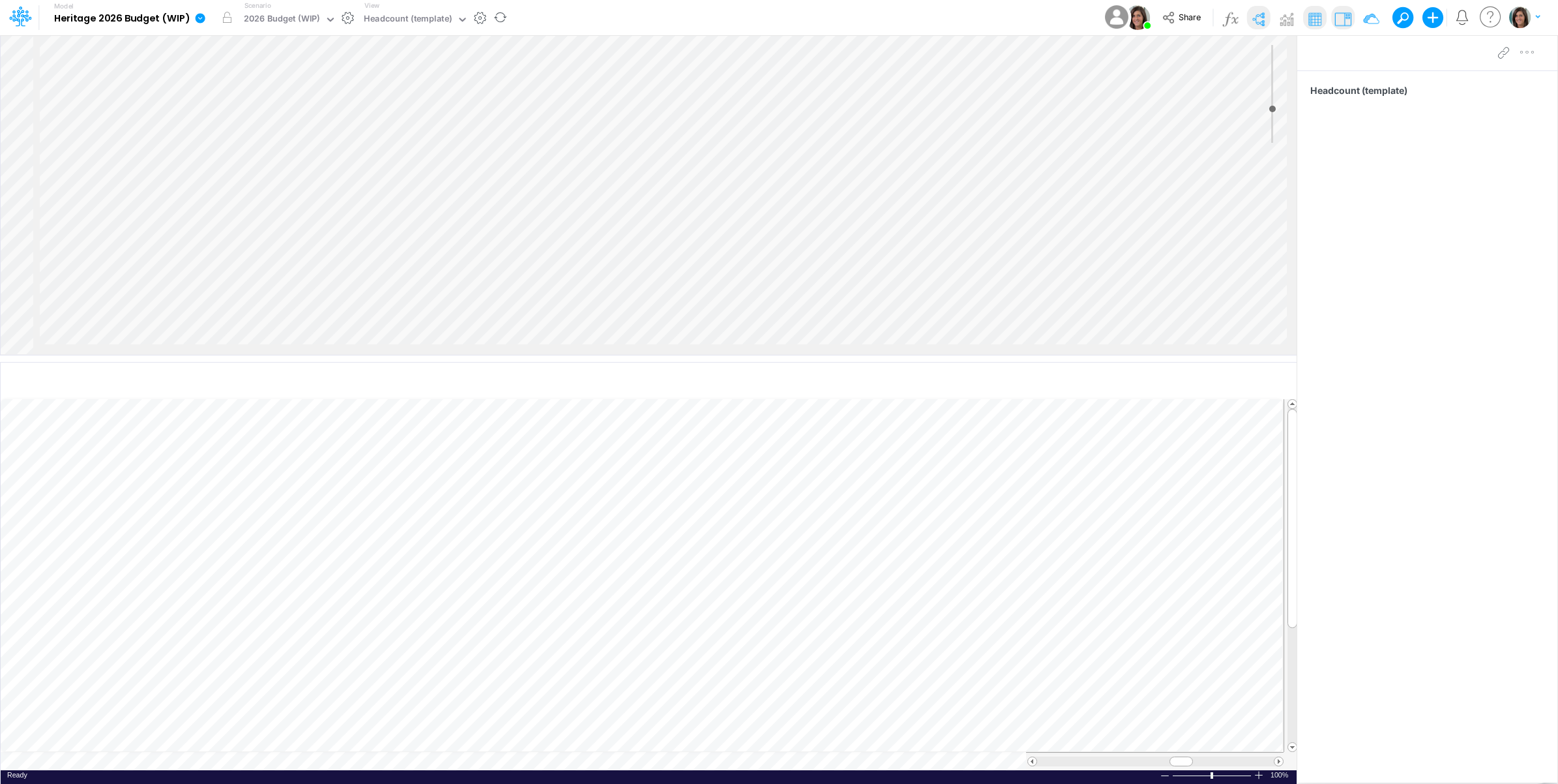
click at [200, 17] on icon at bounding box center [200, 17] width 10 height 10
click at [228, 134] on button "View model info" at bounding box center [266, 136] width 139 height 20
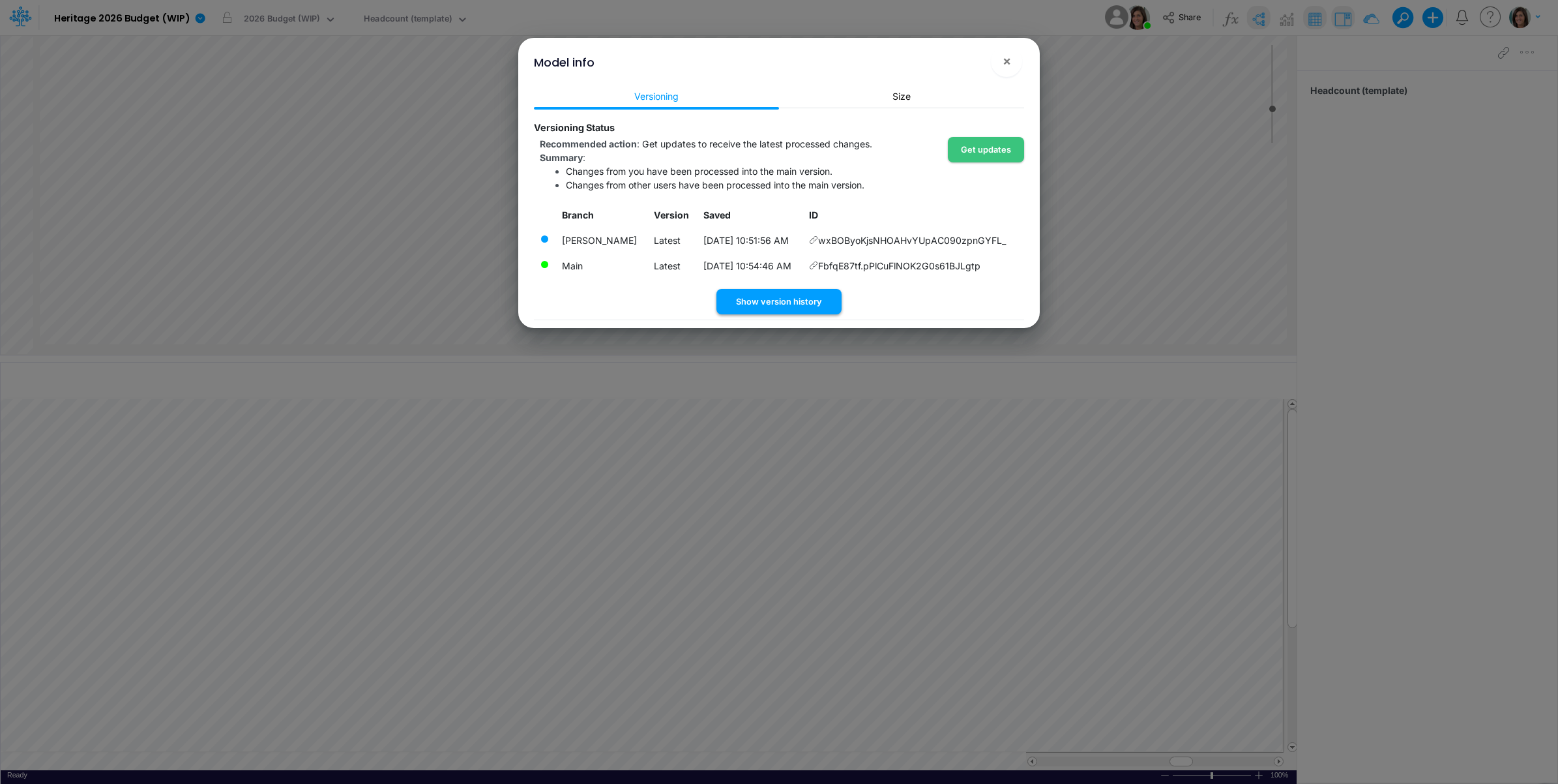
click at [806, 304] on button "Show version history" at bounding box center [779, 302] width 126 height 26
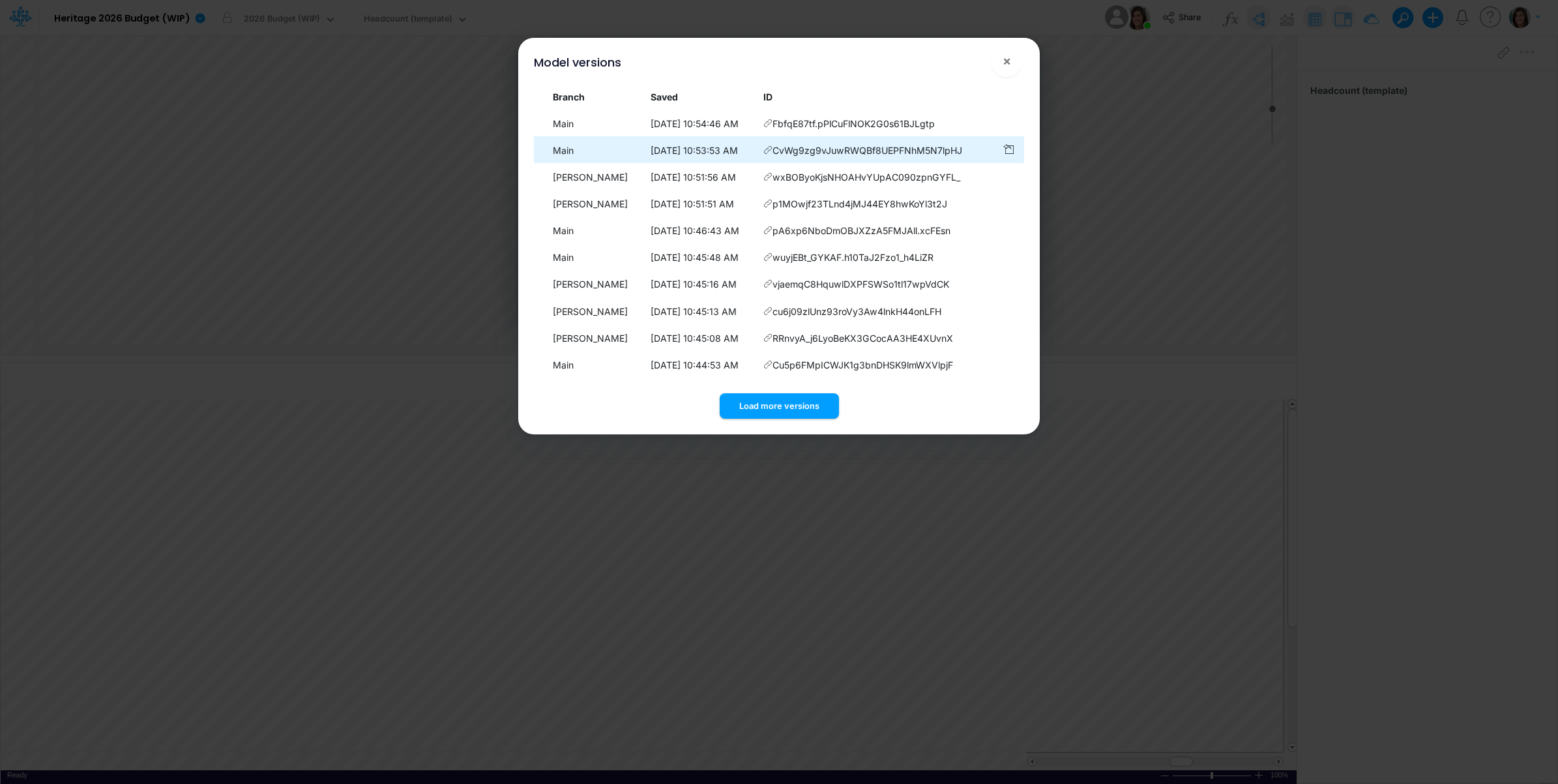
click at [768, 127] on icon at bounding box center [768, 123] width 9 height 9
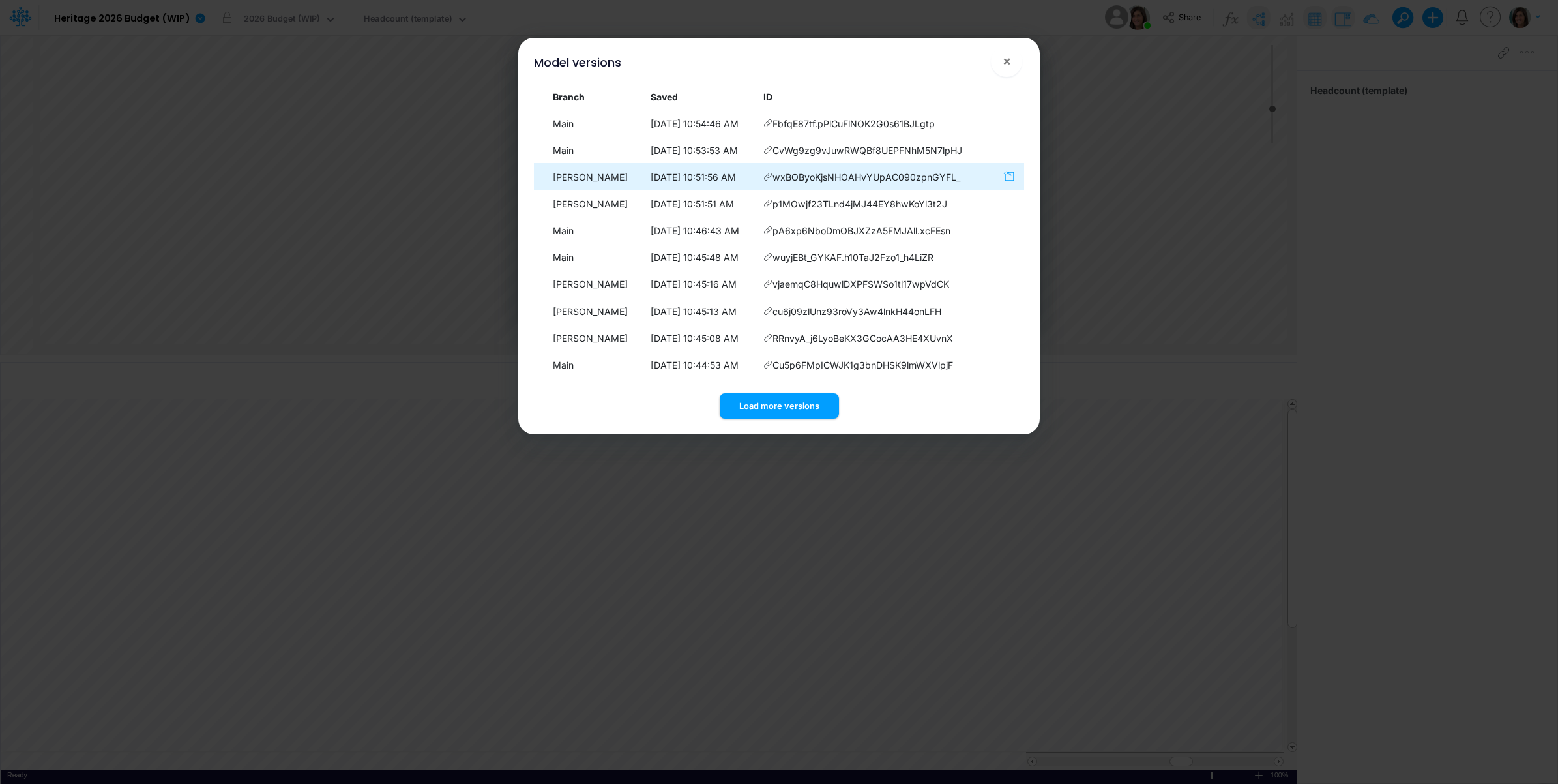
click at [1009, 175] on icon "button" at bounding box center [1008, 176] width 10 height 11
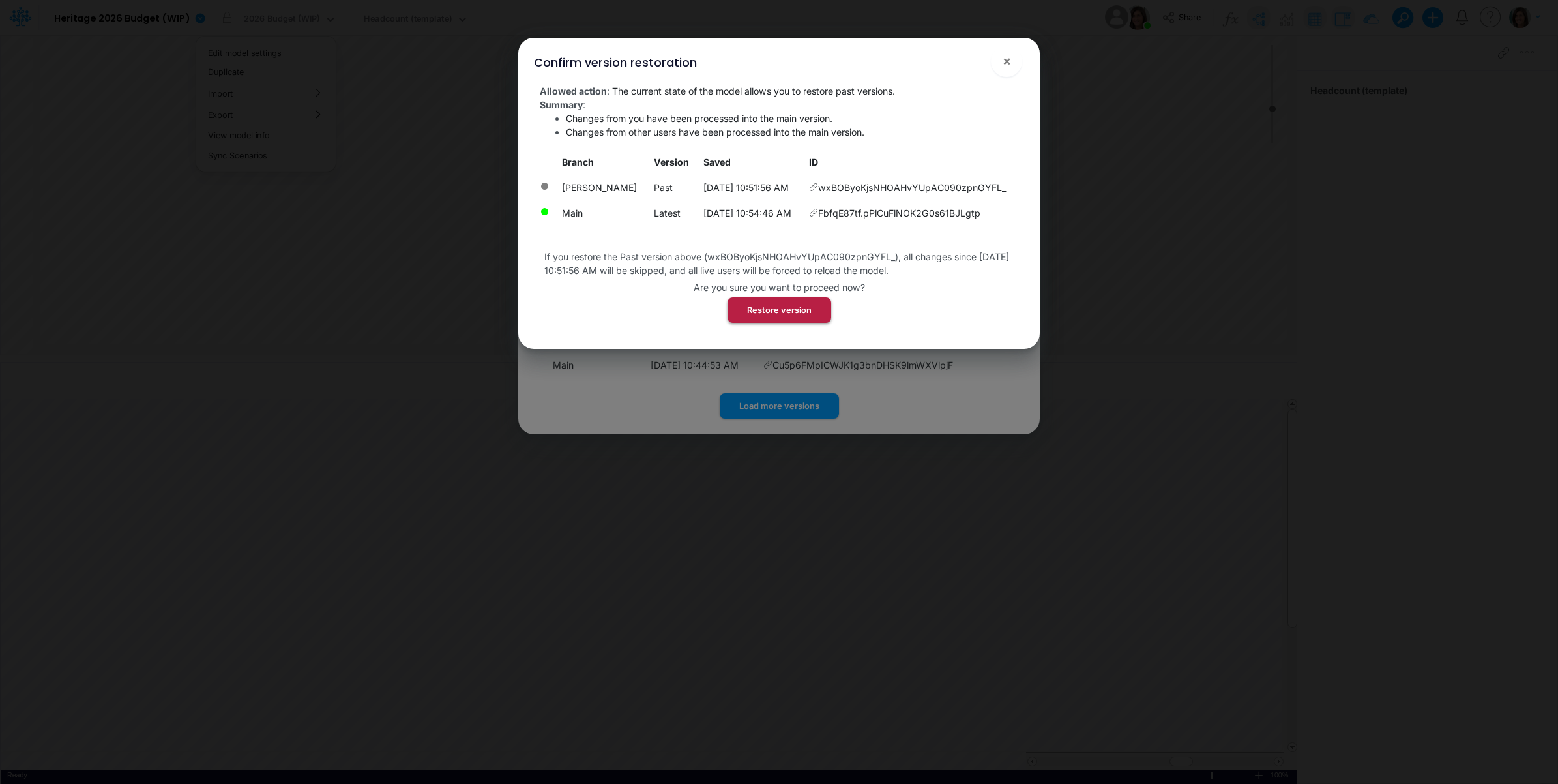
click at [802, 308] on button "Restore version" at bounding box center [779, 310] width 104 height 26
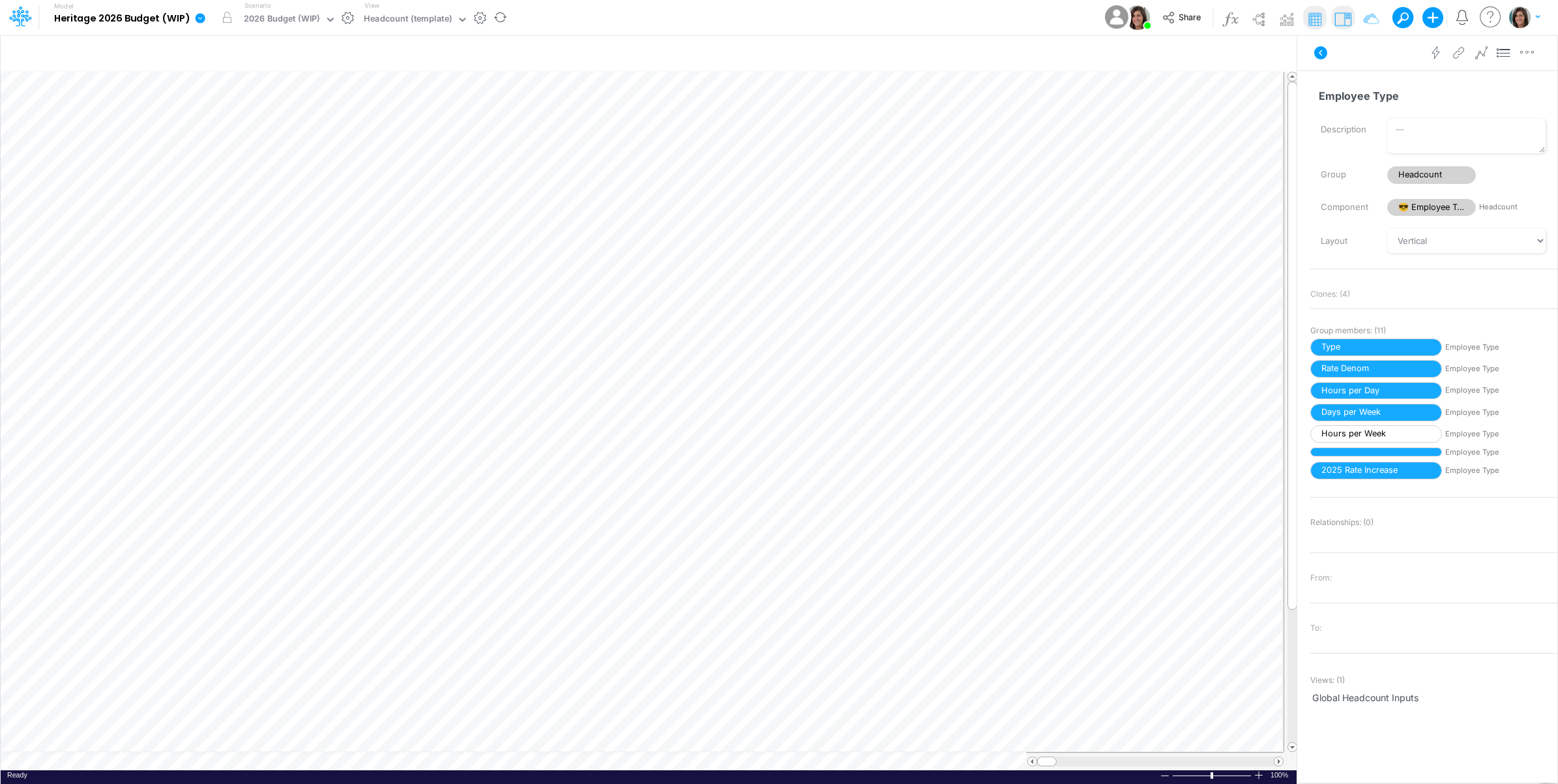
click at [196, 17] on icon at bounding box center [200, 17] width 10 height 10
click at [230, 135] on button "View model info" at bounding box center [266, 136] width 139 height 20
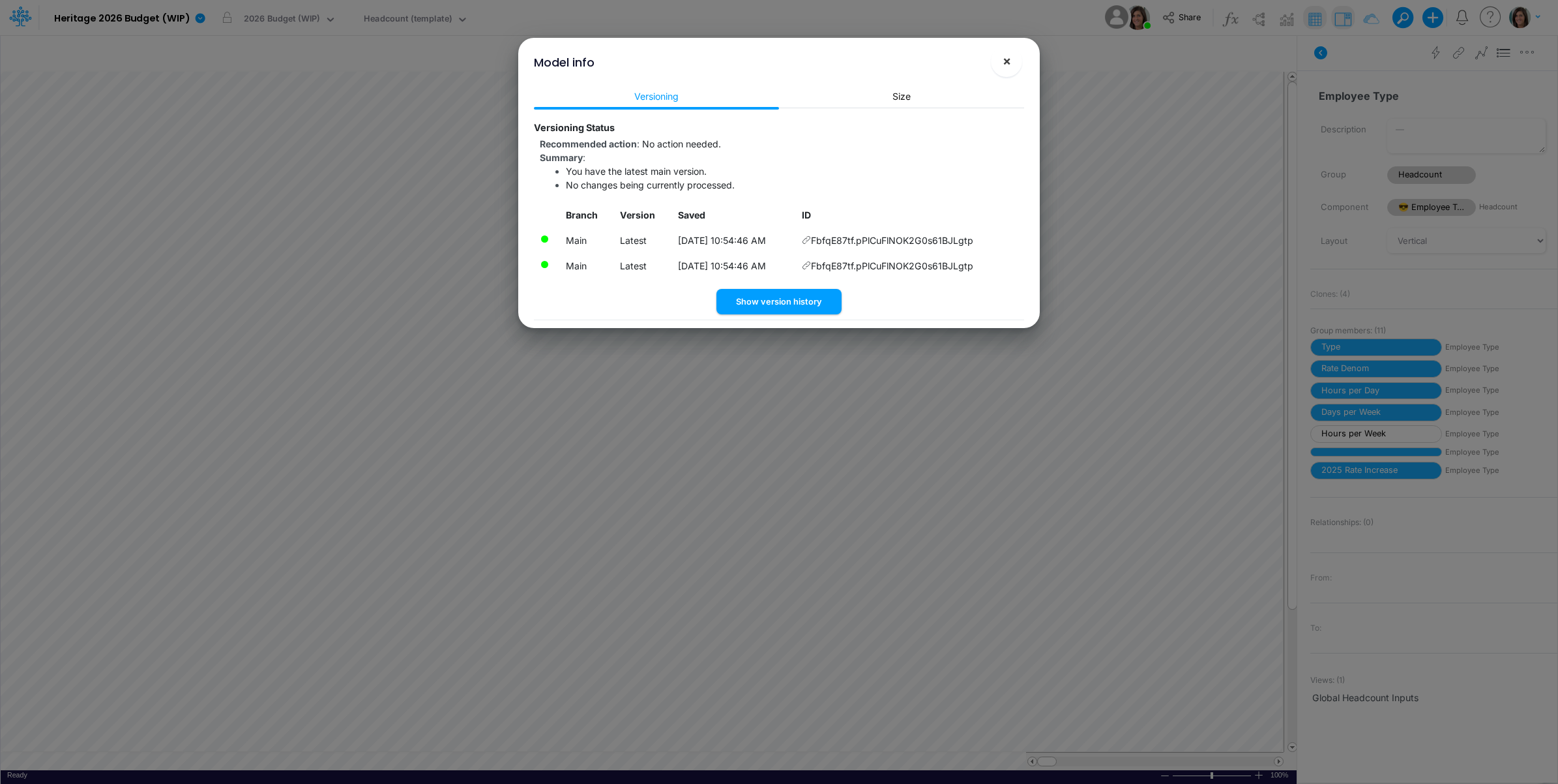
click at [999, 63] on button "×" at bounding box center [1007, 61] width 31 height 31
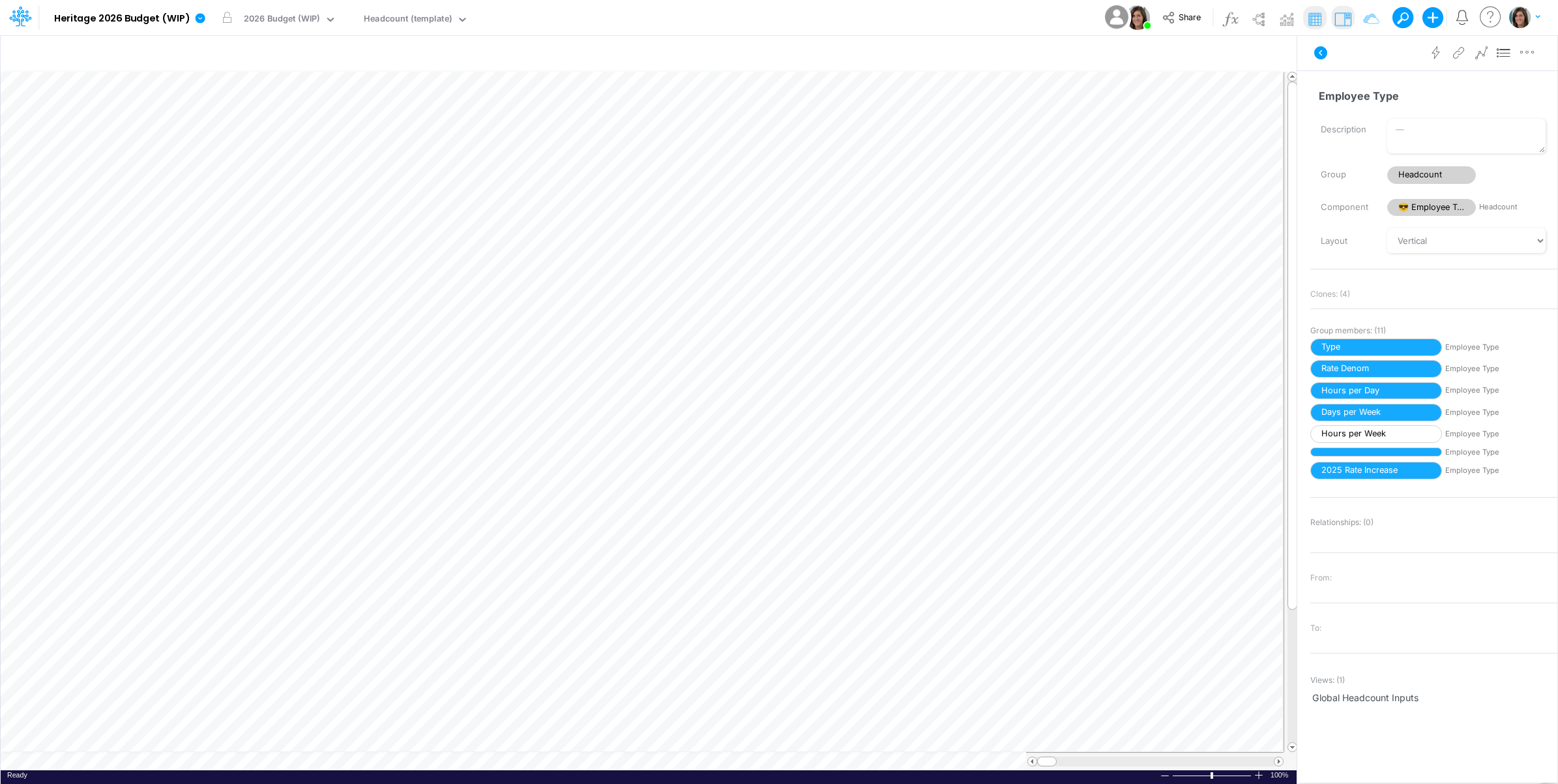
scroll to position [0, 1]
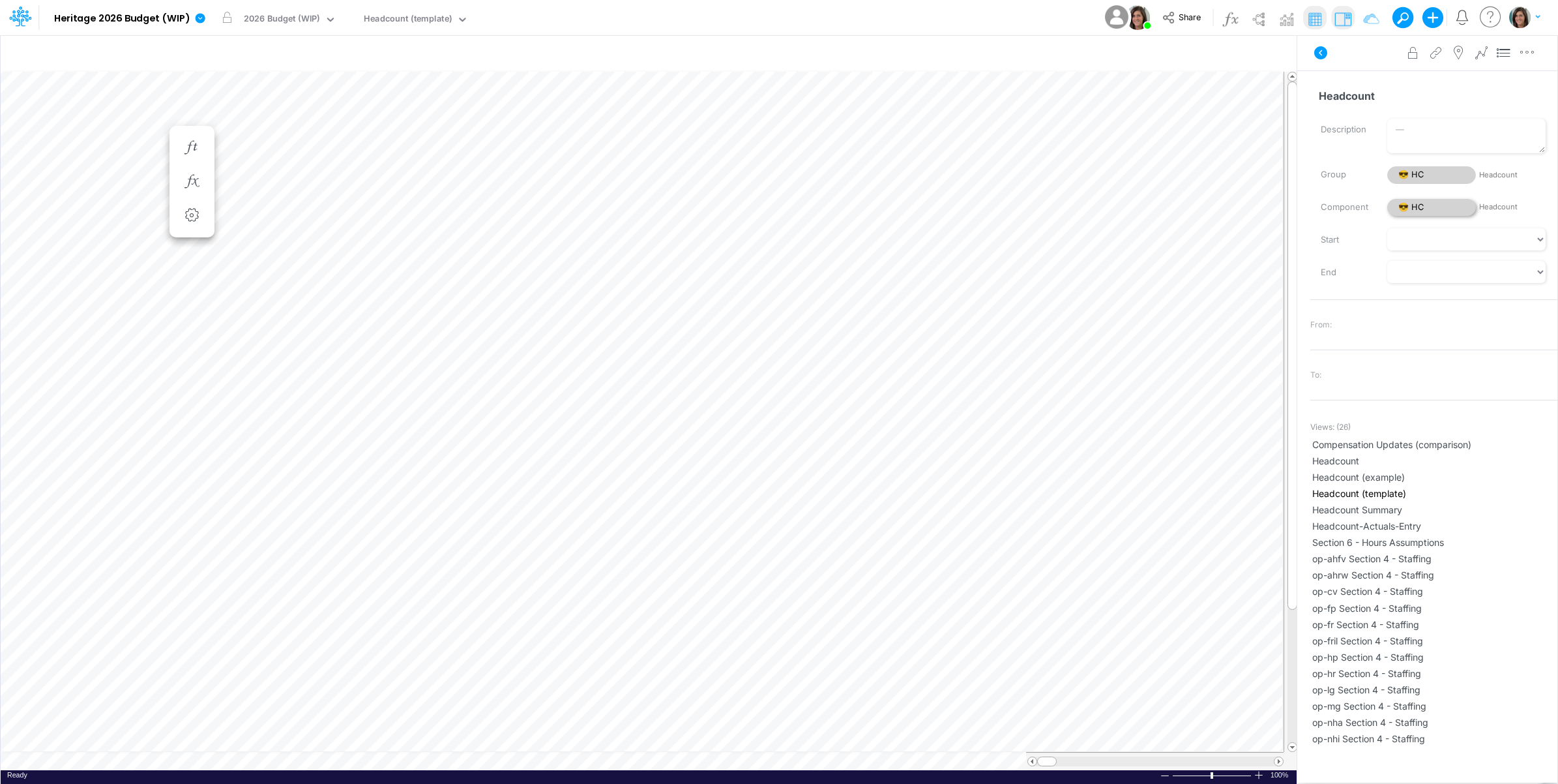
click at [1430, 204] on span "😎 HC" at bounding box center [1431, 207] width 89 height 17
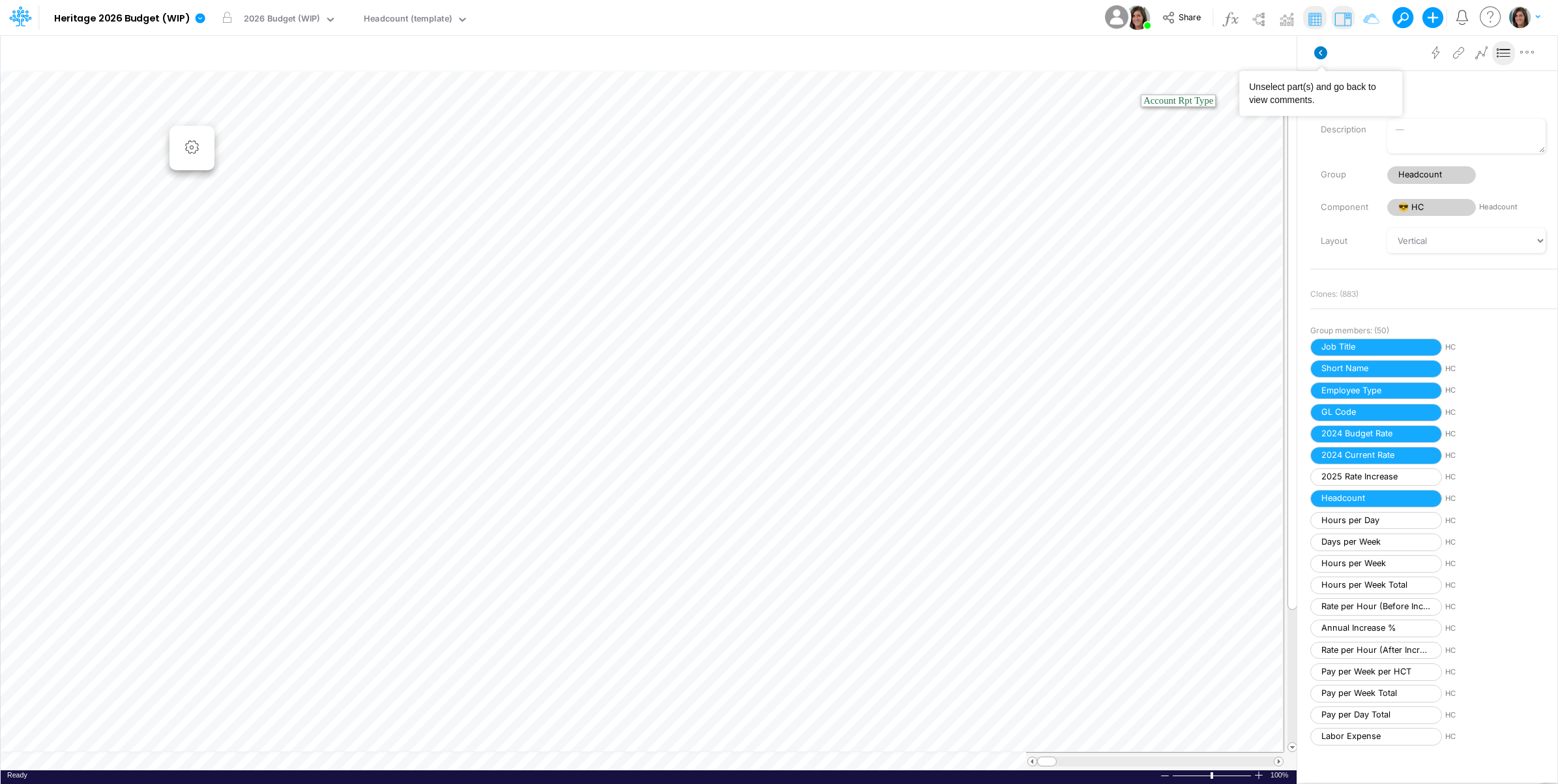
click at [1320, 50] on icon at bounding box center [1320, 52] width 13 height 13
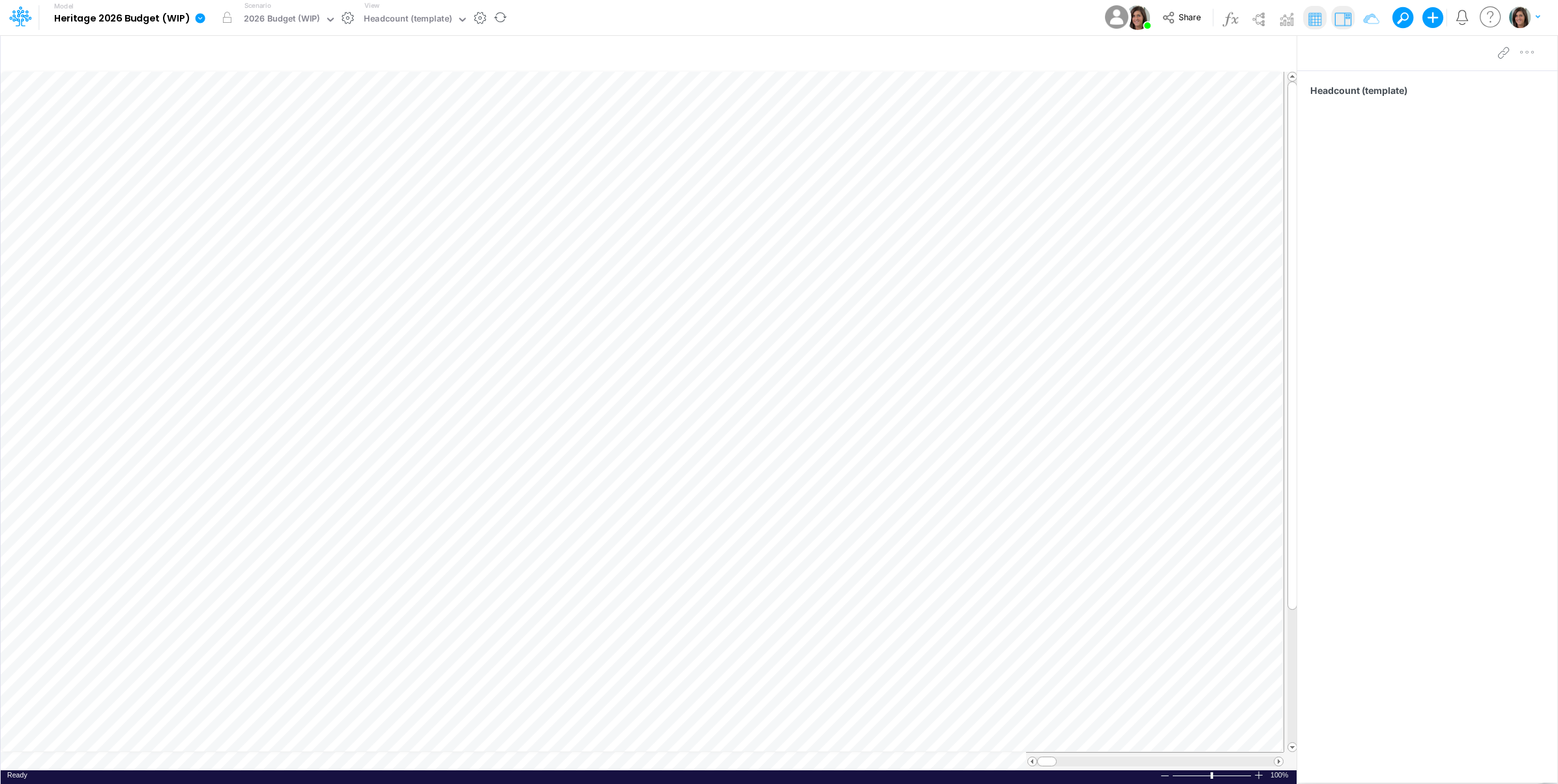
click at [204, 19] on icon at bounding box center [200, 18] width 12 height 12
click at [231, 134] on button "View model info" at bounding box center [266, 136] width 139 height 20
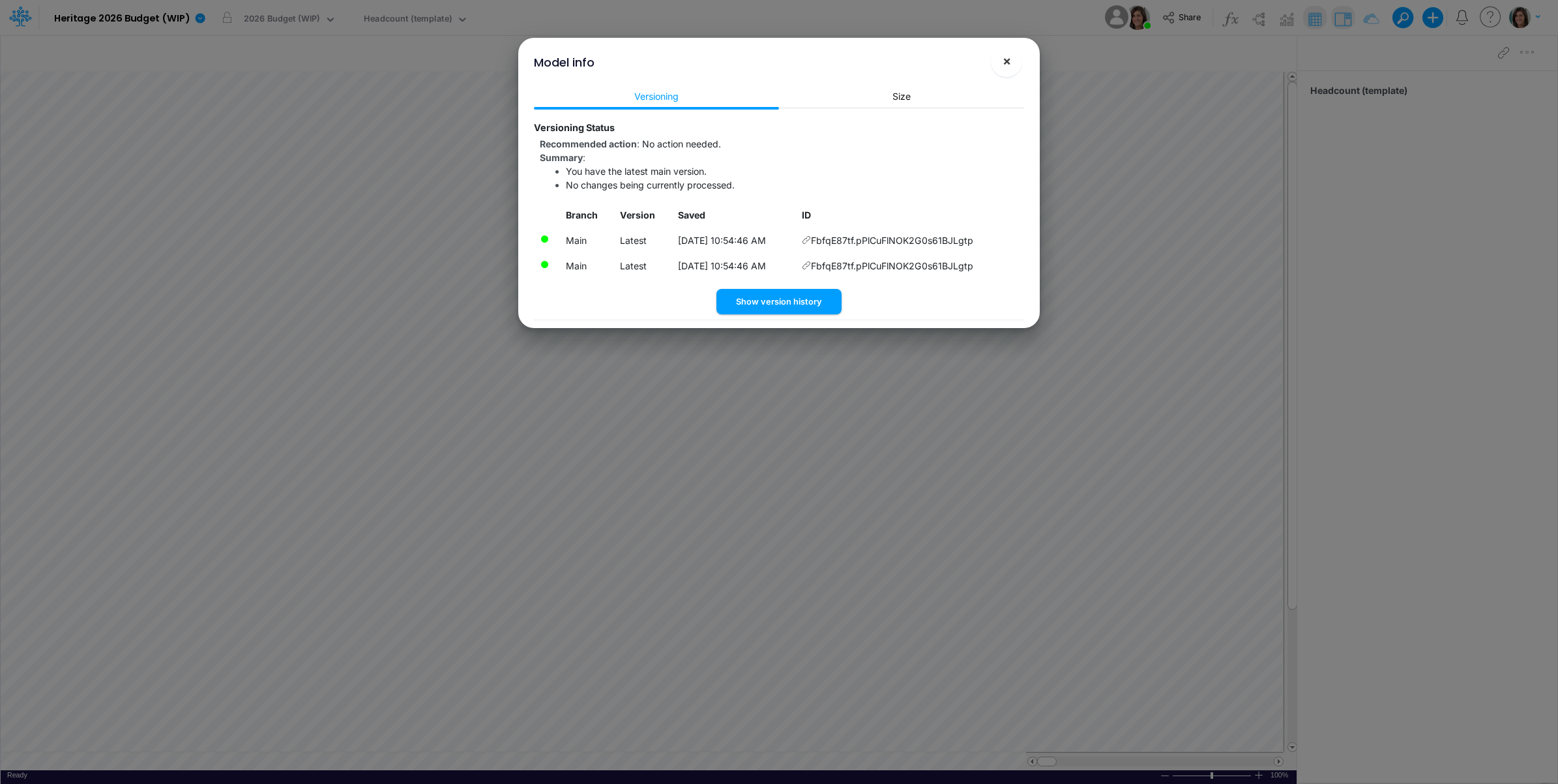
click at [1014, 64] on button "×" at bounding box center [1007, 61] width 31 height 31
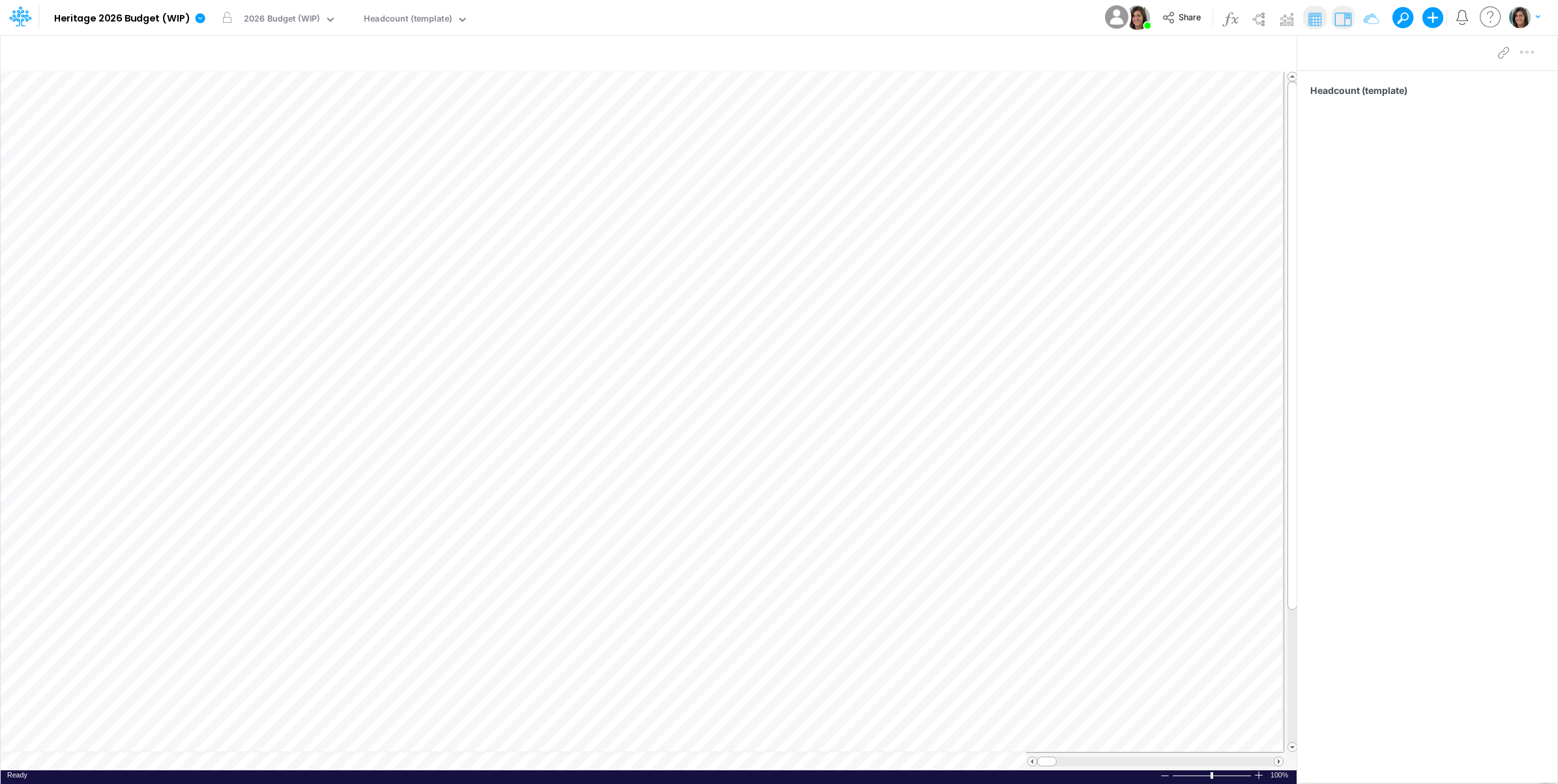
scroll to position [0, 1]
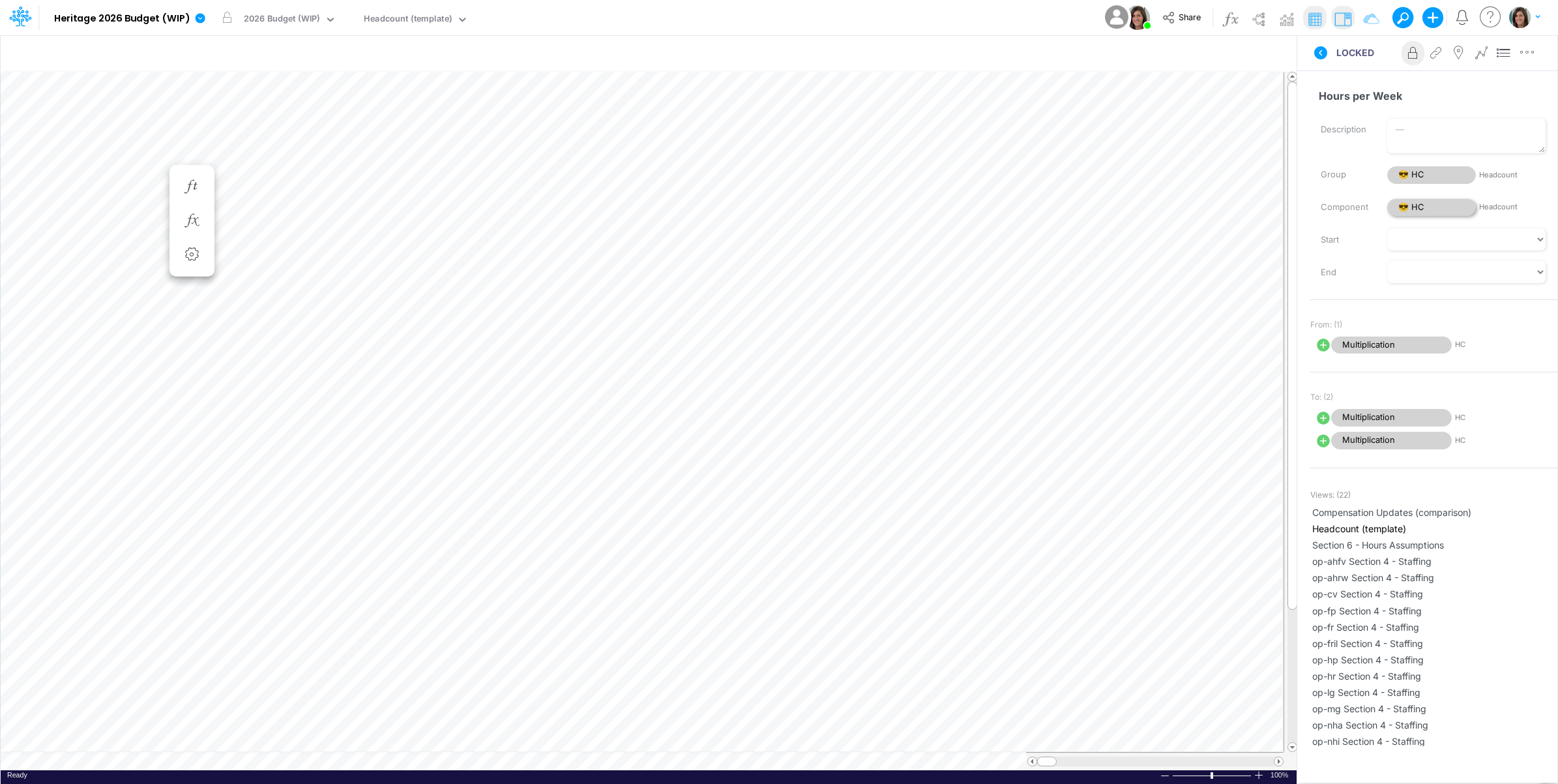
click at [1416, 204] on span "😎 HC" at bounding box center [1431, 207] width 89 height 17
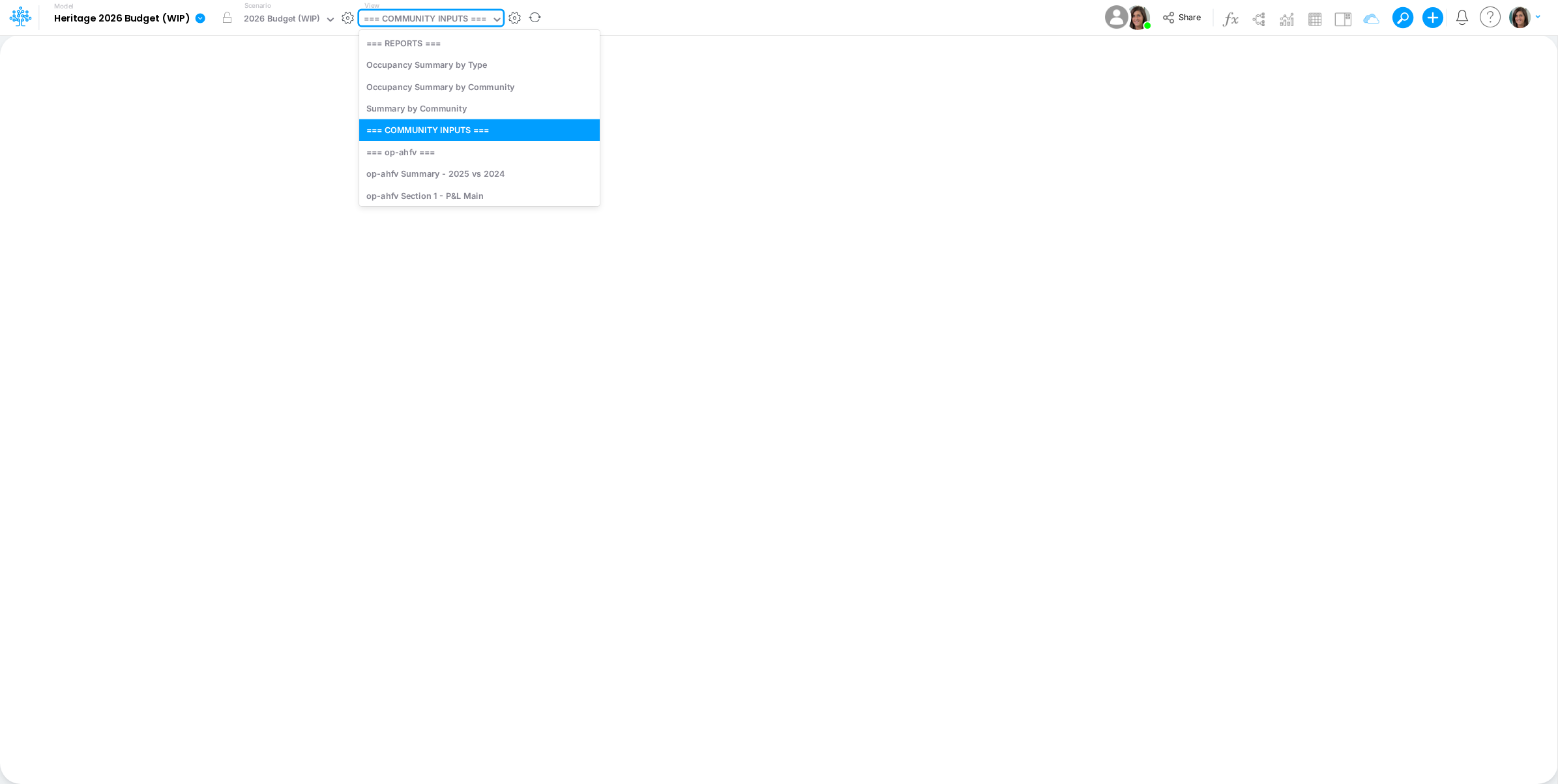
click at [396, 20] on div "=== COMMUNITY INPUTS ===" at bounding box center [425, 20] width 123 height 15
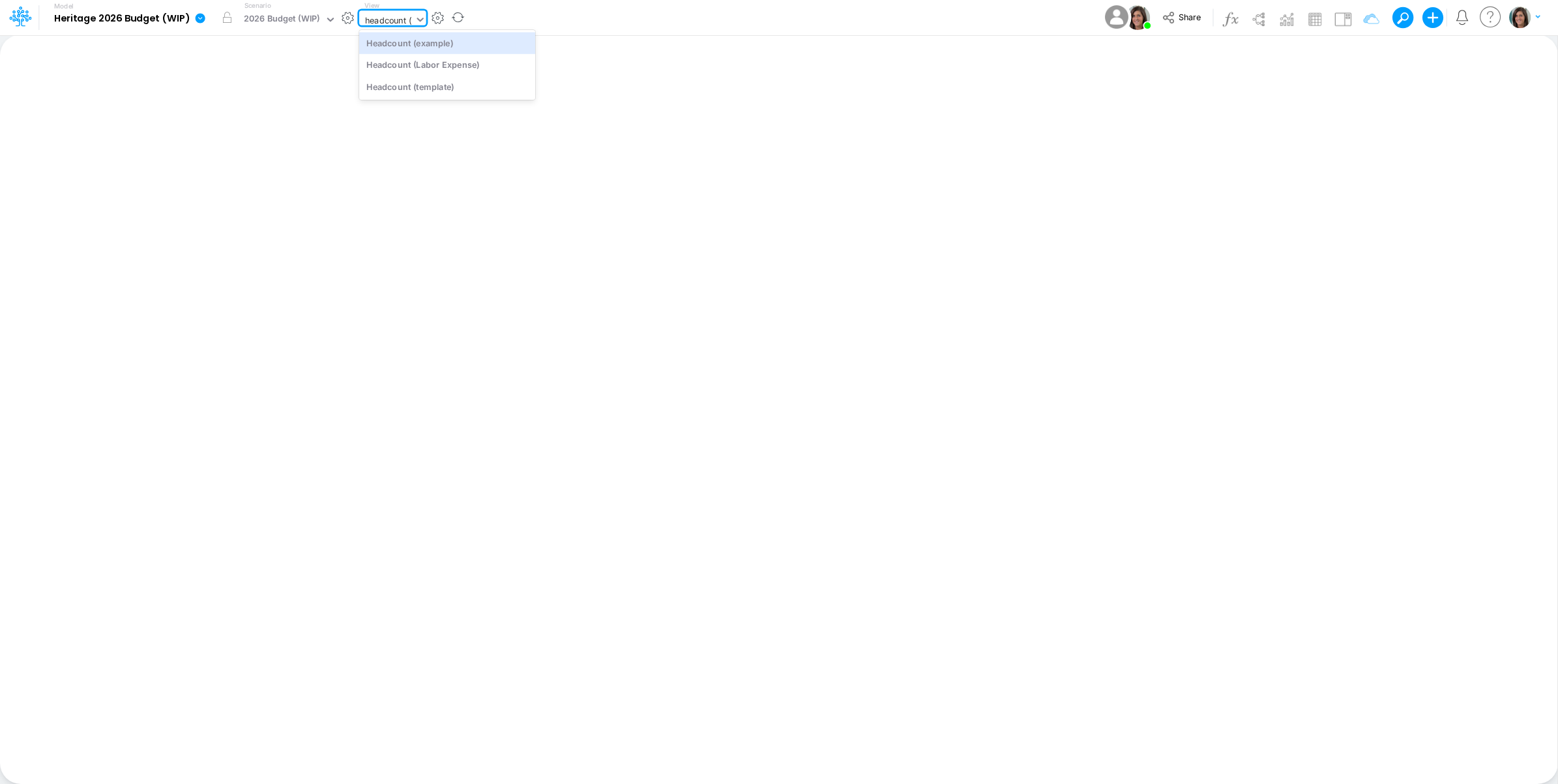
type input "headcount (t"
click at [398, 48] on div "Headcount (template)" at bounding box center [448, 42] width 176 height 21
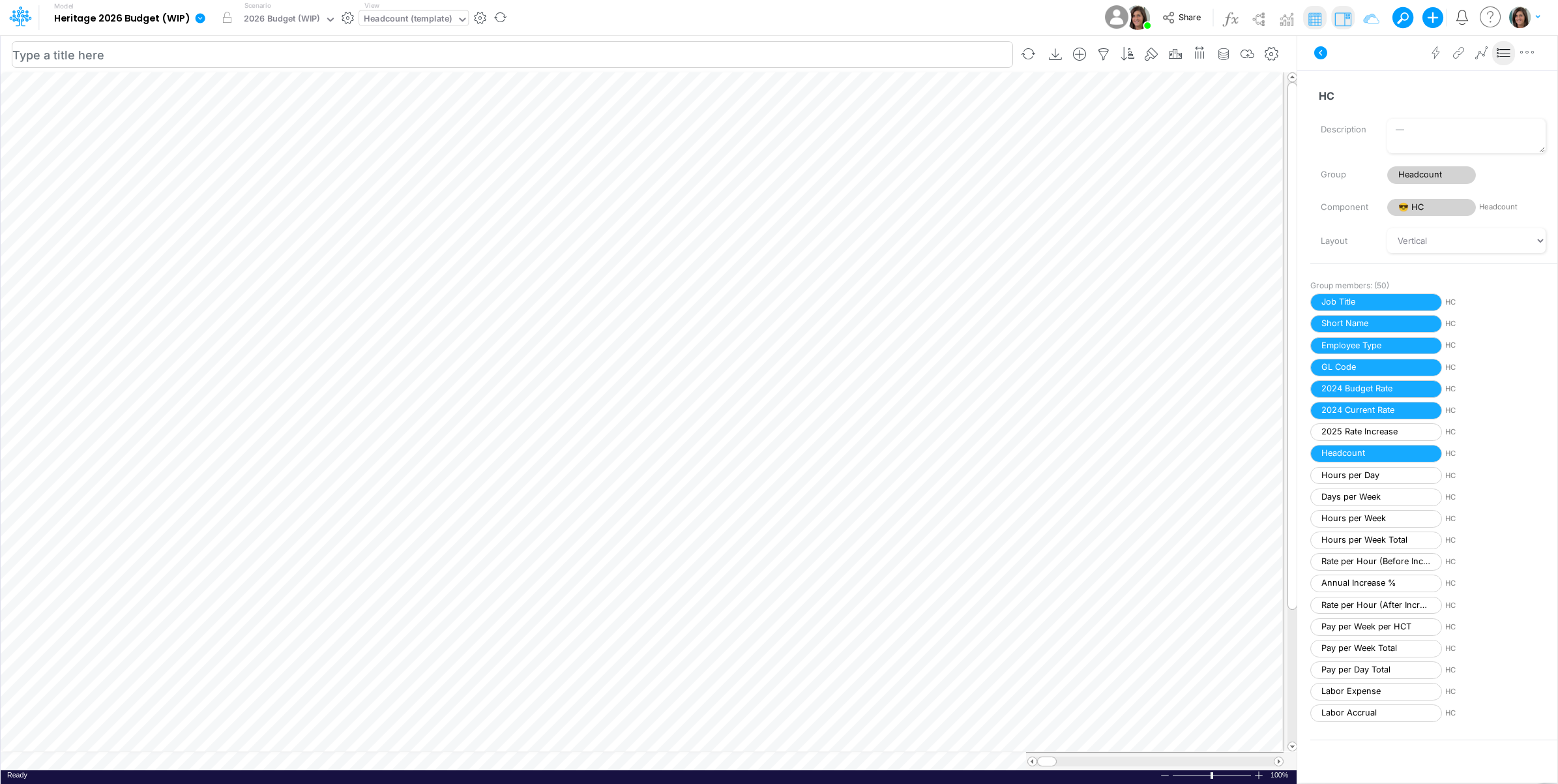
scroll to position [0, 1]
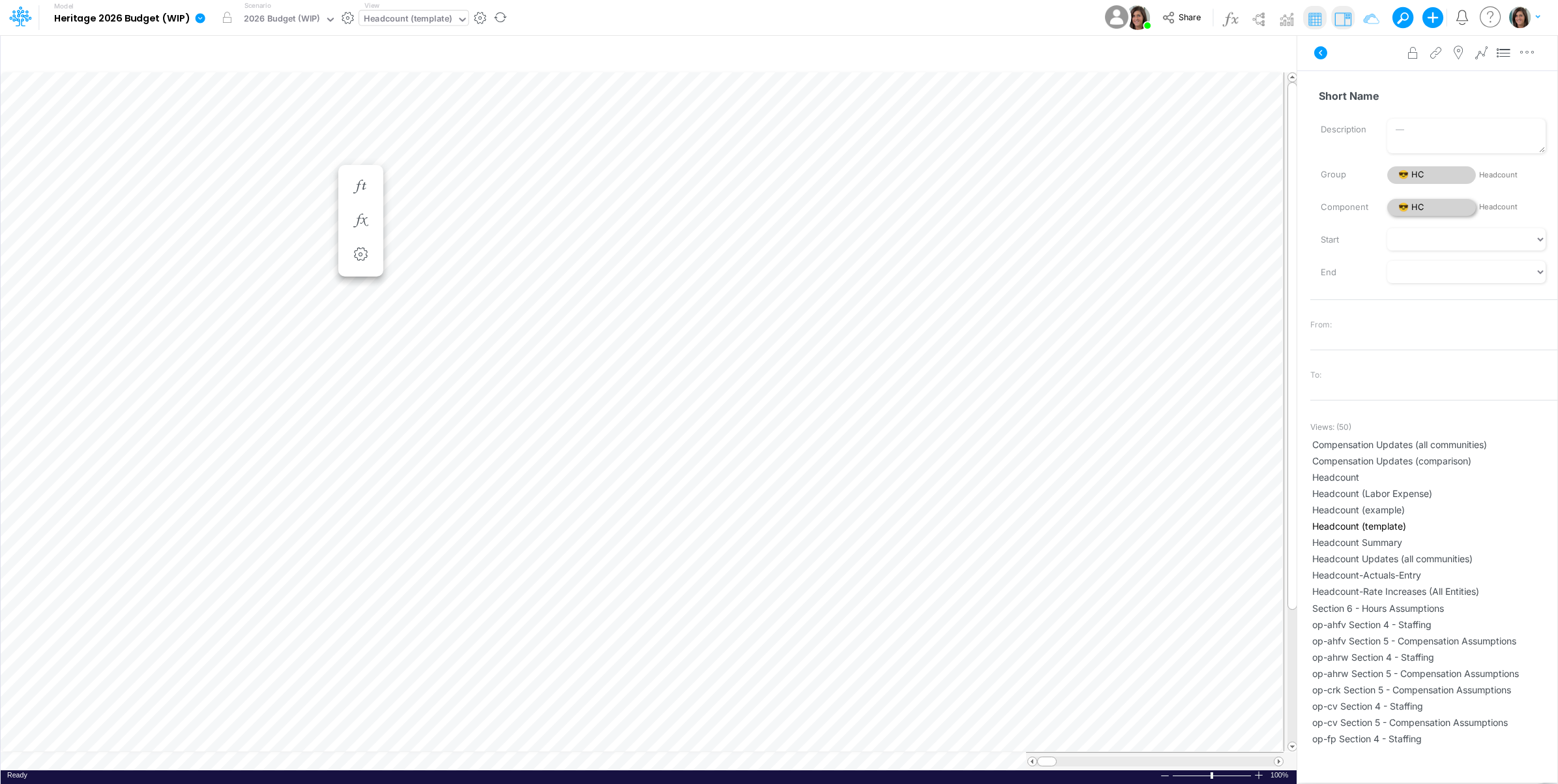
click at [1449, 206] on span "😎 HC" at bounding box center [1431, 207] width 89 height 17
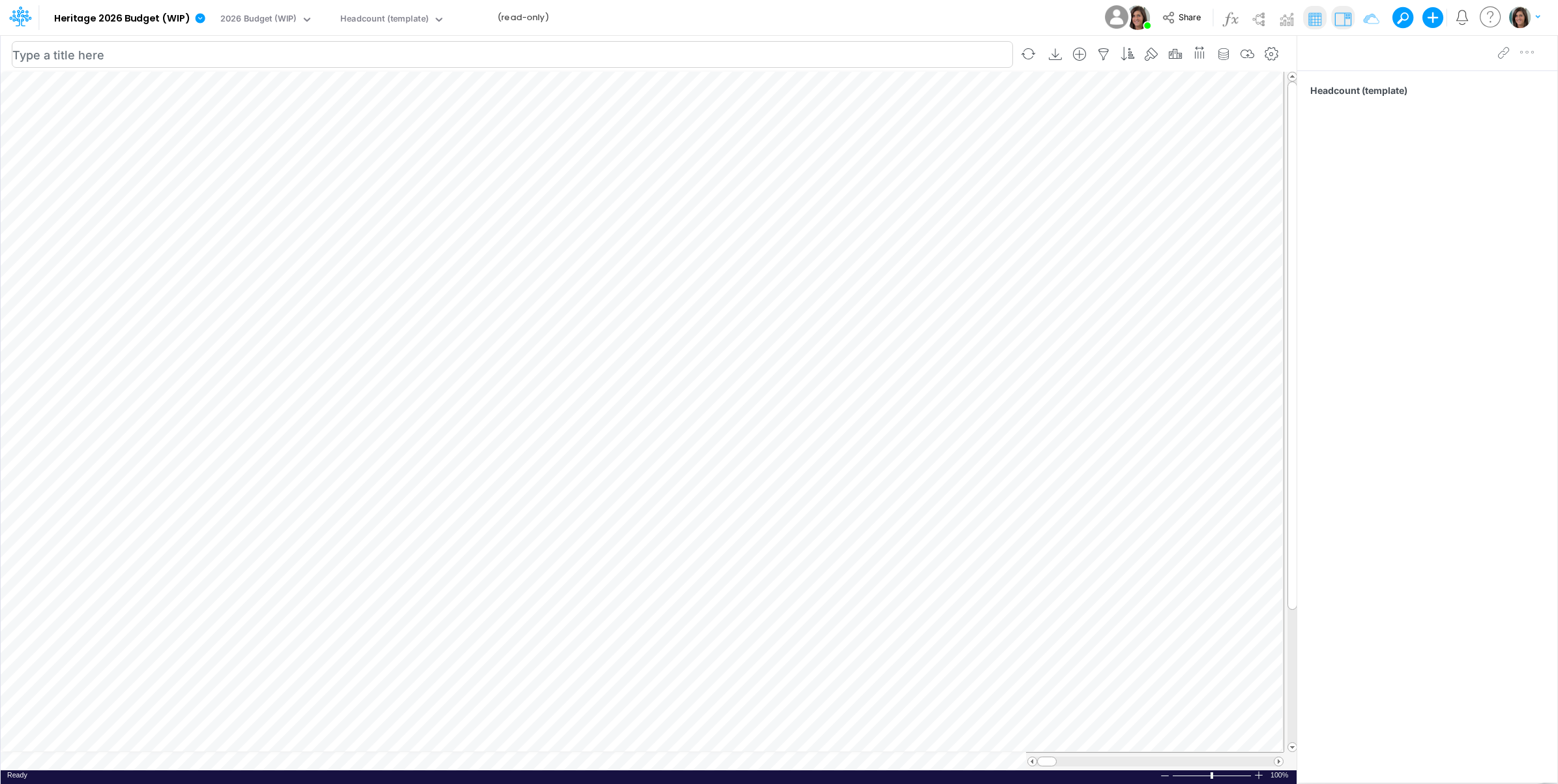
scroll to position [0, 1]
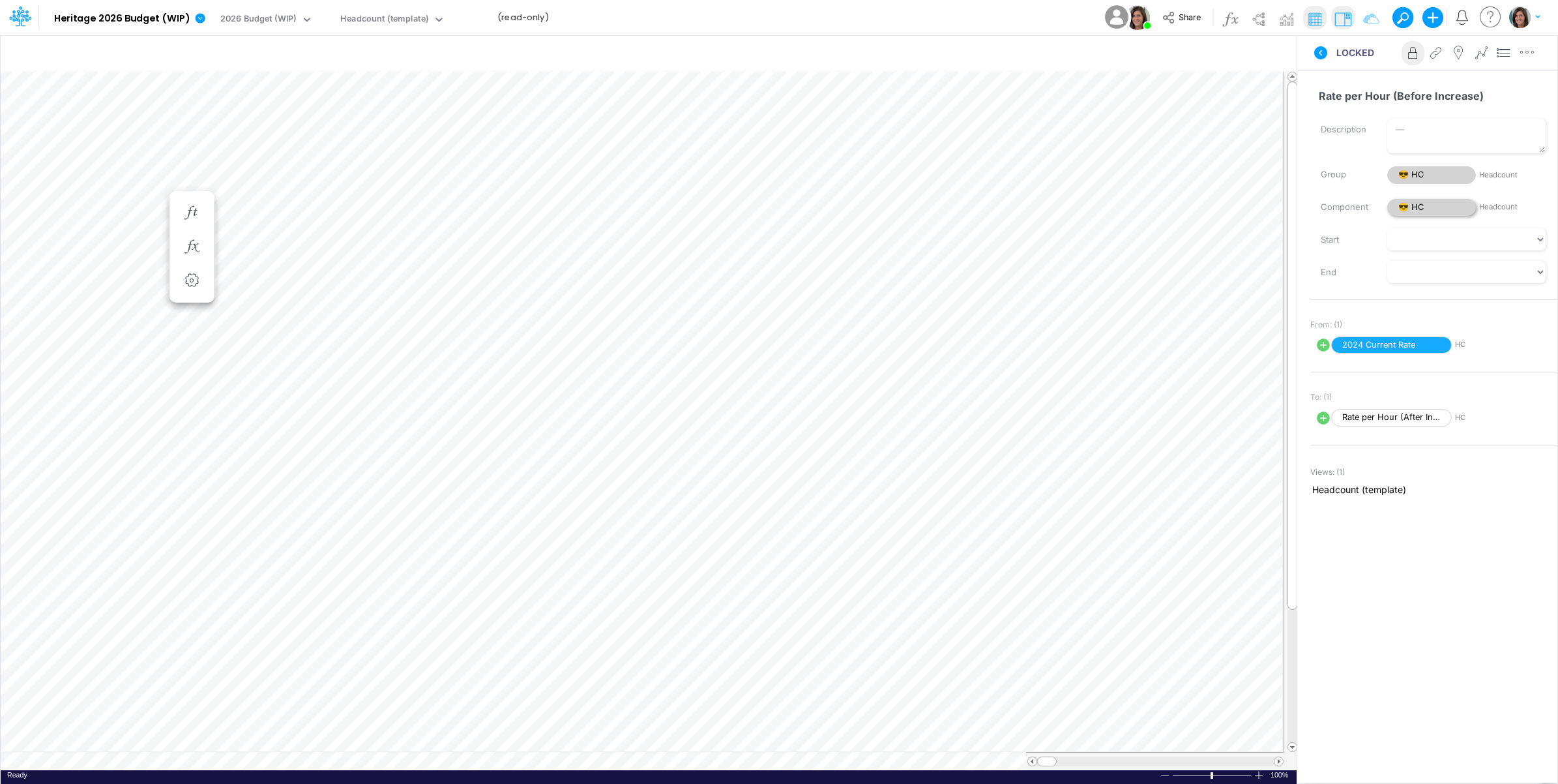
click at [1438, 206] on span "😎 HC" at bounding box center [1431, 207] width 89 height 17
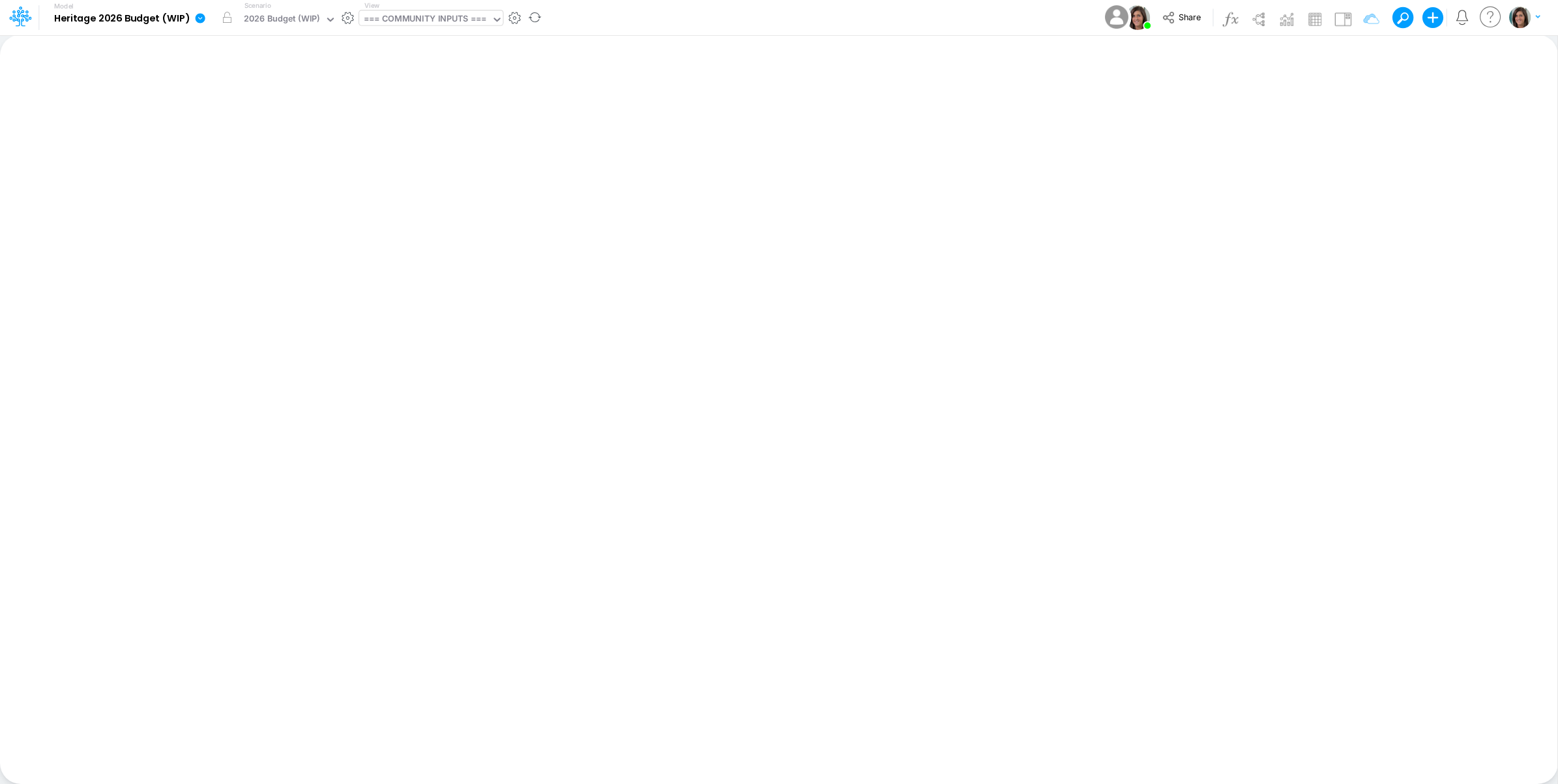
click at [425, 15] on div "=== COMMUNITY INPUTS ===" at bounding box center [425, 20] width 123 height 15
type input "templat"
click at [466, 84] on div "Headcount (template)" at bounding box center [448, 85] width 176 height 21
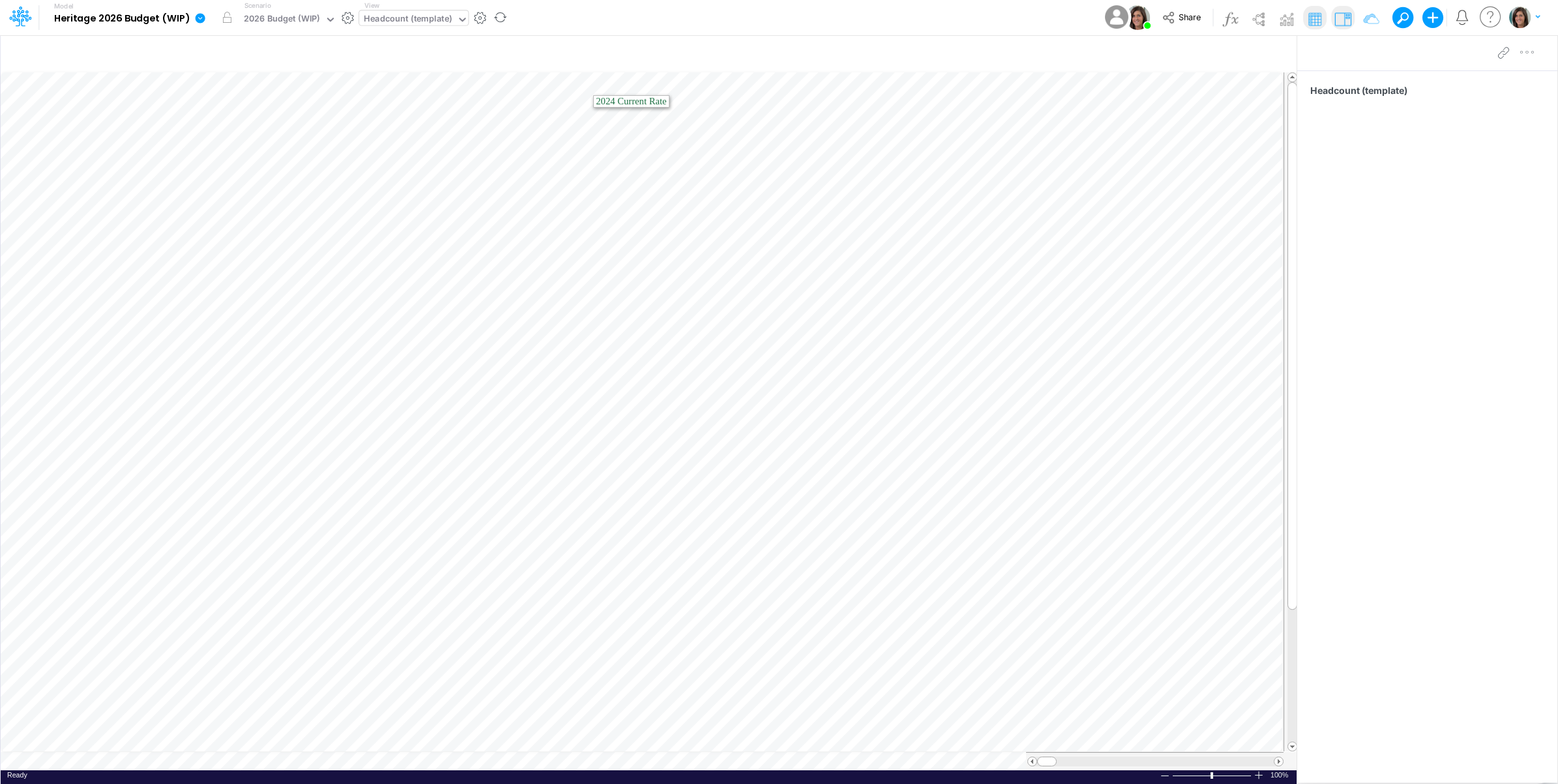
click at [200, 20] on icon at bounding box center [200, 17] width 10 height 10
click at [232, 134] on button "View model info" at bounding box center [266, 136] width 139 height 20
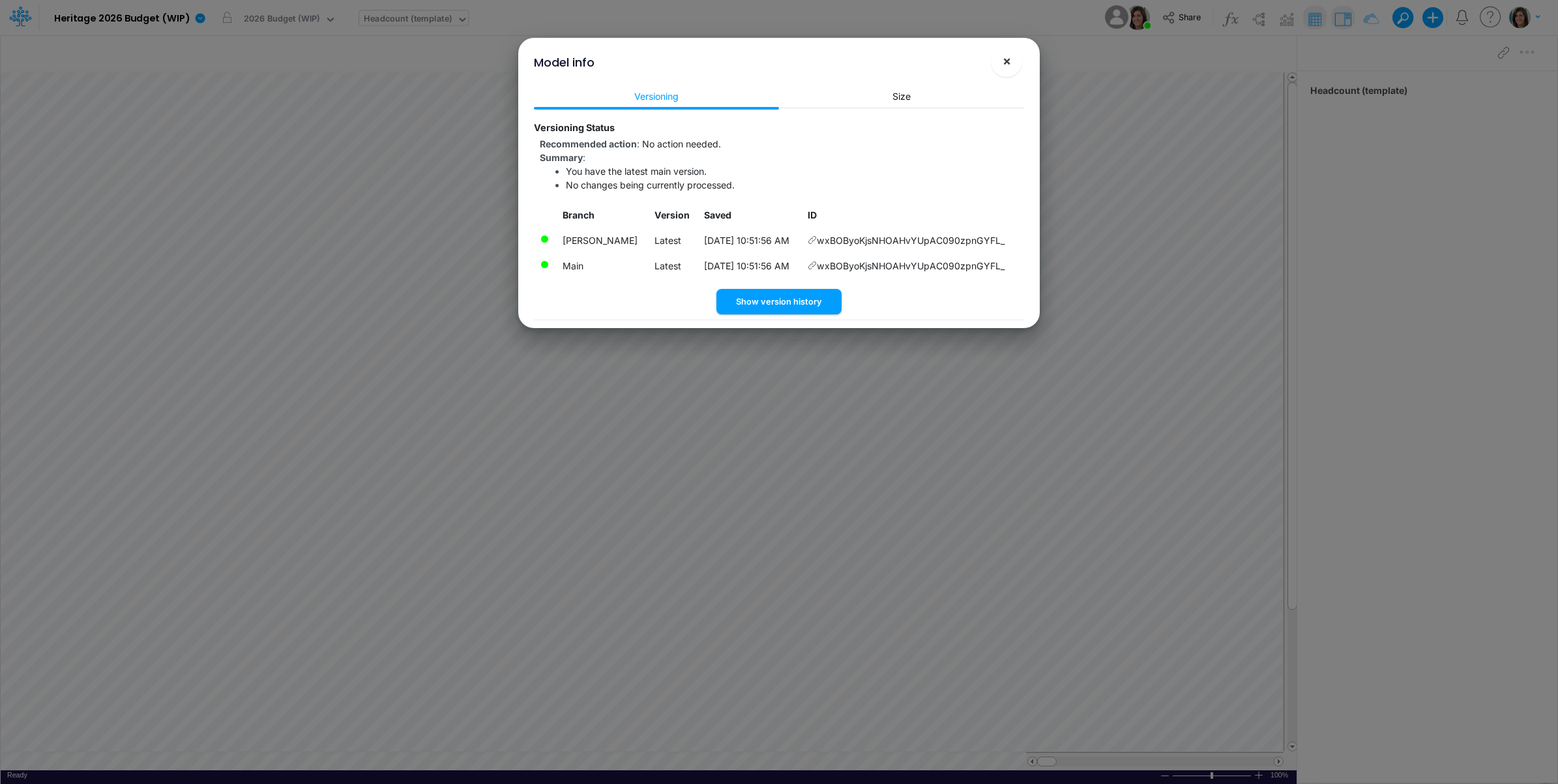
drag, startPoint x: 1005, startPoint y: 57, endPoint x: 876, endPoint y: 75, distance: 130.2
click at [1000, 59] on button "×" at bounding box center [1007, 61] width 31 height 31
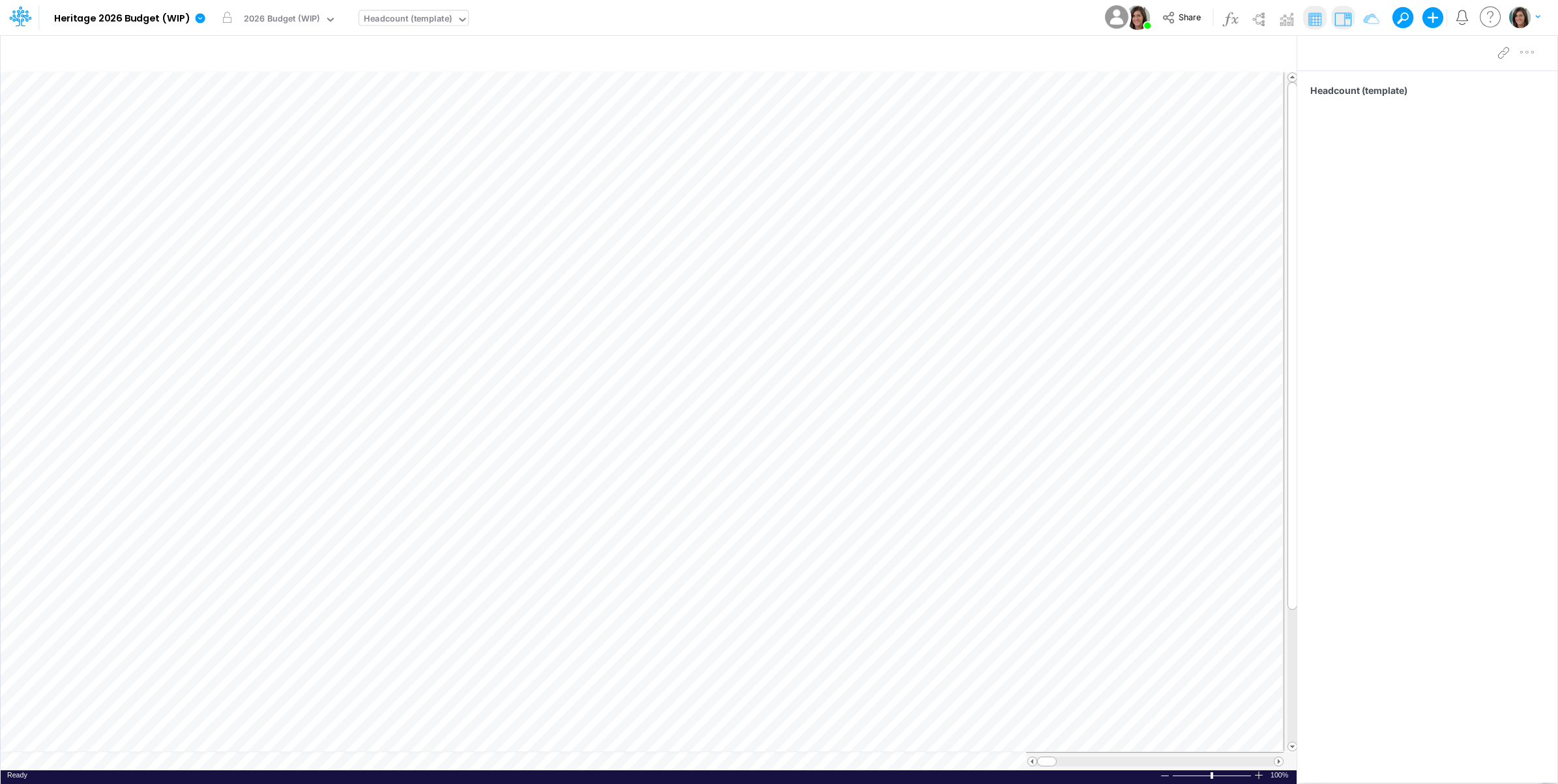
scroll to position [0, 1]
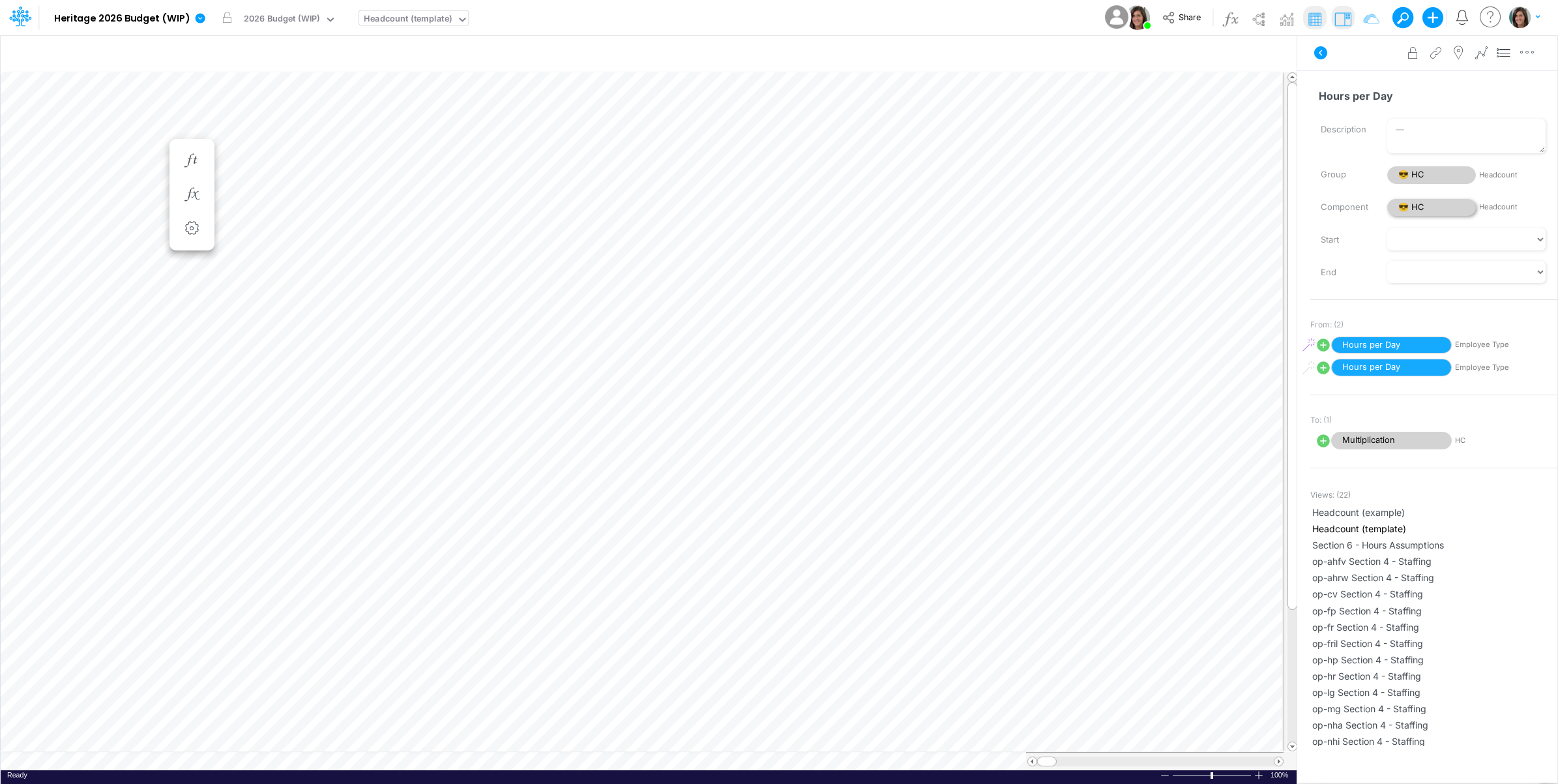
click at [1419, 209] on span "😎 HC" at bounding box center [1431, 207] width 89 height 17
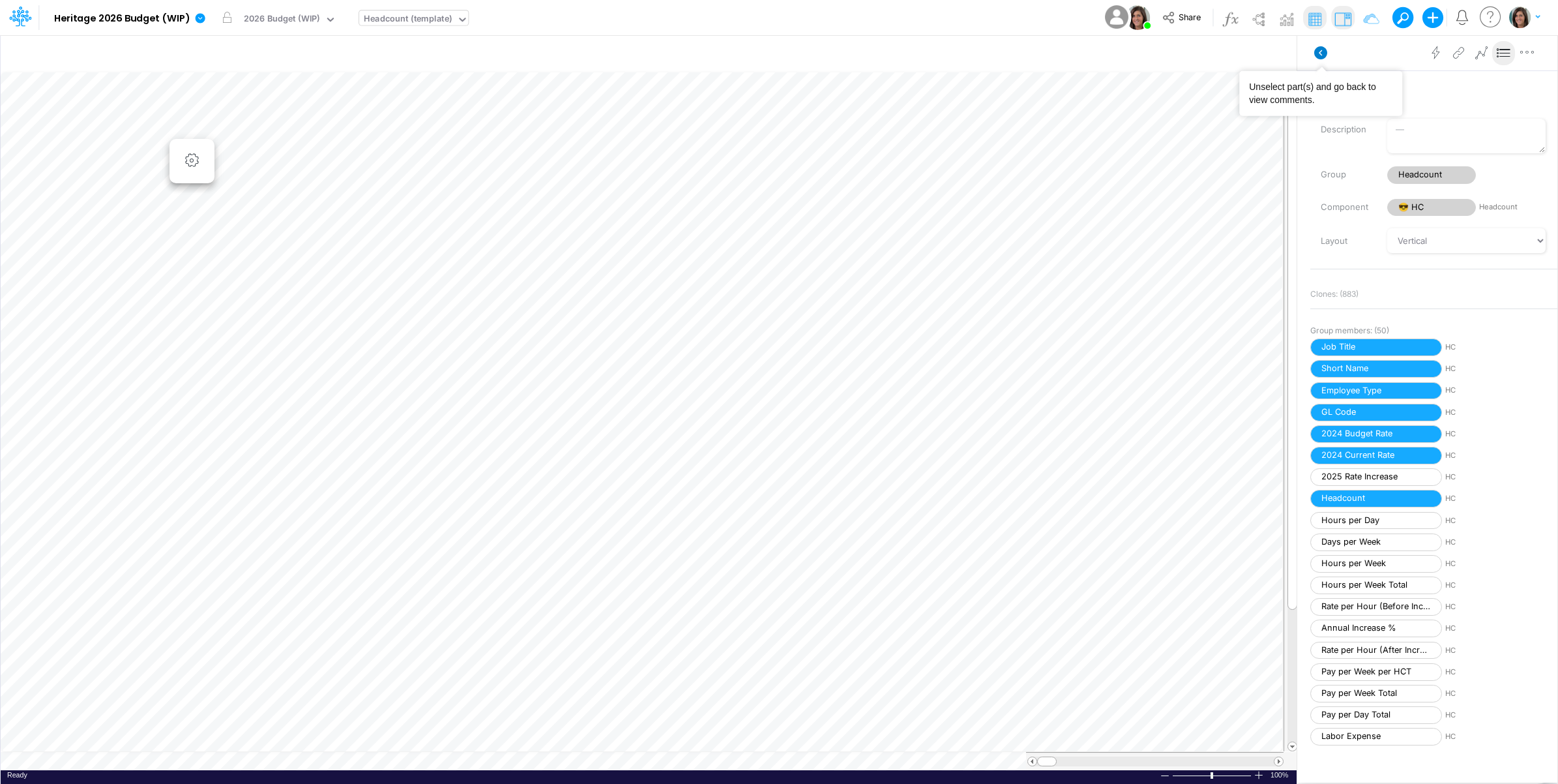
click at [1318, 58] on icon at bounding box center [1320, 52] width 13 height 13
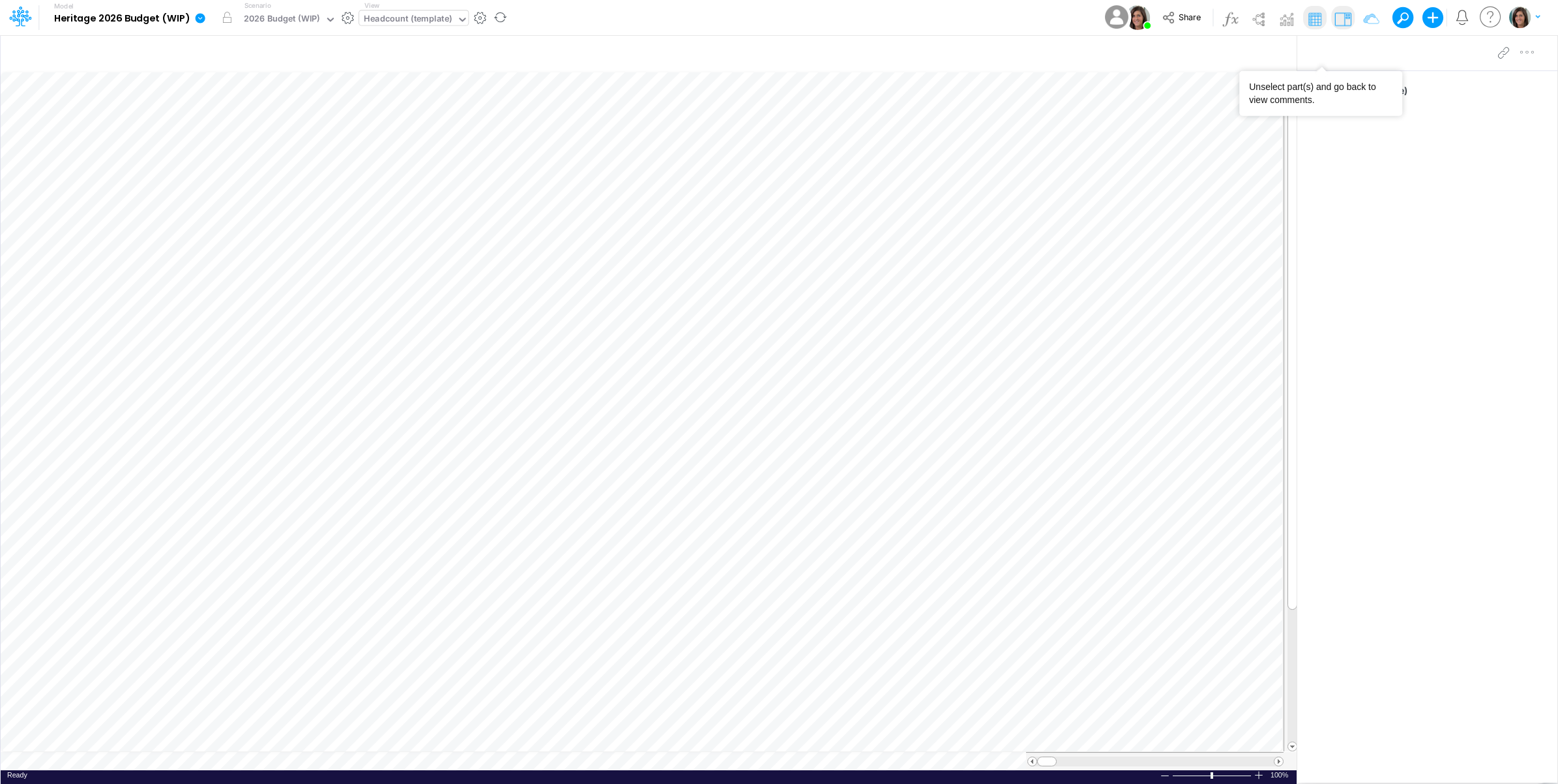
click at [201, 18] on icon at bounding box center [200, 17] width 10 height 10
click at [229, 137] on button "View model info" at bounding box center [266, 136] width 139 height 20
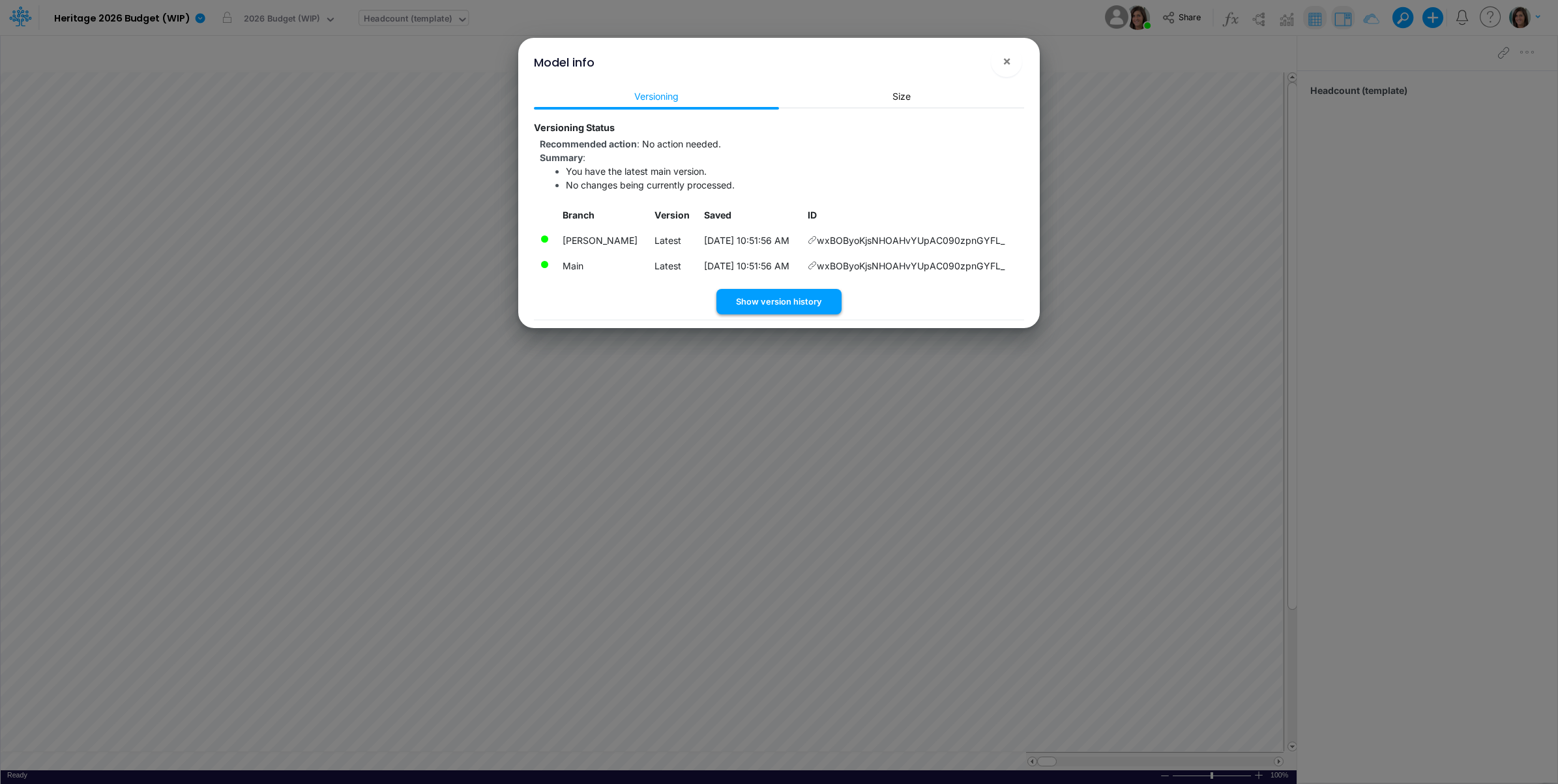
click at [747, 293] on button "Show version history" at bounding box center [779, 302] width 126 height 26
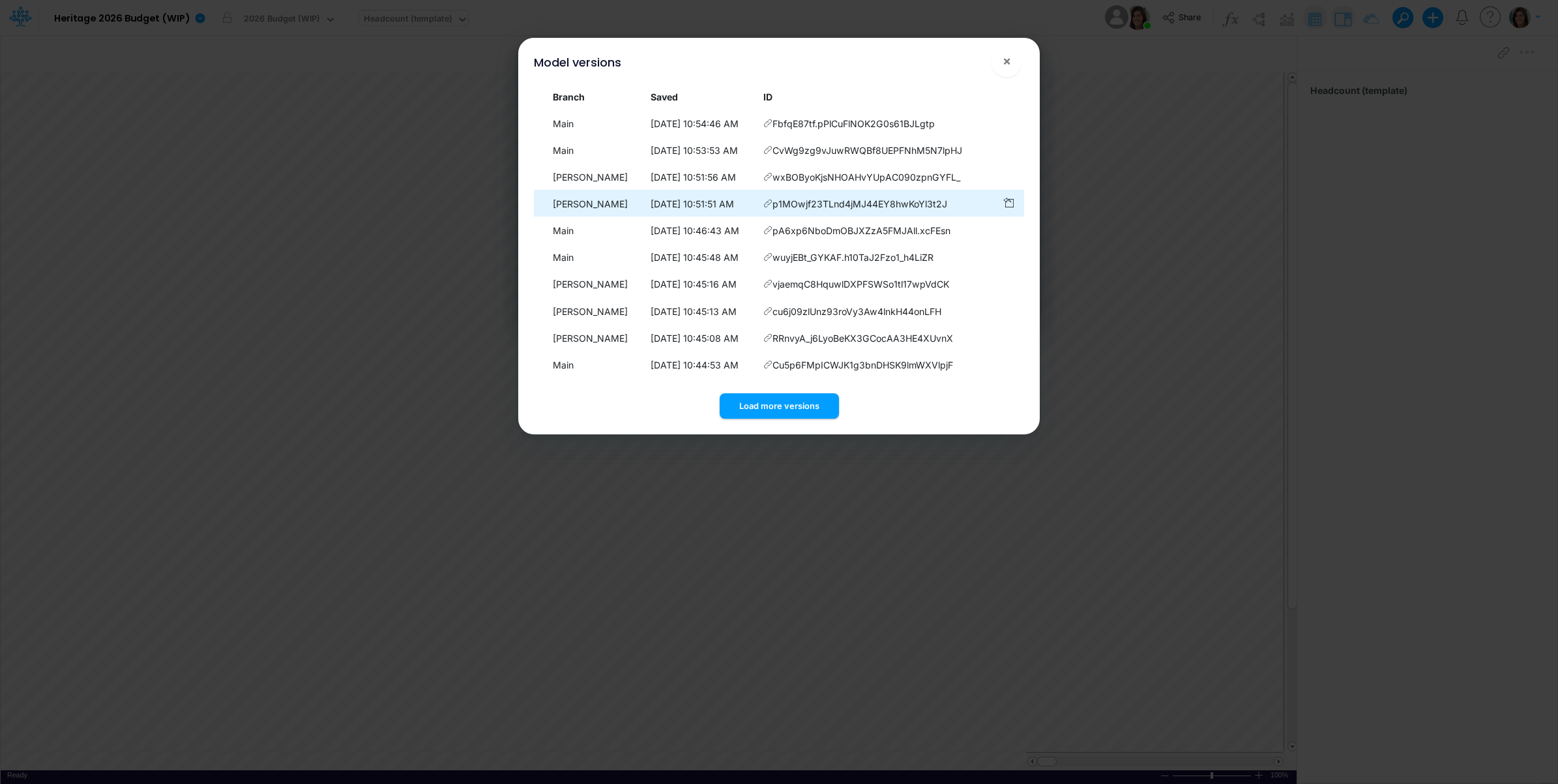
click at [766, 127] on icon at bounding box center [768, 123] width 9 height 9
click at [773, 200] on span "p1MOwjf23TLnd4jMJ44EY8hwKoYl3t2J" at bounding box center [860, 204] width 175 height 14
click at [769, 127] on icon at bounding box center [768, 123] width 9 height 9
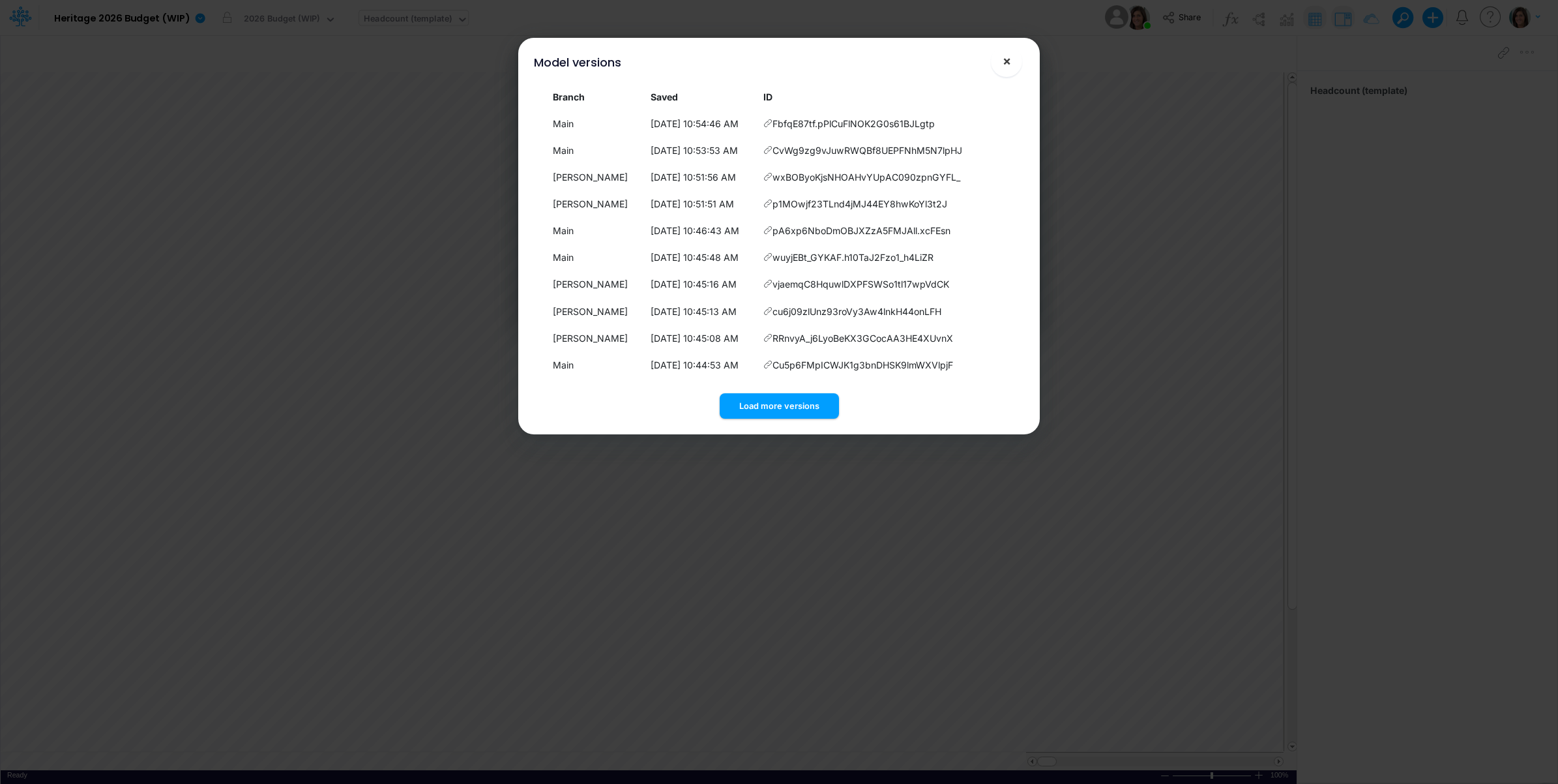
click at [1012, 60] on button "×" at bounding box center [1007, 61] width 31 height 31
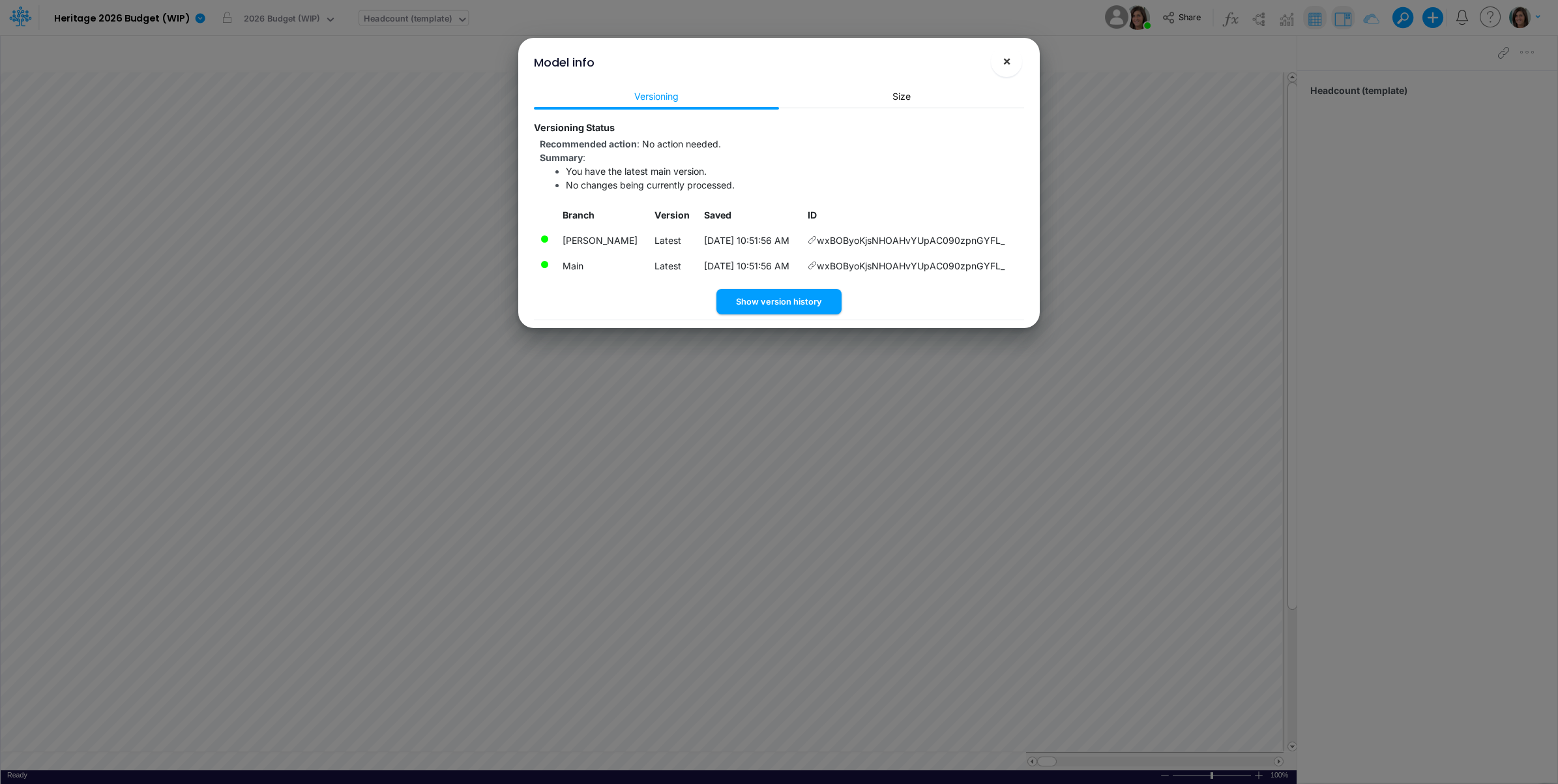
click at [1003, 60] on span "×" at bounding box center [1007, 61] width 8 height 16
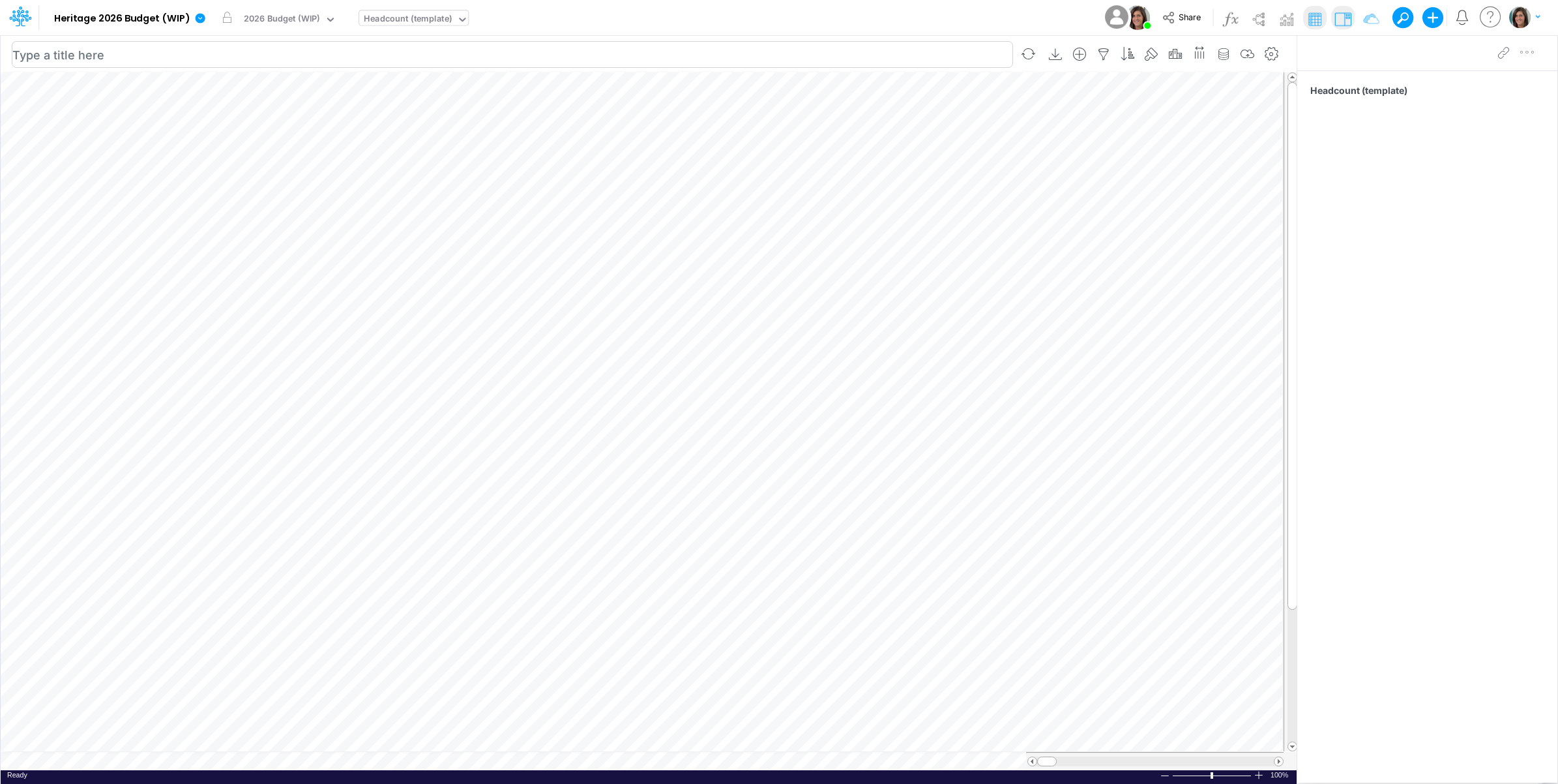
scroll to position [0, 1]
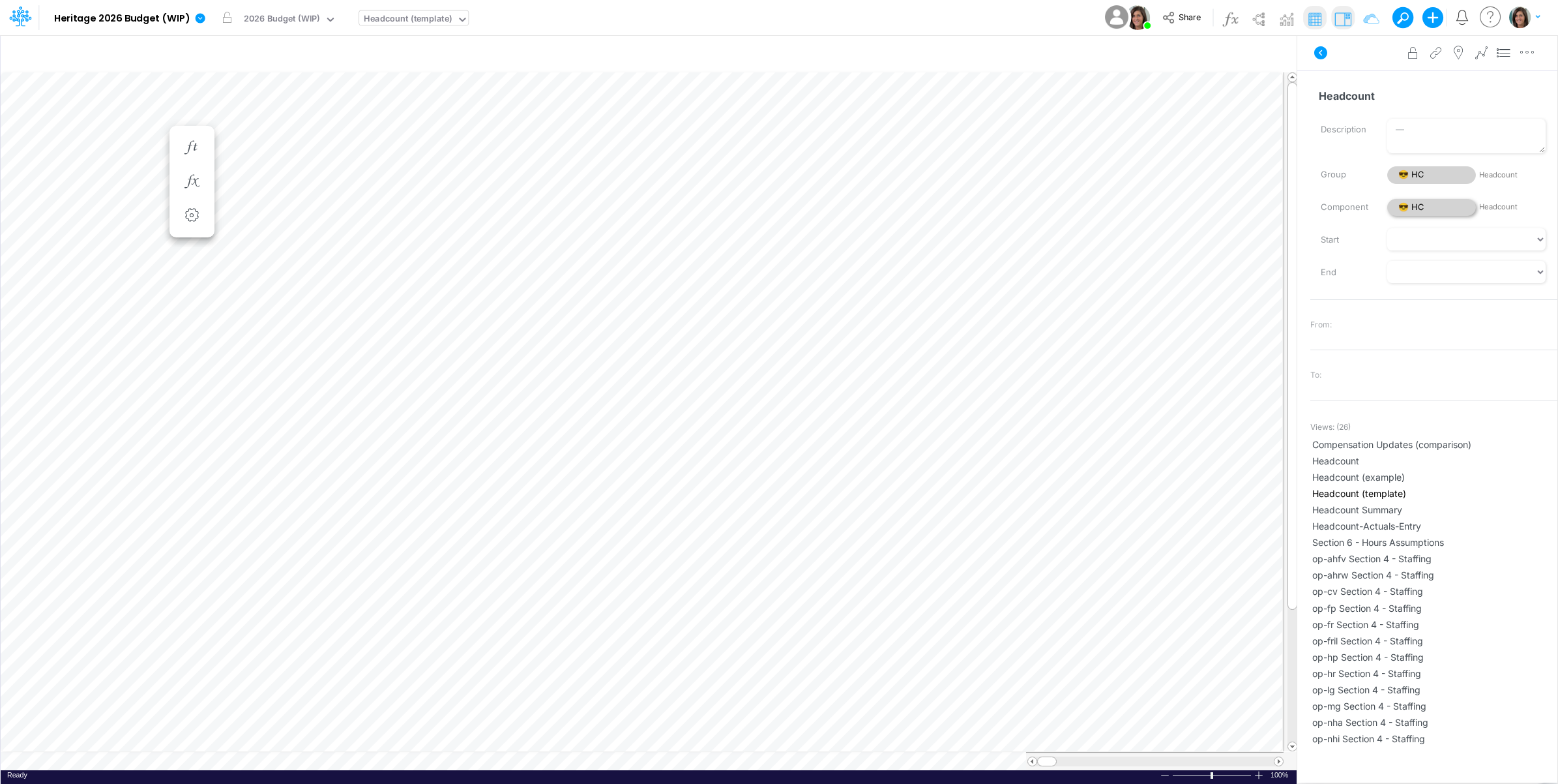
click at [1422, 202] on span "😎 HC" at bounding box center [1431, 207] width 89 height 17
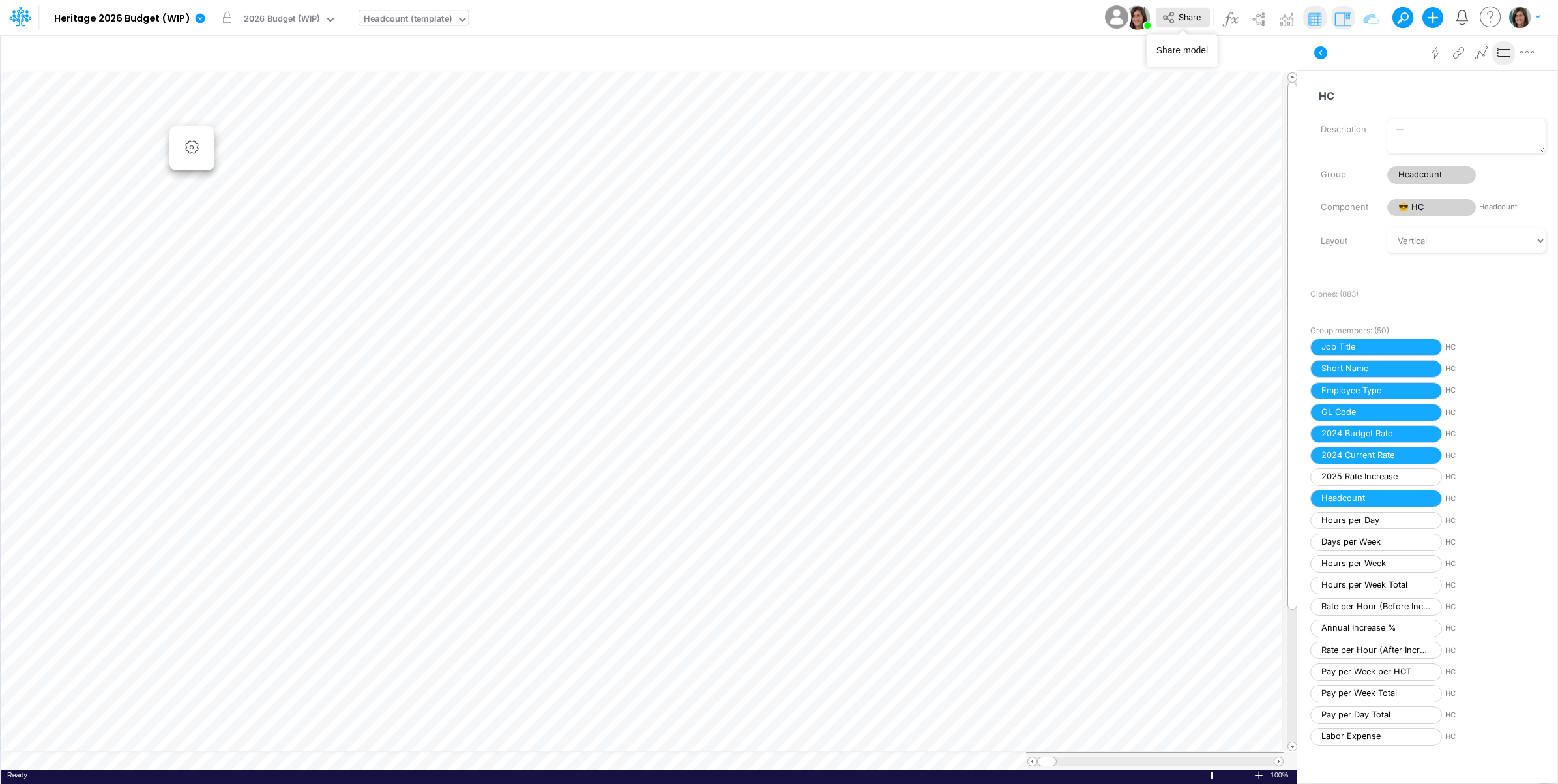
click at [1193, 17] on span "Share" at bounding box center [1189, 17] width 22 height 10
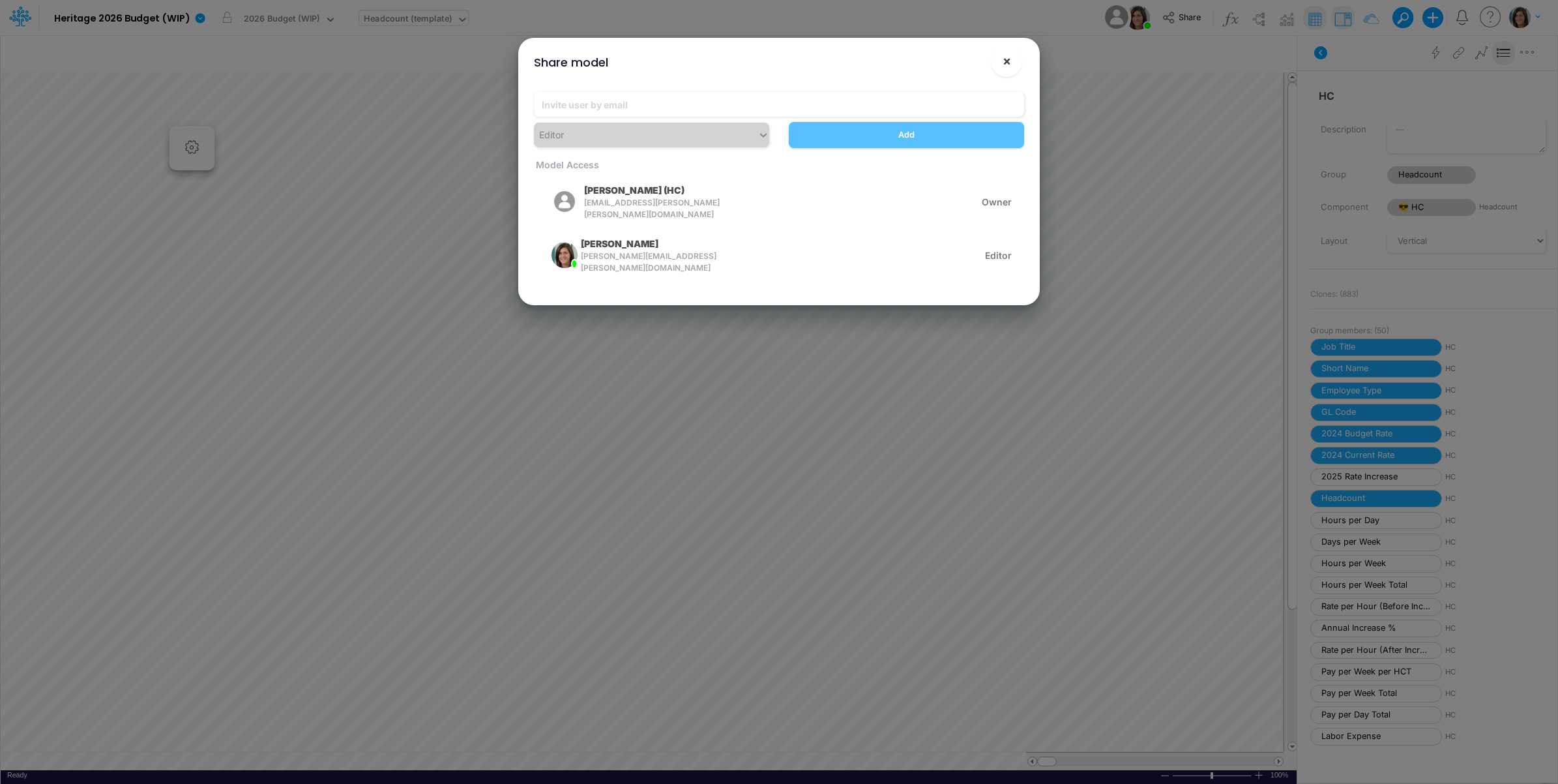
click at [1014, 62] on button "×" at bounding box center [1007, 61] width 31 height 31
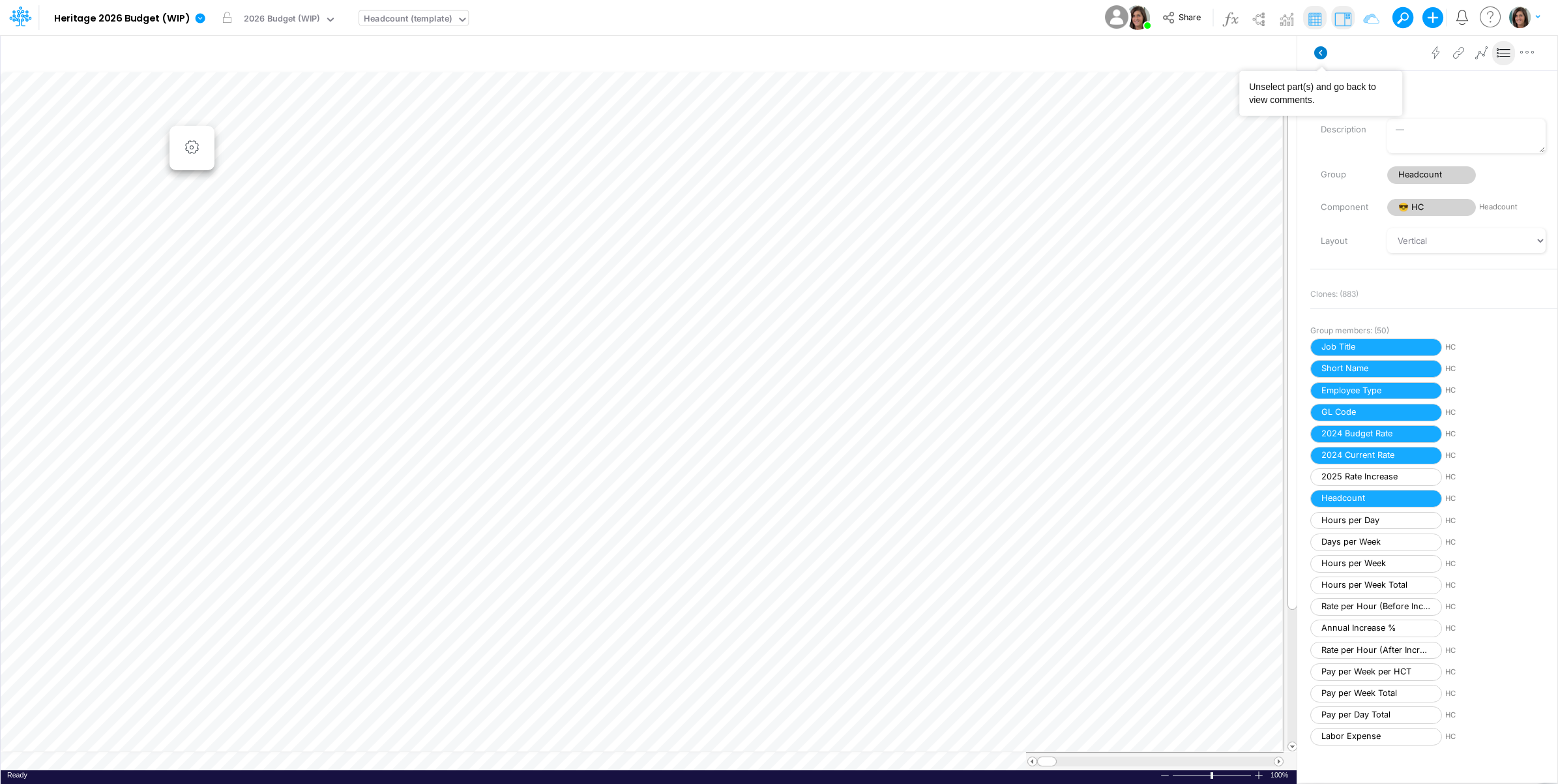
click at [1321, 50] on icon at bounding box center [1320, 52] width 13 height 13
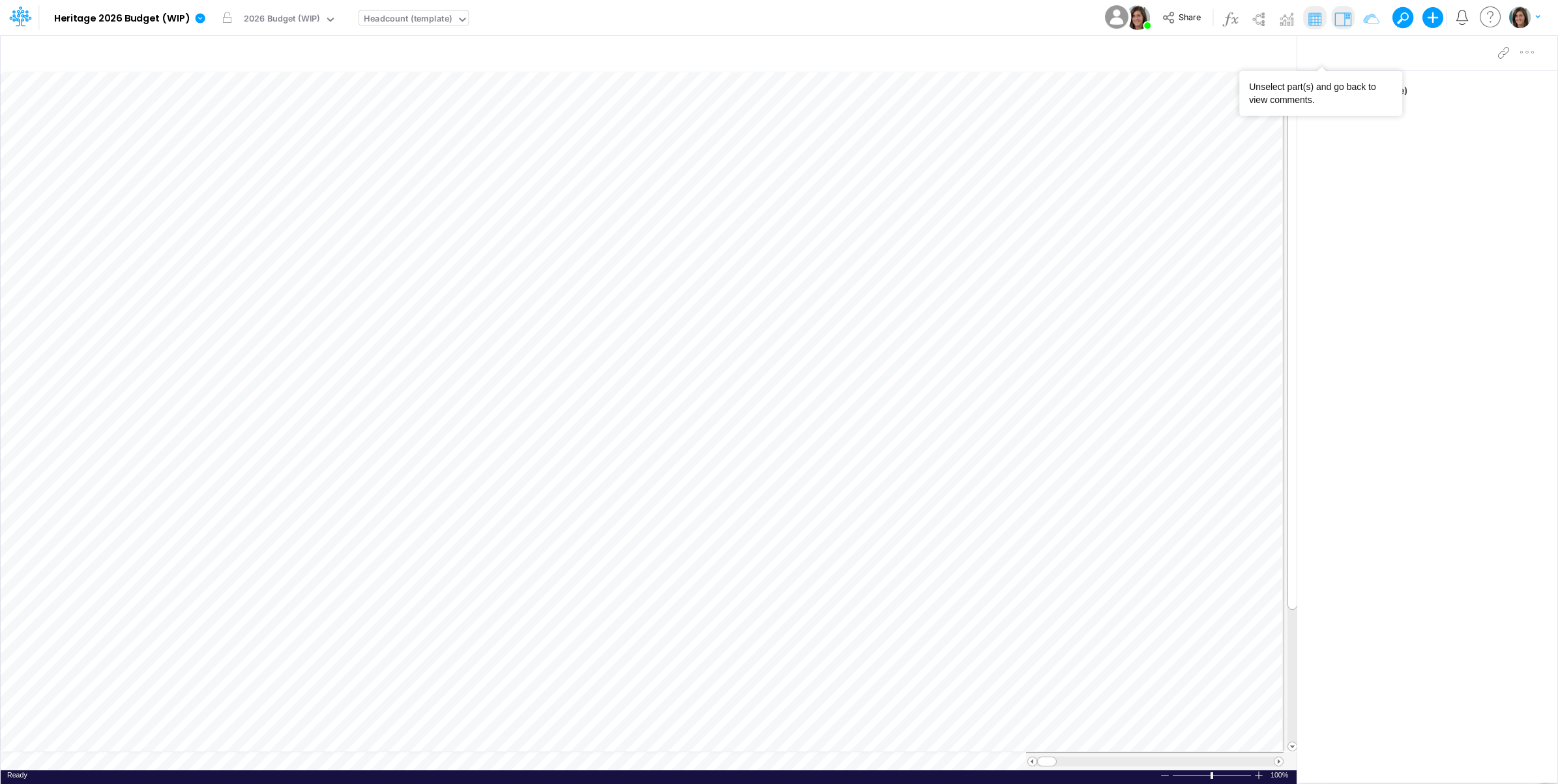
click at [872, 24] on div "Model Heritage 2026 Budget (WIP) Edit model settings Duplicate Import QuickBook…" at bounding box center [779, 17] width 1402 height 35
click at [1524, 17] on img "button" at bounding box center [1519, 17] width 21 height 21
click at [1486, 105] on button "Log out" at bounding box center [1472, 106] width 139 height 20
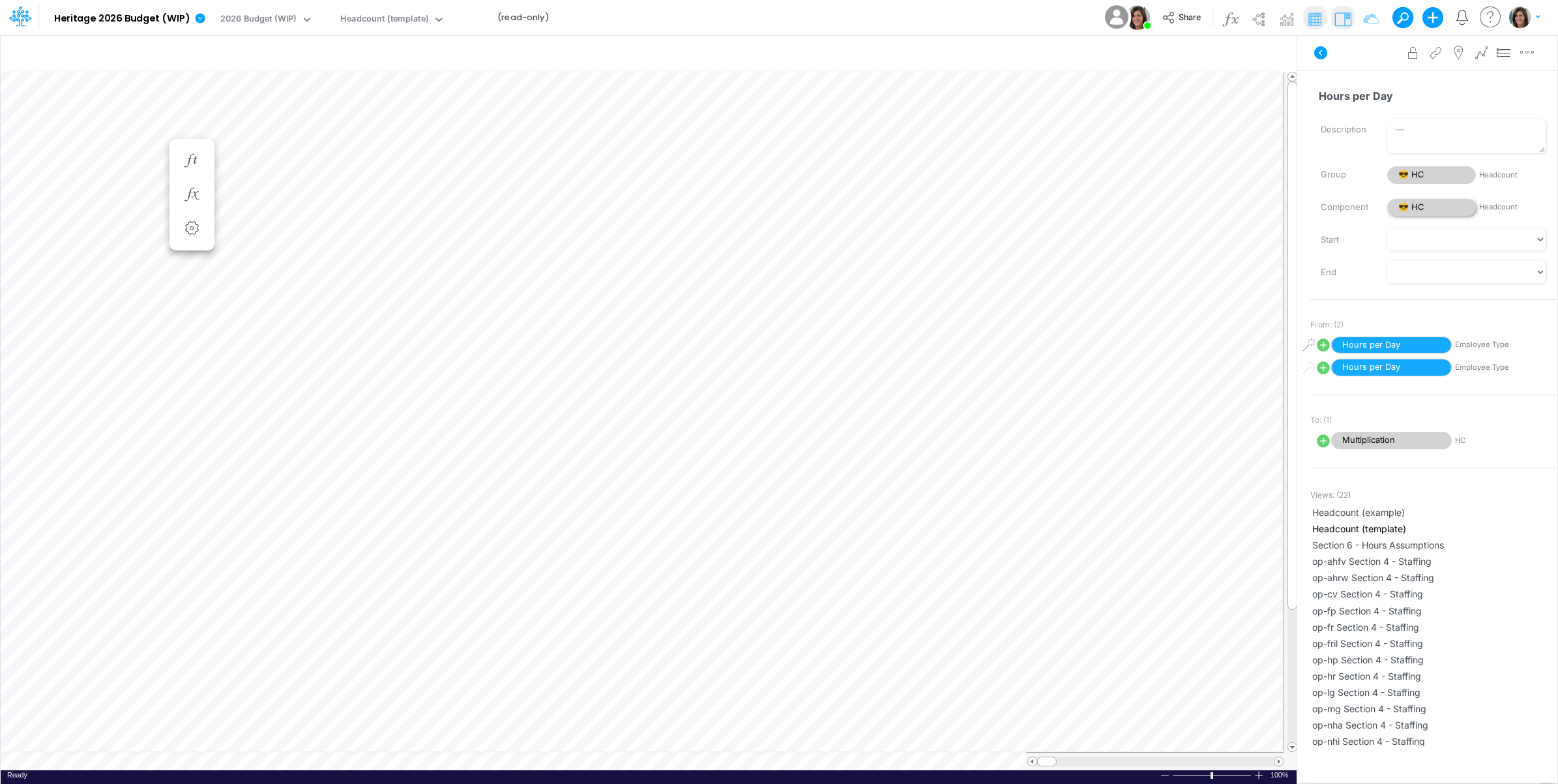
click at [1427, 210] on span "😎 HC" at bounding box center [1431, 207] width 89 height 17
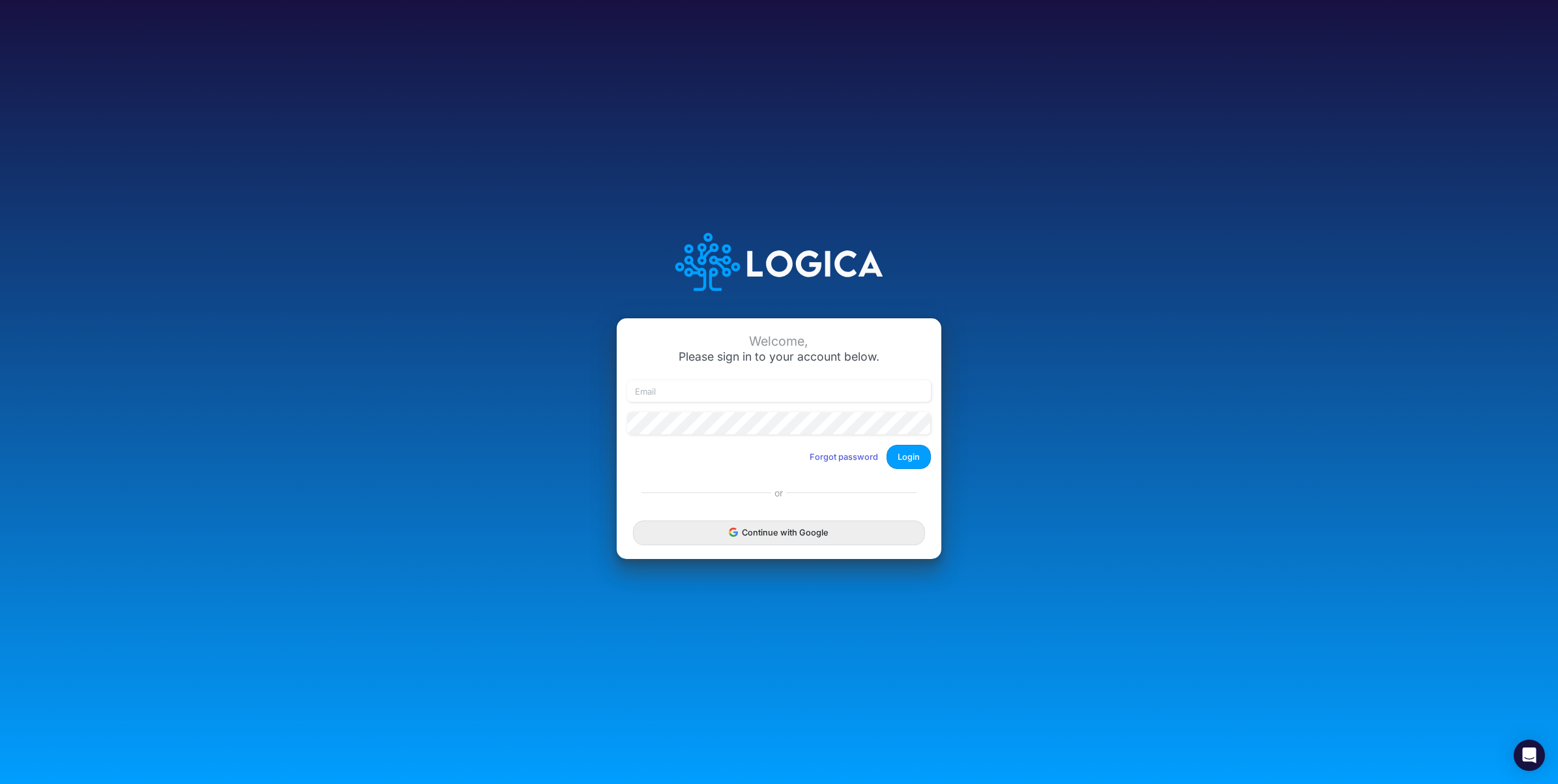
type input "[PERSON_NAME][EMAIL_ADDRESS][PERSON_NAME][DOMAIN_NAME]"
click at [676, 392] on input "[PERSON_NAME][EMAIL_ADDRESS][PERSON_NAME][DOMAIN_NAME]" at bounding box center [779, 392] width 304 height 22
drag, startPoint x: 698, startPoint y: 392, endPoint x: 1158, endPoint y: 431, distance: 461.7
click at [1156, 431] on div "Welcome, Please sign in to your account below. [PERSON_NAME][EMAIL_ADDRESS][PER…" at bounding box center [779, 392] width 1039 height 371
type input "[PERSON_NAME][EMAIL_ADDRESS][PERSON_NAME][DOMAIN_NAME]"
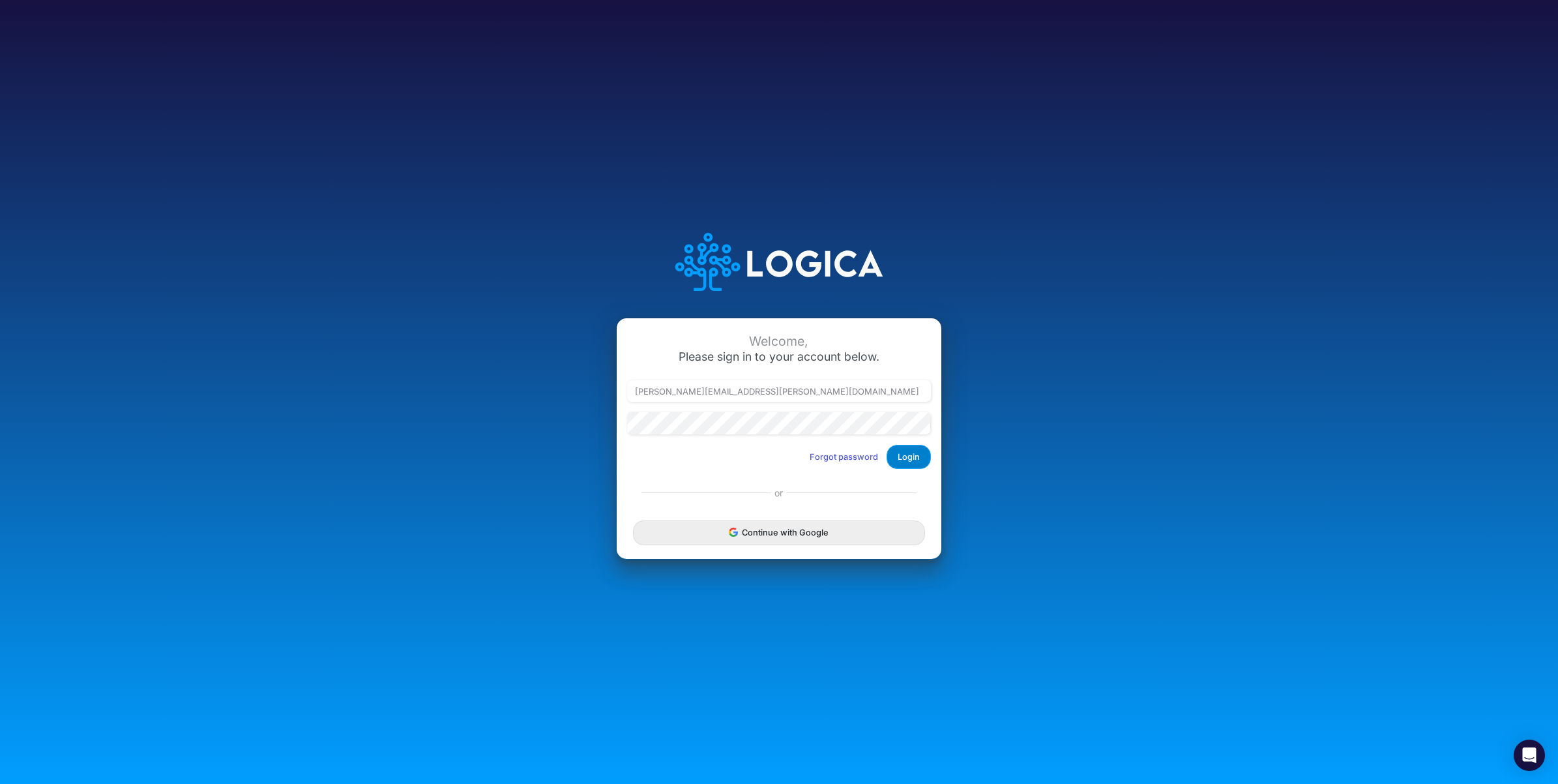
click at [918, 458] on button "Login" at bounding box center [909, 457] width 44 height 24
